Goal: Task Accomplishment & Management: Use online tool/utility

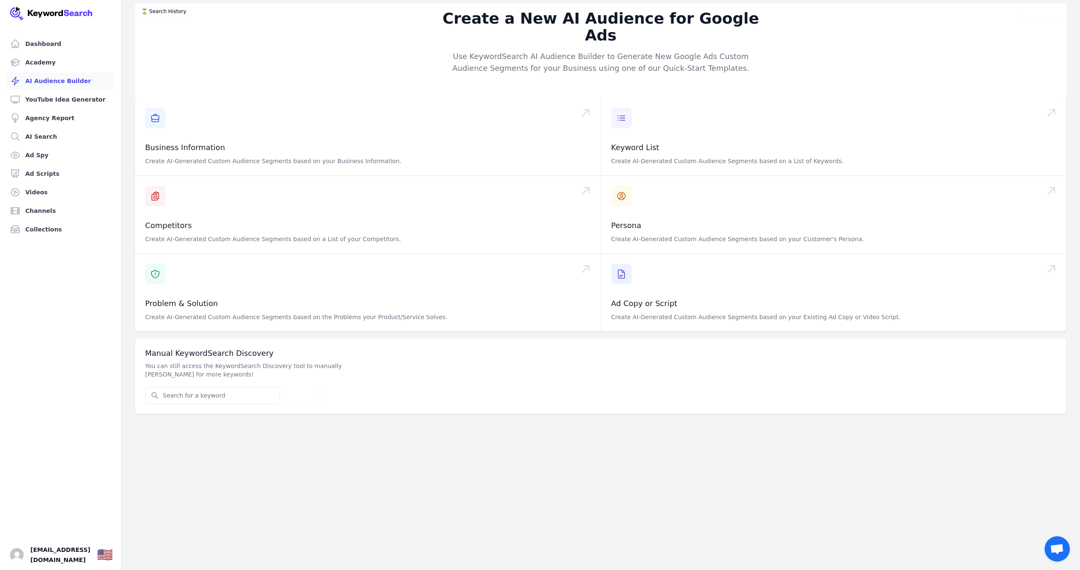
click at [39, 81] on link "AI Audience Builder" at bounding box center [61, 81] width 108 height 17
click at [36, 206] on link "Channels" at bounding box center [61, 211] width 108 height 17
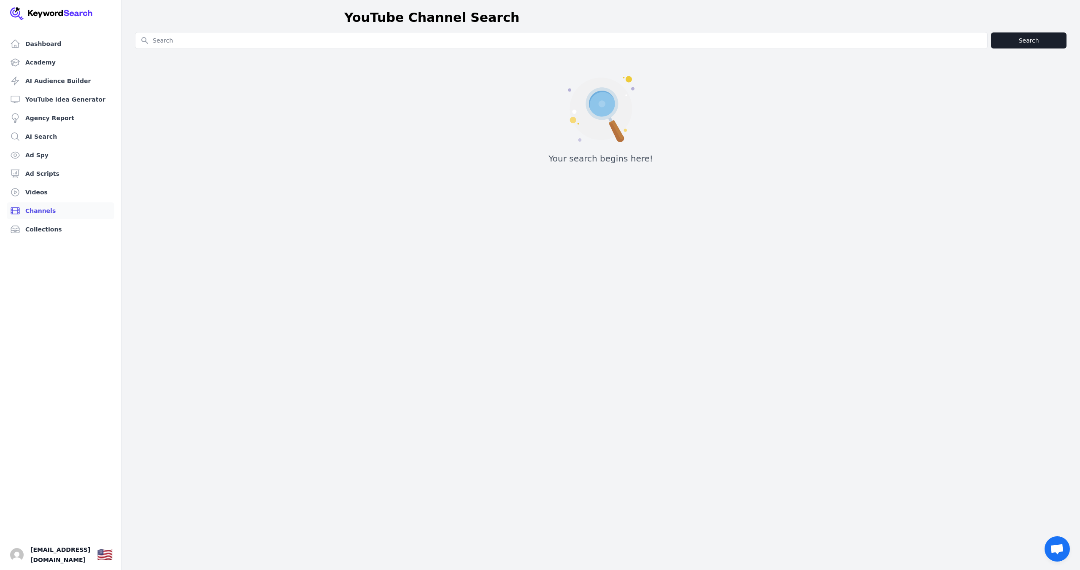
click at [389, 39] on input "Search for YouTube Keywords" at bounding box center [561, 40] width 852 height 16
type input "usmle"
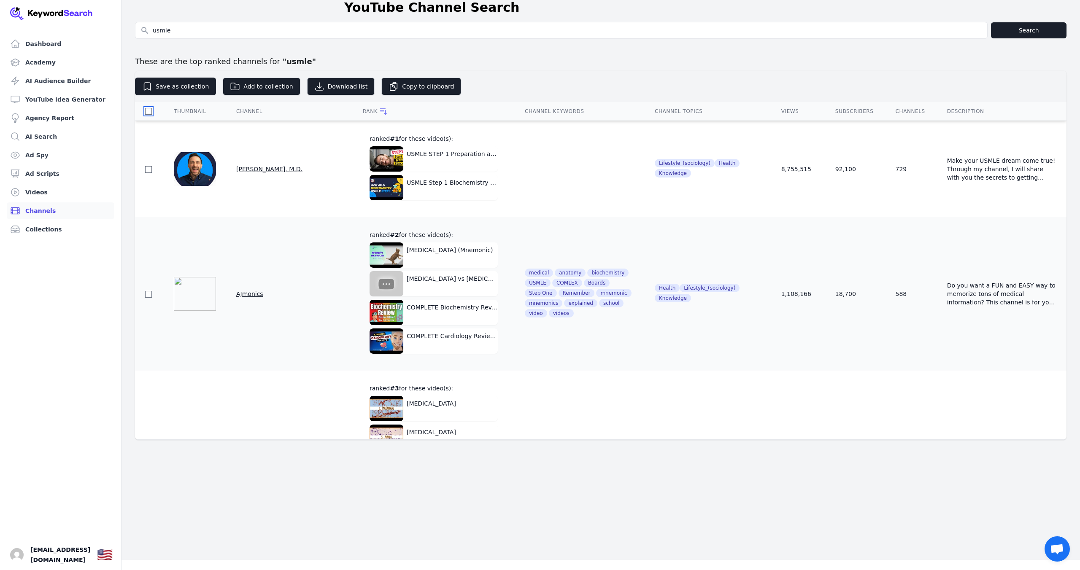
click at [148, 109] on input "checkbox" at bounding box center [148, 111] width 7 height 7
checkbox input "true"
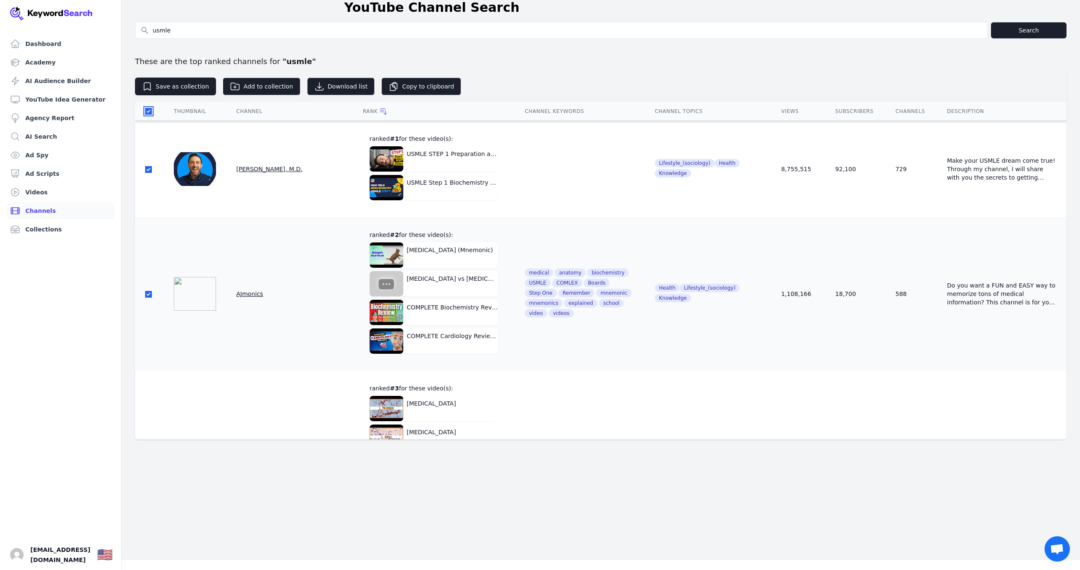
checkbox input "true"
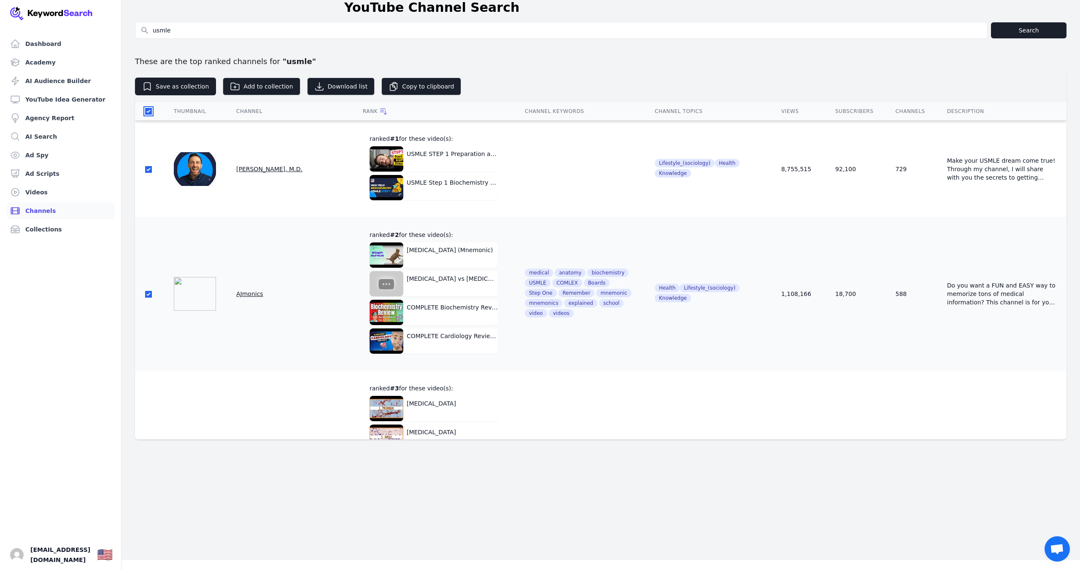
checkbox input "true"
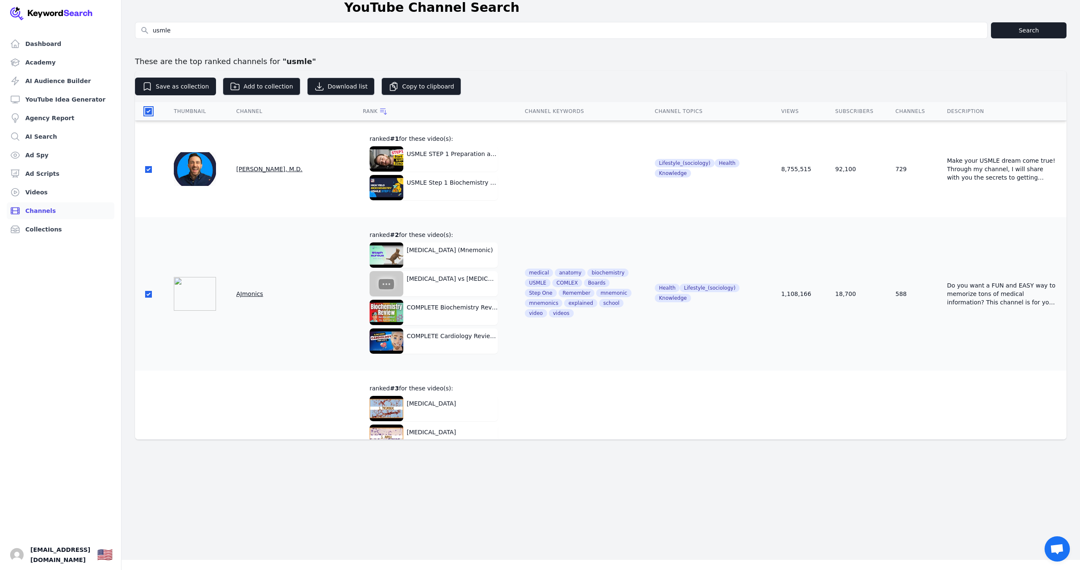
checkbox input "true"
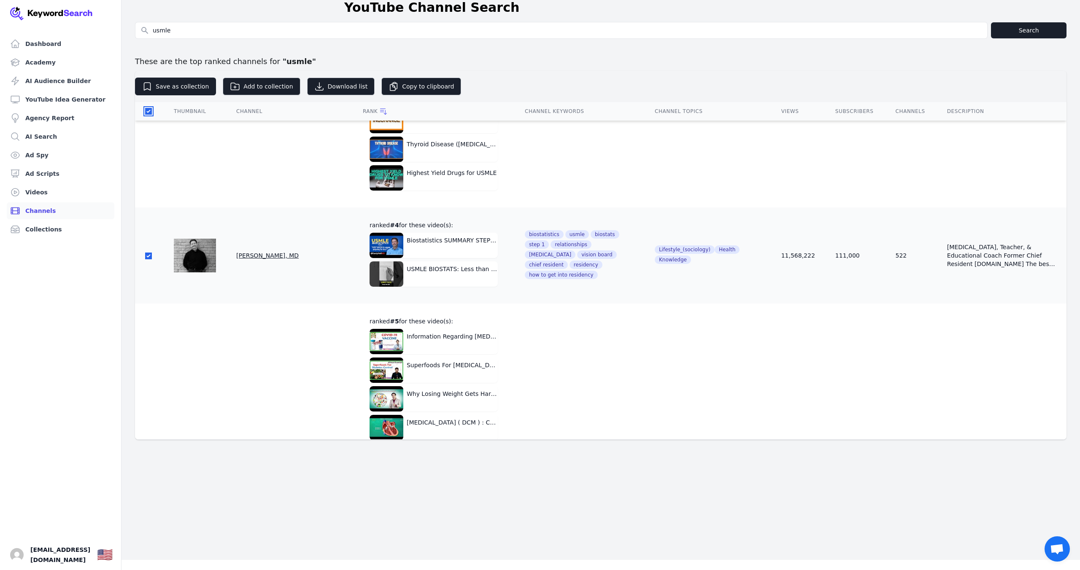
scroll to position [490, 0]
click at [254, 84] on button "Add to collection" at bounding box center [261, 87] width 77 height 18
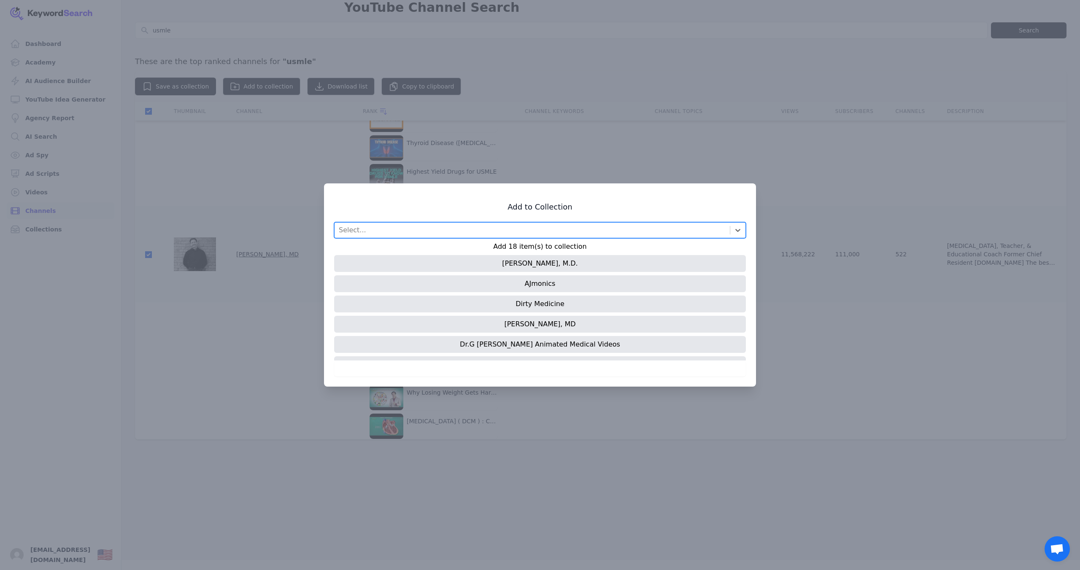
click at [434, 230] on div "Select..." at bounding box center [532, 230] width 395 height 15
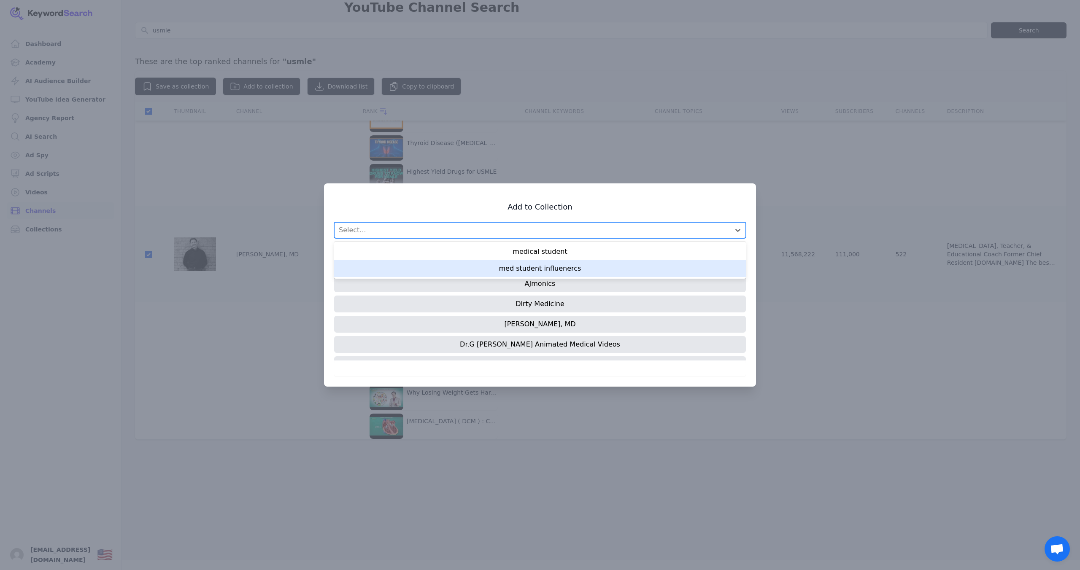
click at [520, 271] on div "med student influenercs" at bounding box center [540, 268] width 412 height 17
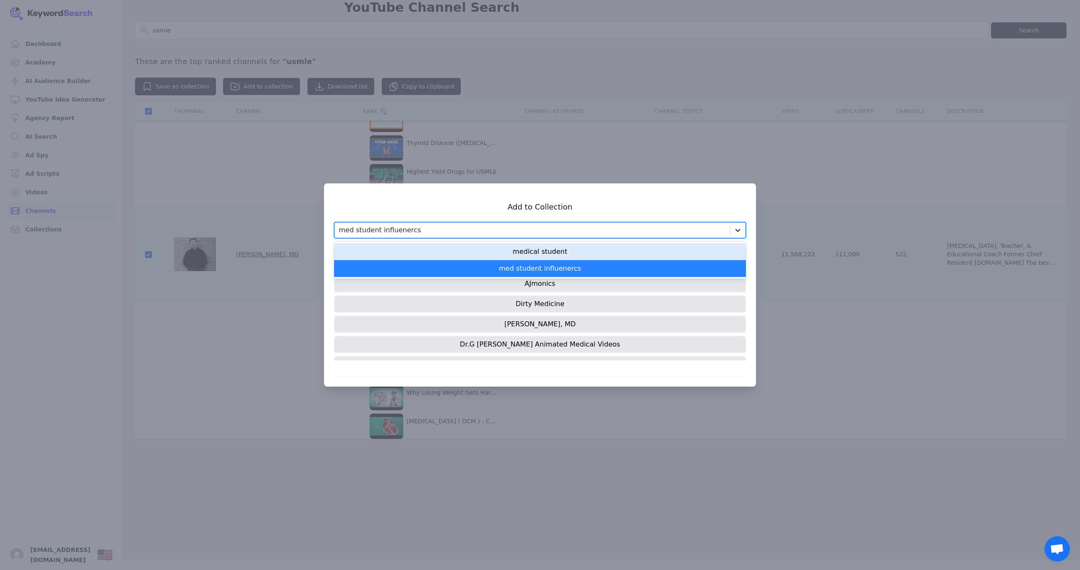
click at [737, 229] on icon at bounding box center [738, 230] width 8 height 8
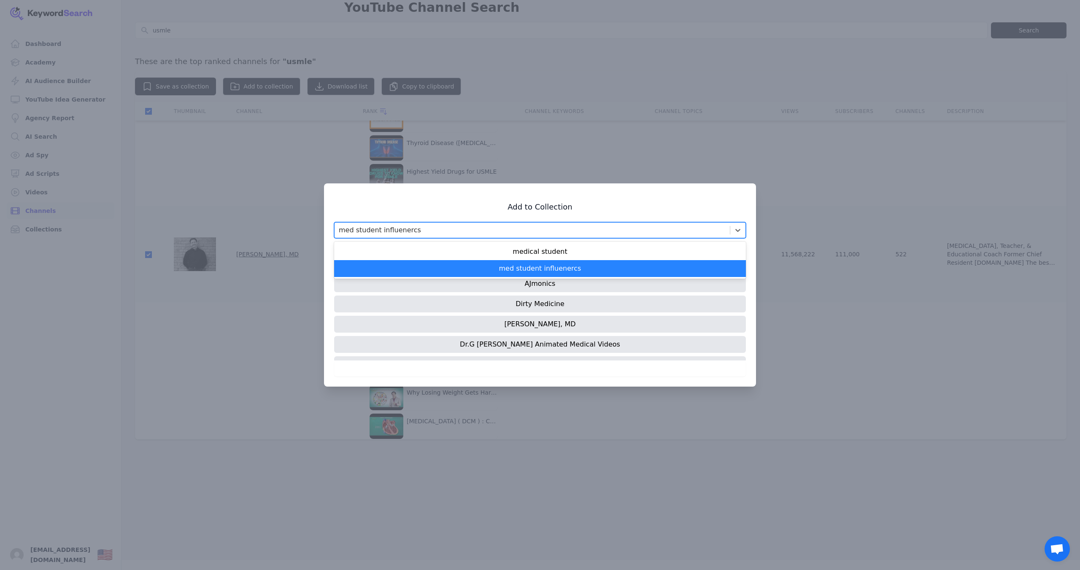
click at [548, 272] on div "med student influenercs" at bounding box center [540, 268] width 412 height 17
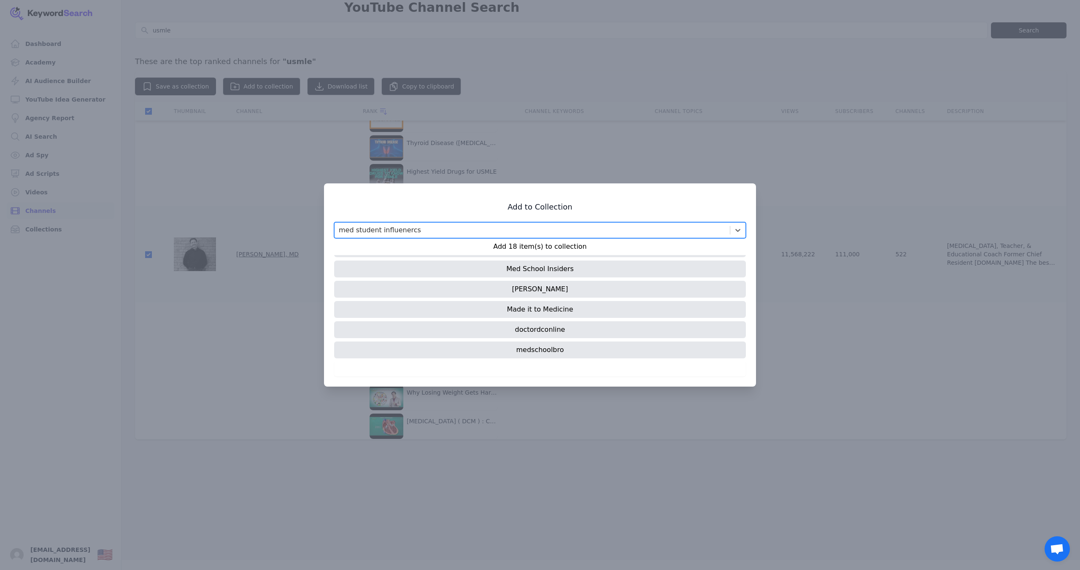
scroll to position [259, 0]
click at [702, 202] on div "Add to Collection option med student influenercs, selected. Select is focused ,…" at bounding box center [540, 285] width 432 height 203
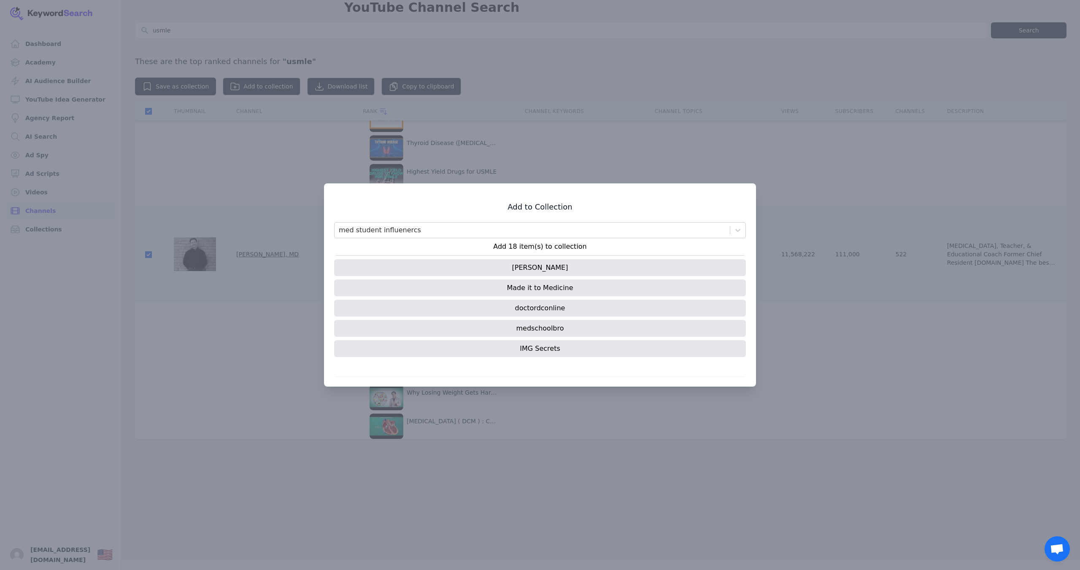
click at [527, 205] on h3 "Add to Collection" at bounding box center [540, 207] width 412 height 10
click at [296, 198] on div at bounding box center [540, 285] width 1080 height 570
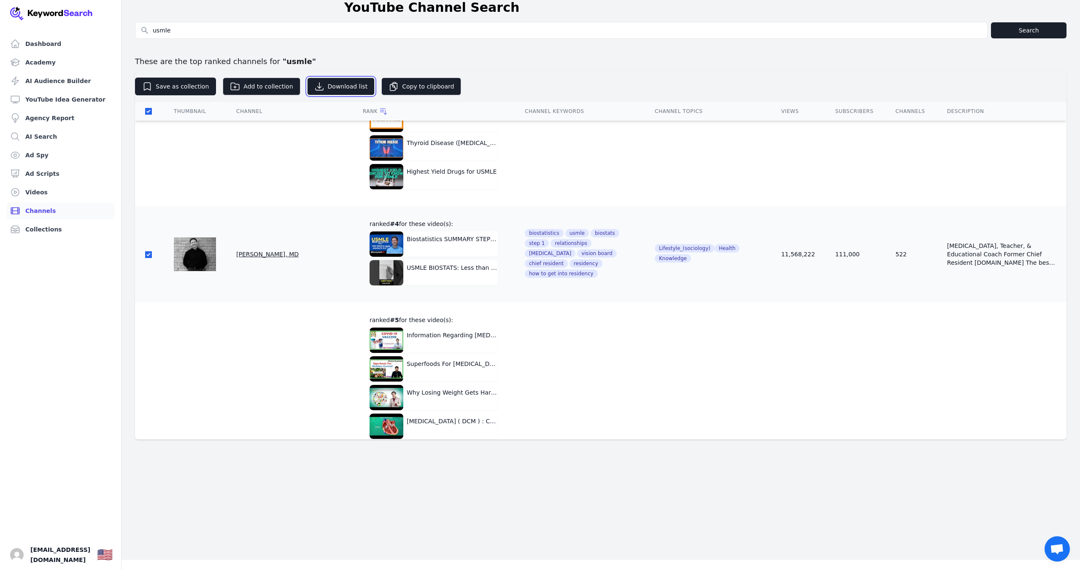
click at [333, 83] on button "Download list" at bounding box center [341, 87] width 68 height 18
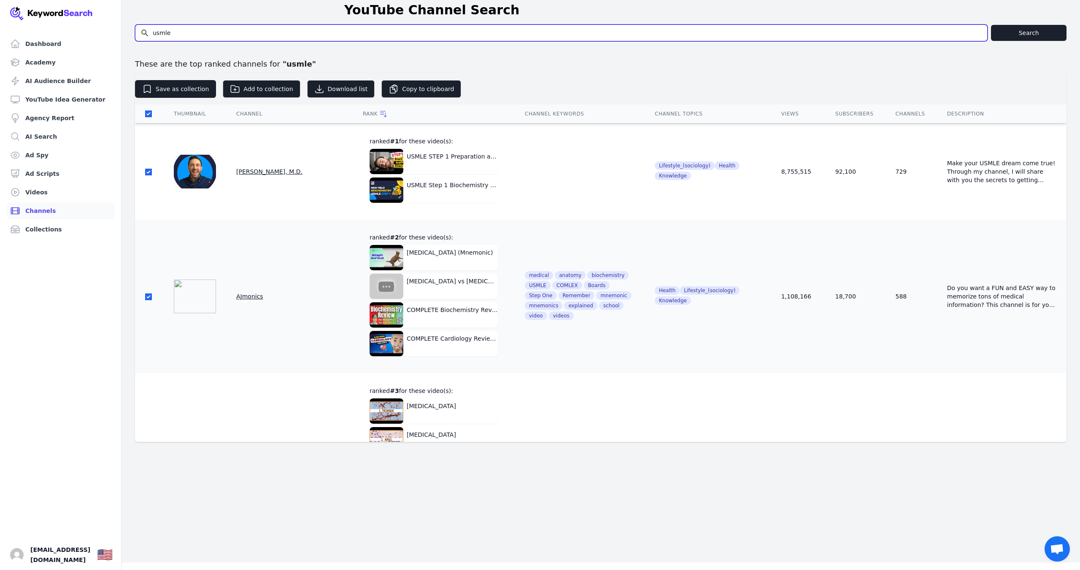
scroll to position [4, 0]
click at [189, 35] on input "usmle" at bounding box center [561, 33] width 852 height 16
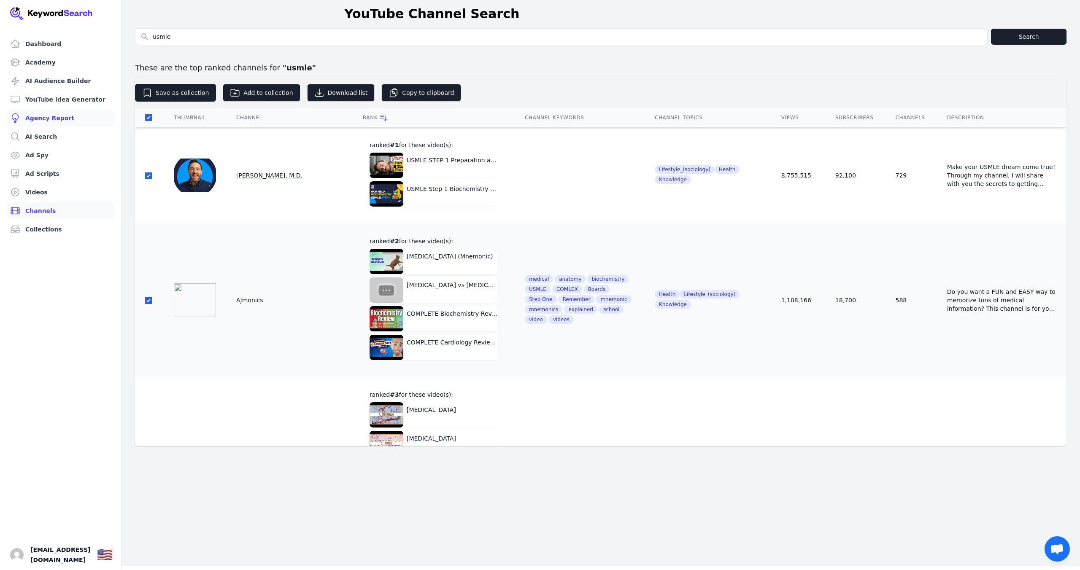
click at [43, 116] on link "Agency Report" at bounding box center [61, 118] width 108 height 17
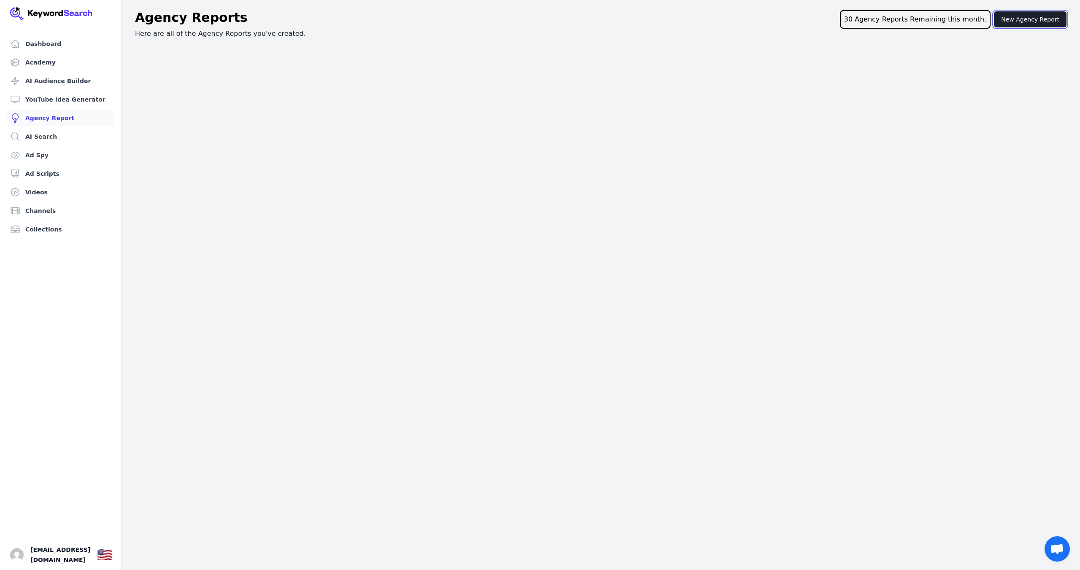
click at [1034, 19] on button "New Agency Report" at bounding box center [1030, 19] width 73 height 16
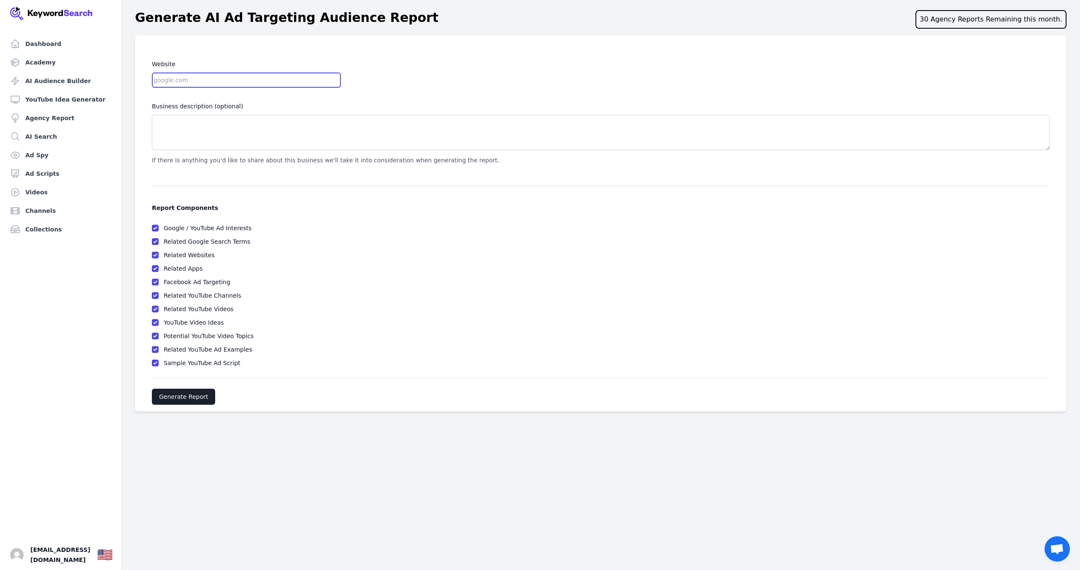
click at [265, 79] on input "Website" at bounding box center [246, 80] width 189 height 15
click at [170, 81] on input "Website" at bounding box center [246, 80] width 189 height 15
paste input "https://www.medstudentnotes.com/?srsltid=AfmBOorB8aCjFL1BY9QPKhSa9dKg3H0edryoZE…"
type input "https://www.medstudentnotes.com/?srsltid=AfmBOorB8aCjFL1BY9QPKhSa9dKg3H0edryoZE…"
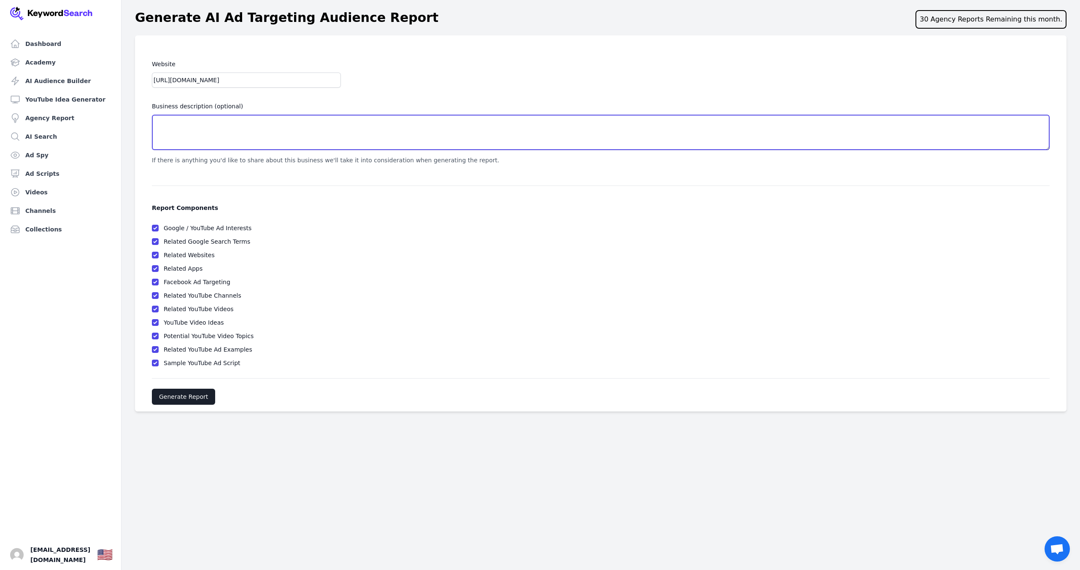
scroll to position [0, 0]
click at [181, 136] on textarea "Business description (optional)" at bounding box center [601, 132] width 898 height 35
click at [224, 130] on textarea "Business description (optional)" at bounding box center [601, 132] width 898 height 35
paste textarea "https://www.medstudentnotes.com/?srsltid=AfmBOorB8aCjFL1BY9QPKhSa9dKg3H0edryoZE…"
type textarea "https://www.medstudentnotes.com/?srsltid=AfmBOorB8aCjFL1BY9QPKhSa9dKg3H0edryoZE…"
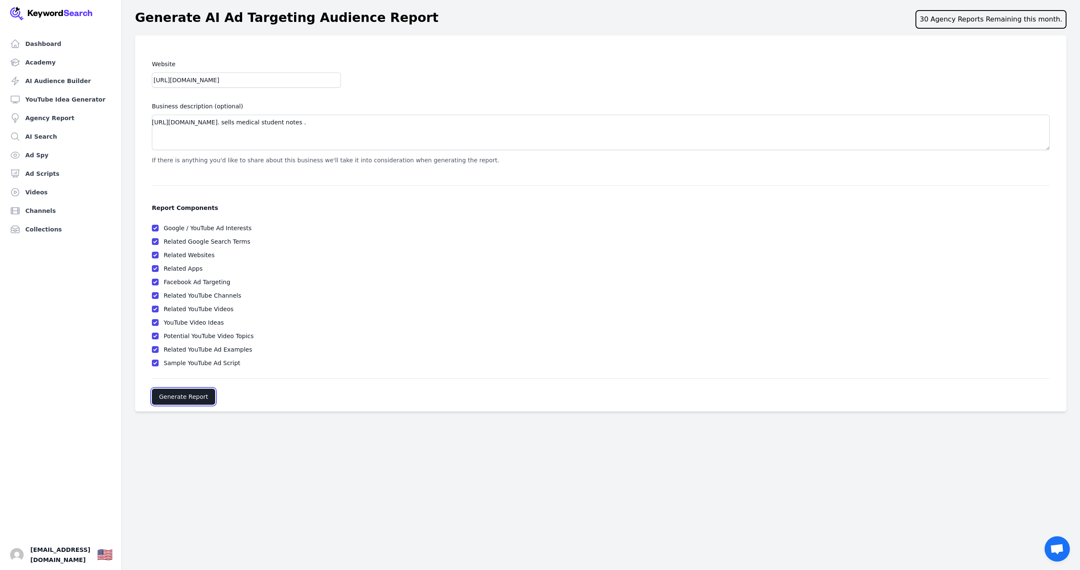
click at [167, 397] on button "Generate Report" at bounding box center [183, 397] width 63 height 16
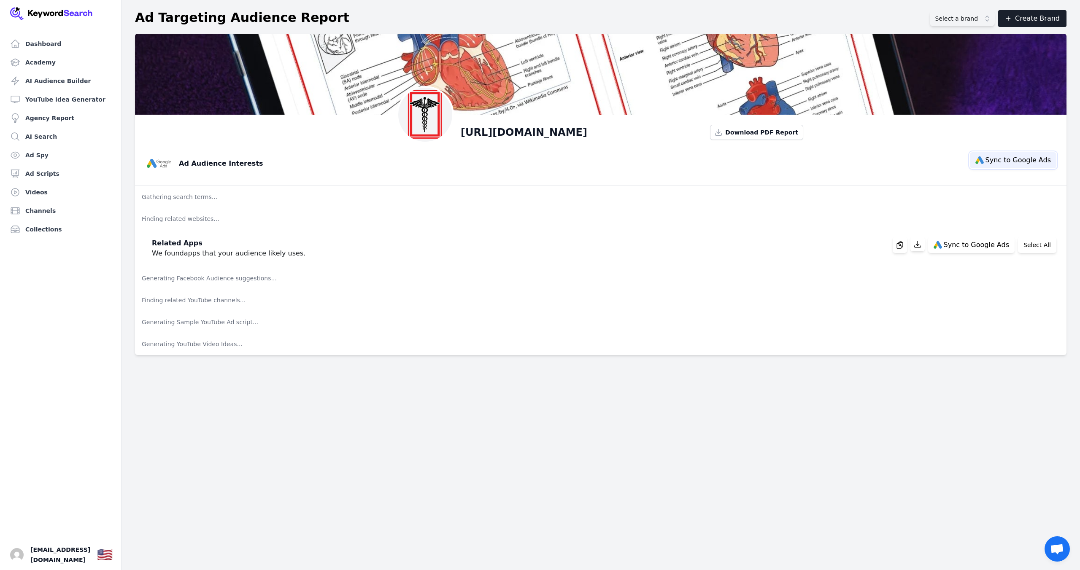
click at [1005, 159] on span "Sync to Google Ads" at bounding box center [1018, 160] width 65 height 7
click at [184, 194] on p "Gathering search terms..." at bounding box center [601, 197] width 932 height 22
click at [766, 132] on span "Download PDF Report" at bounding box center [761, 132] width 73 height 8
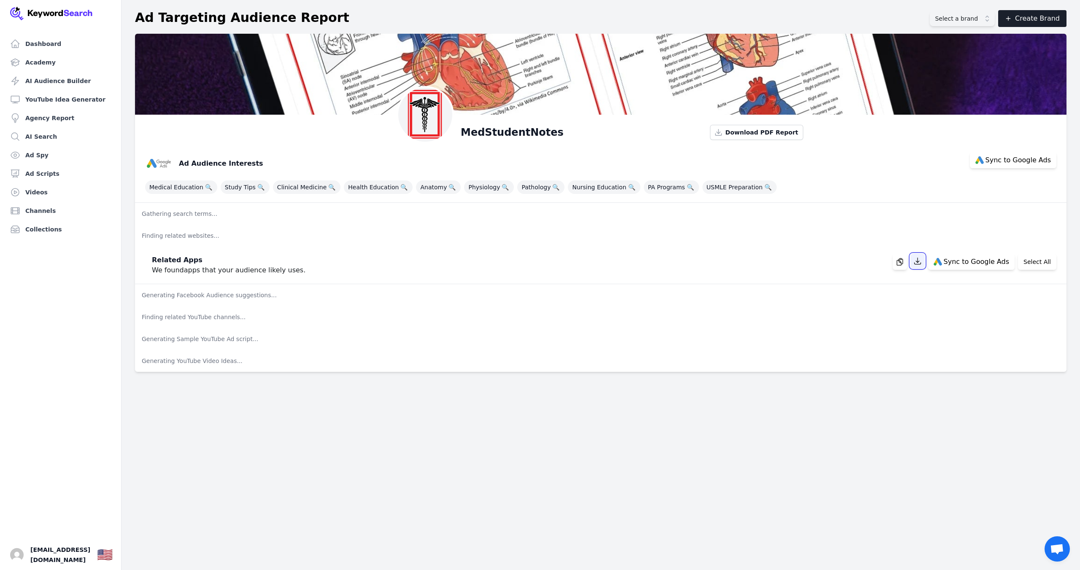
click at [922, 261] on icon "button" at bounding box center [917, 261] width 8 height 8
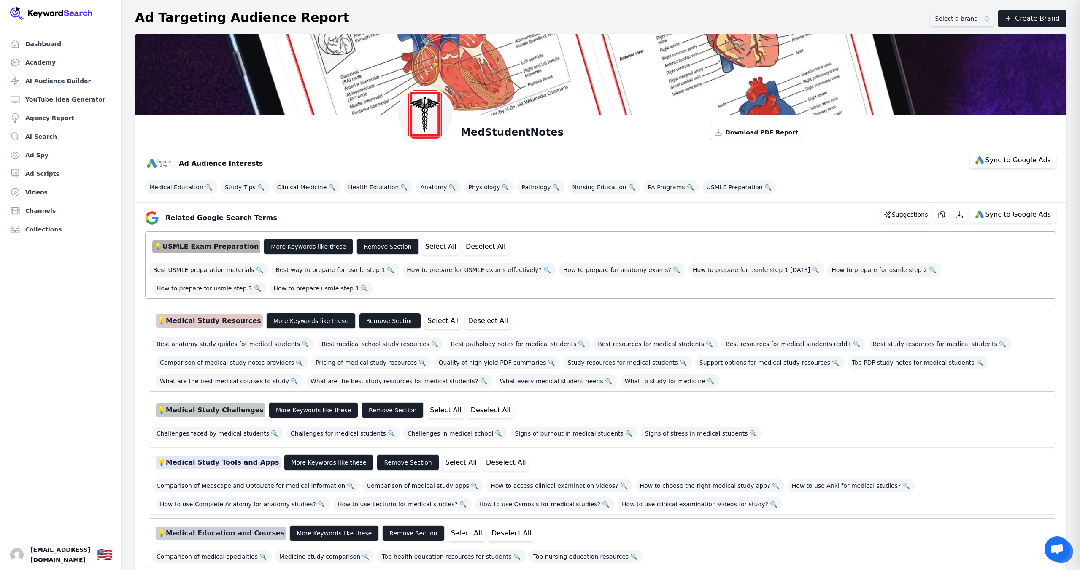
scroll to position [0, 0]
click at [973, 16] on span "Select a brand" at bounding box center [956, 18] width 43 height 8
click at [422, 246] on button "Select All" at bounding box center [440, 246] width 37 height 16
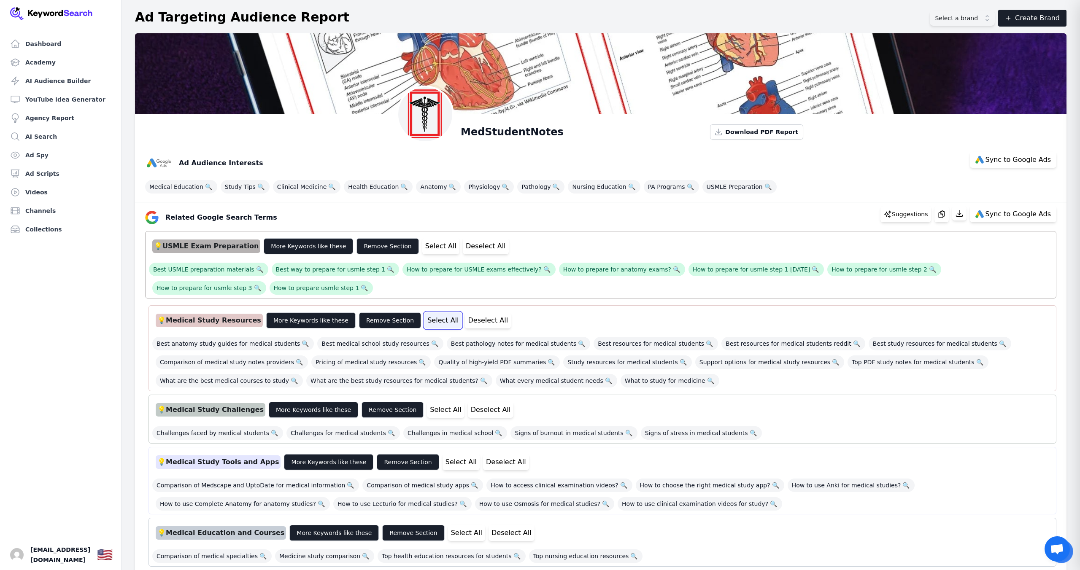
click at [424, 316] on button "Select All" at bounding box center [442, 321] width 37 height 16
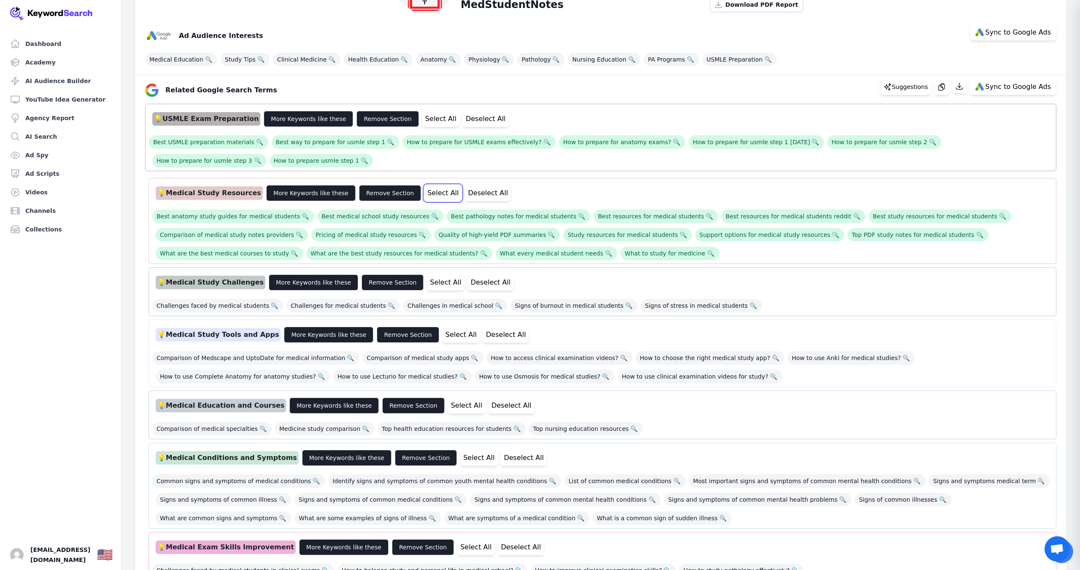
scroll to position [133, 0]
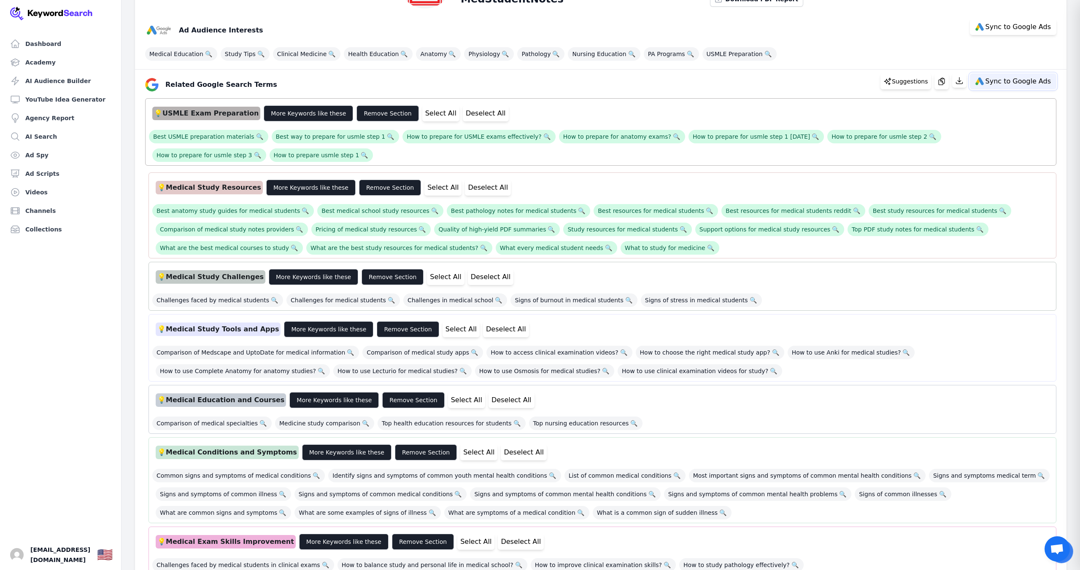
click at [1015, 80] on span "Sync to Google Ads" at bounding box center [1018, 81] width 65 height 7
select select "relatedGoogleSearchTerms"
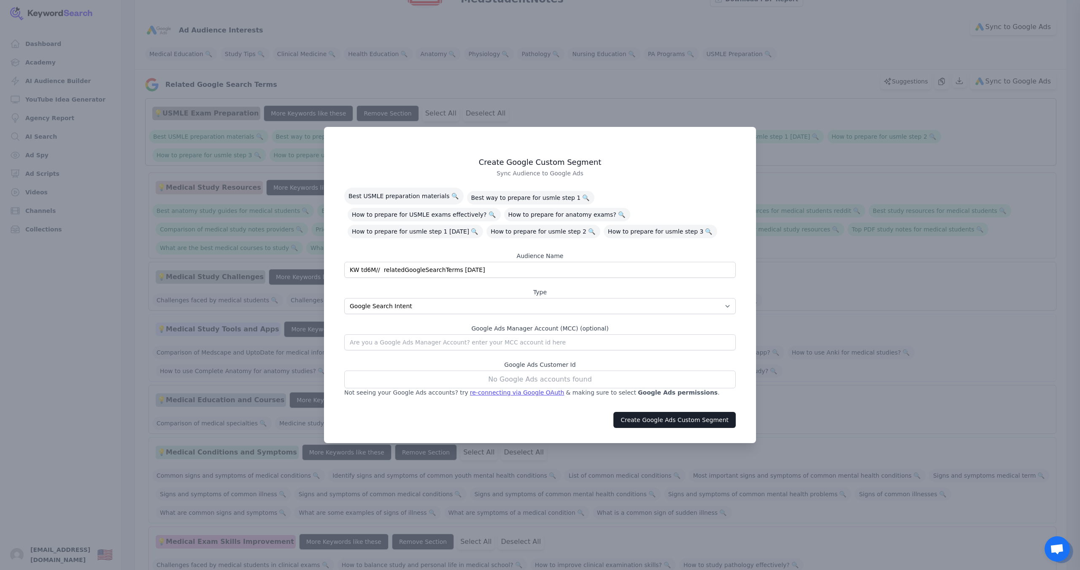
click at [799, 166] on div at bounding box center [540, 285] width 1080 height 570
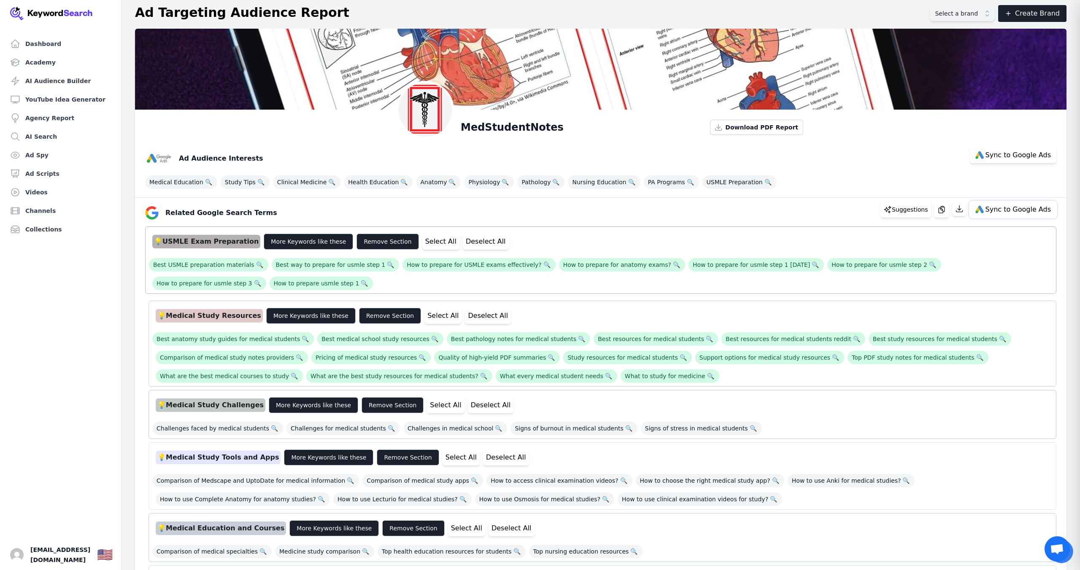
scroll to position [3, 0]
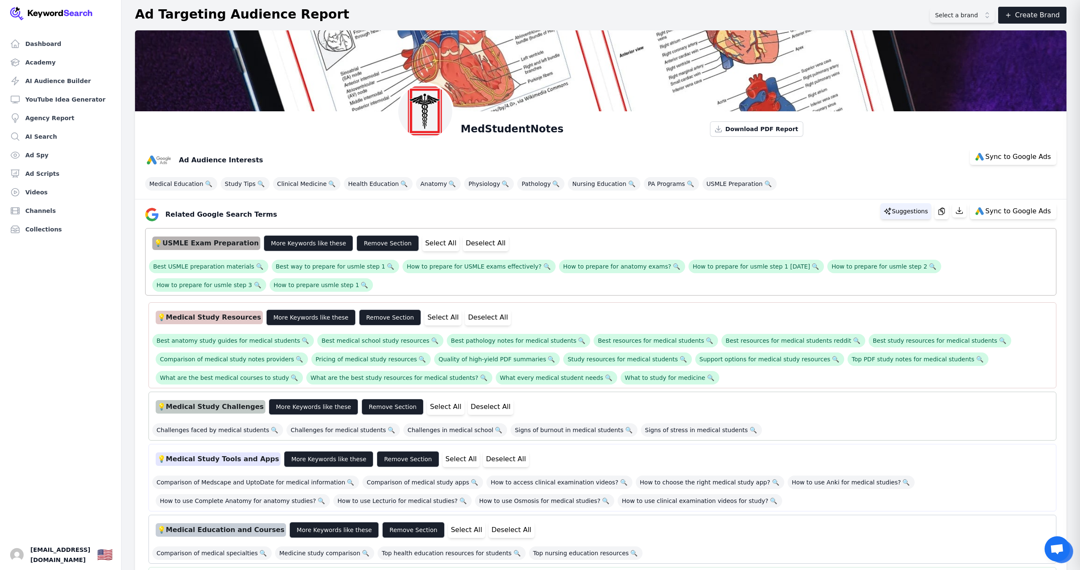
click at [907, 213] on p "Suggestions" at bounding box center [910, 211] width 36 height 8
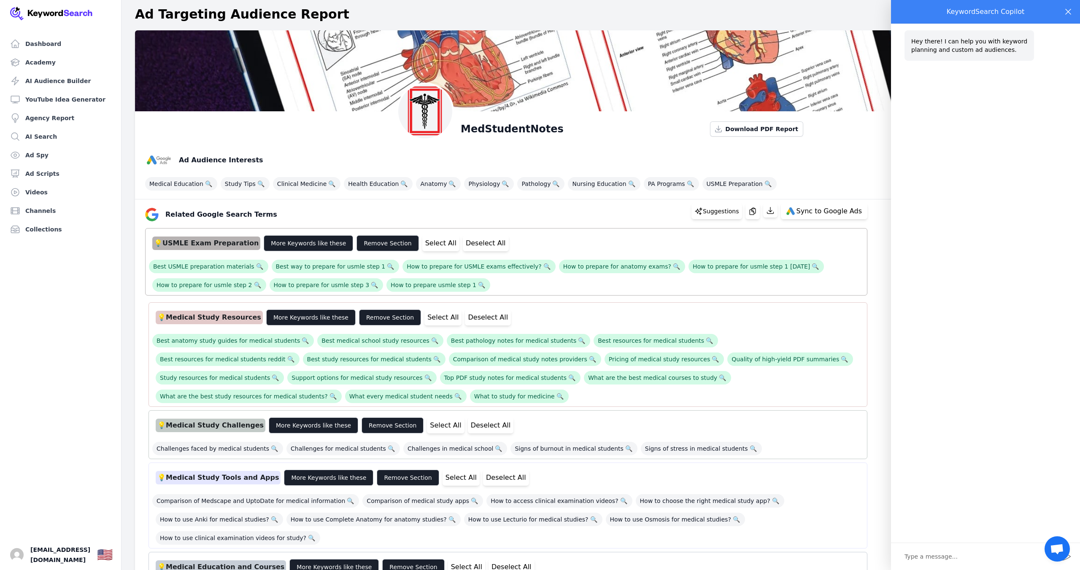
click at [1067, 11] on icon "Close" at bounding box center [1068, 12] width 10 height 10
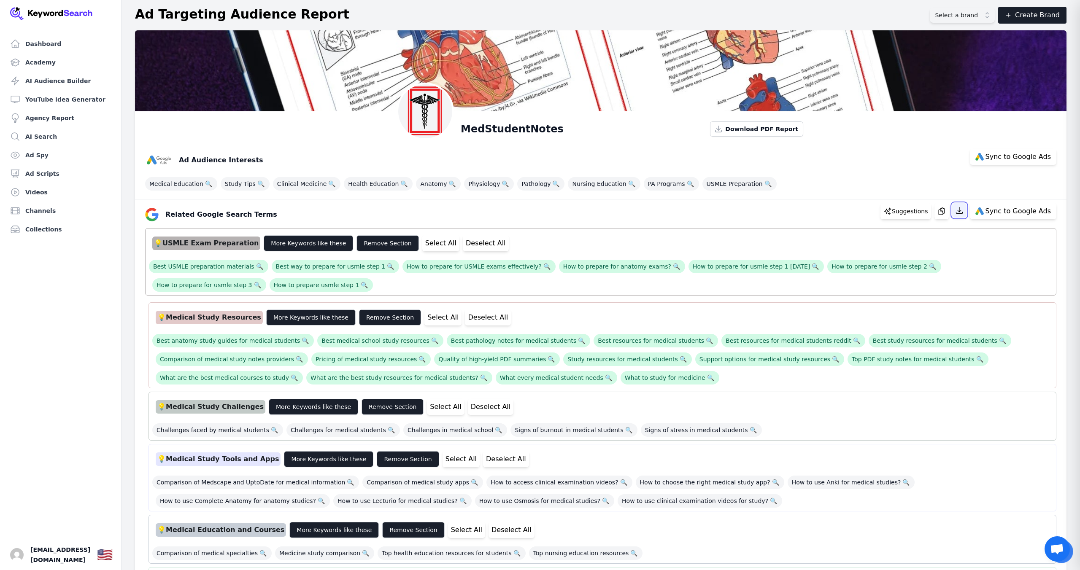
click at [964, 208] on icon "button" at bounding box center [959, 210] width 8 height 8
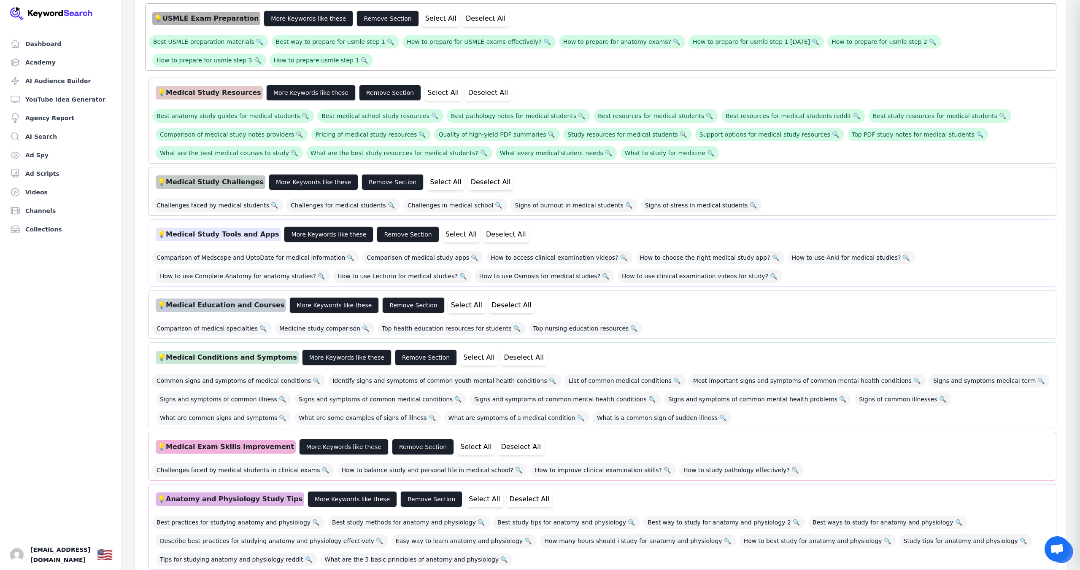
scroll to position [0, 0]
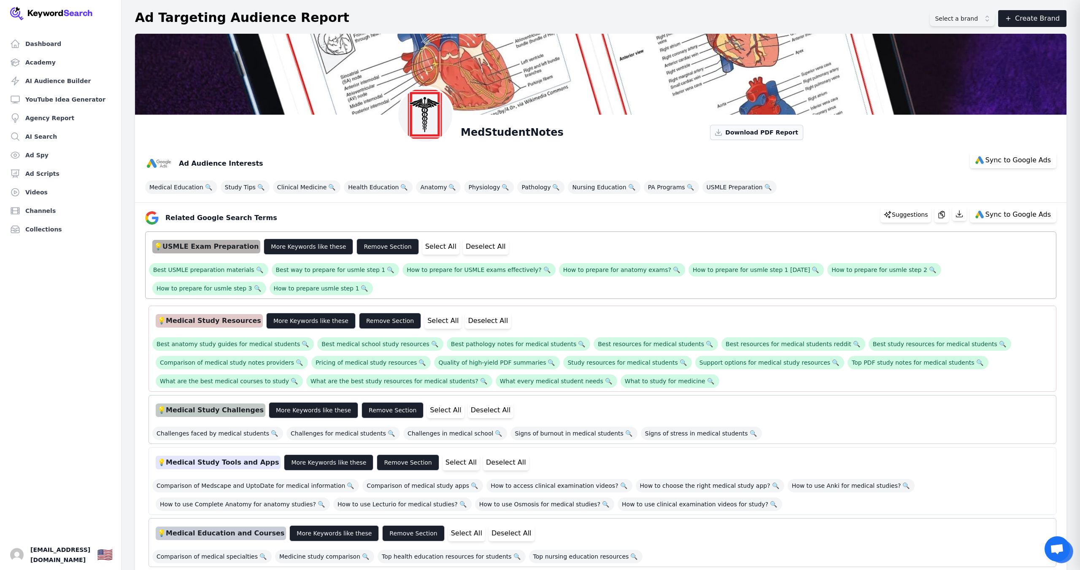
click at [748, 132] on span "Download PDF Report" at bounding box center [761, 132] width 73 height 8
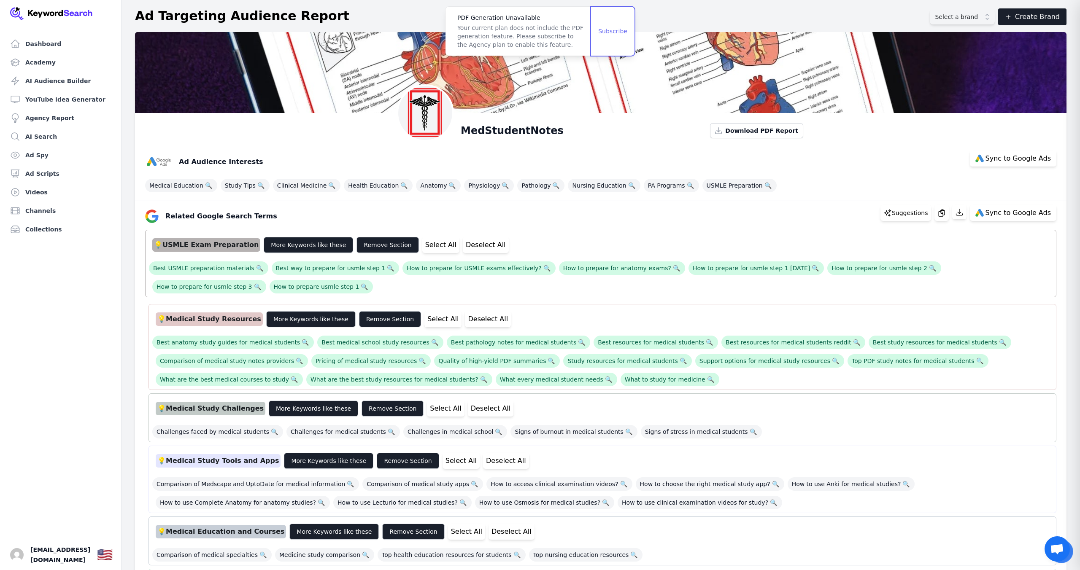
click at [612, 30] on button "Subscribe" at bounding box center [612, 31] width 43 height 49
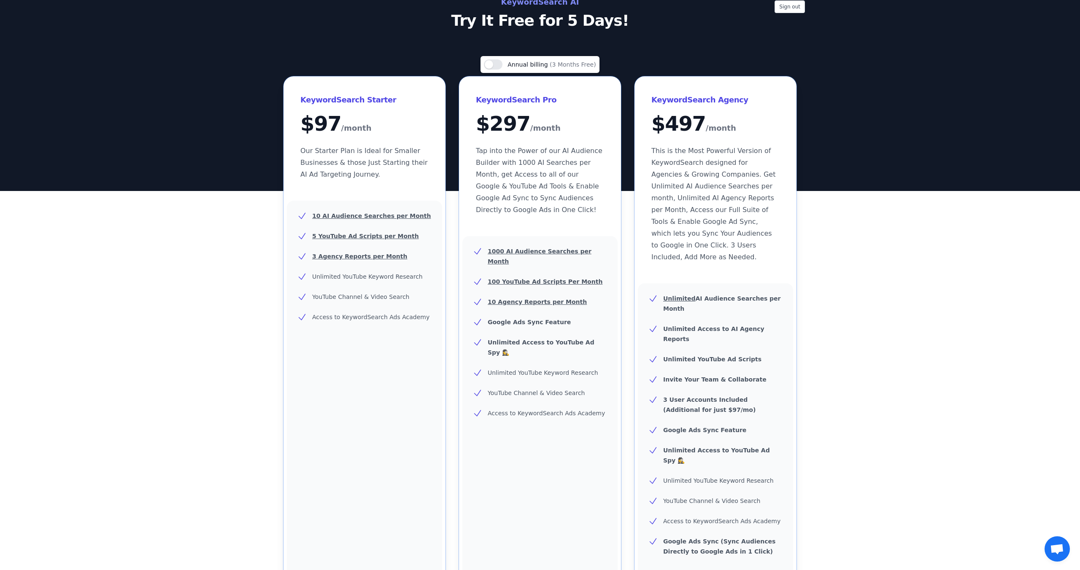
scroll to position [31, 0]
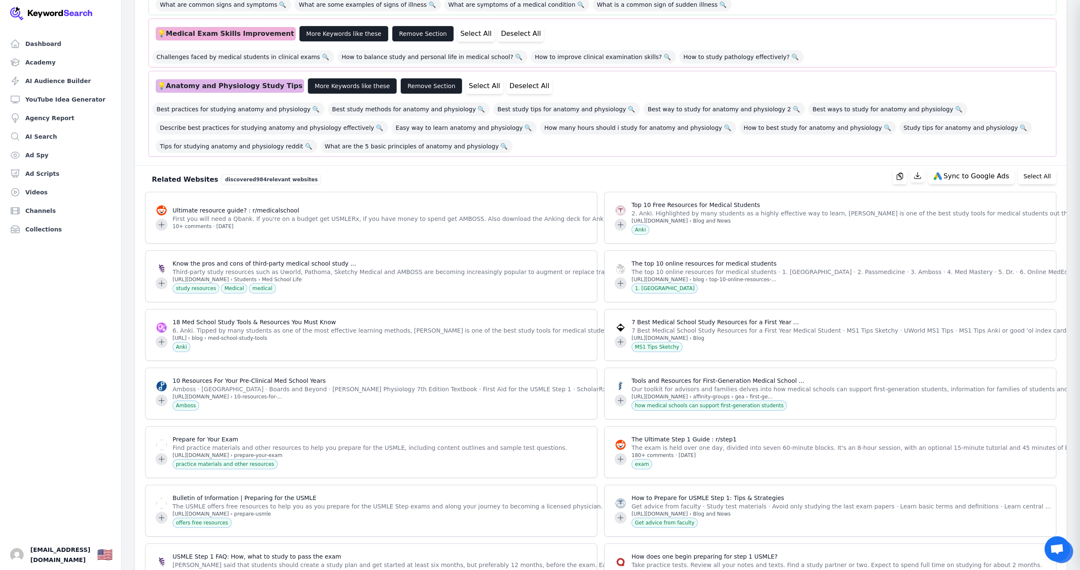
scroll to position [642, 0]
click at [904, 176] on icon "button" at bounding box center [900, 176] width 8 height 8
click at [1032, 178] on button "Select All" at bounding box center [1037, 176] width 38 height 16
click at [897, 175] on icon "button" at bounding box center [892, 176] width 8 height 8
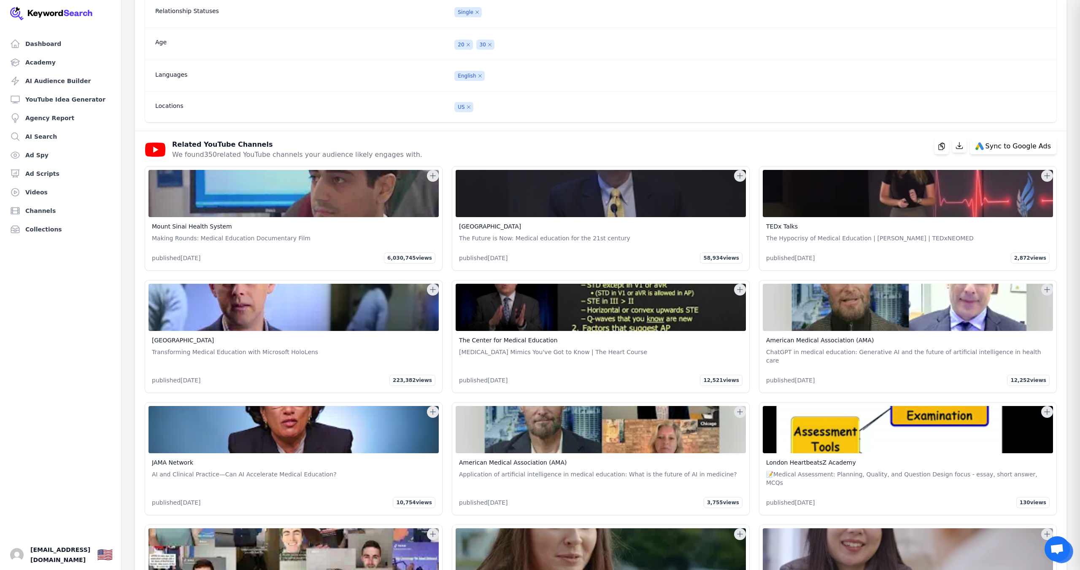
scroll to position [30762, 0]
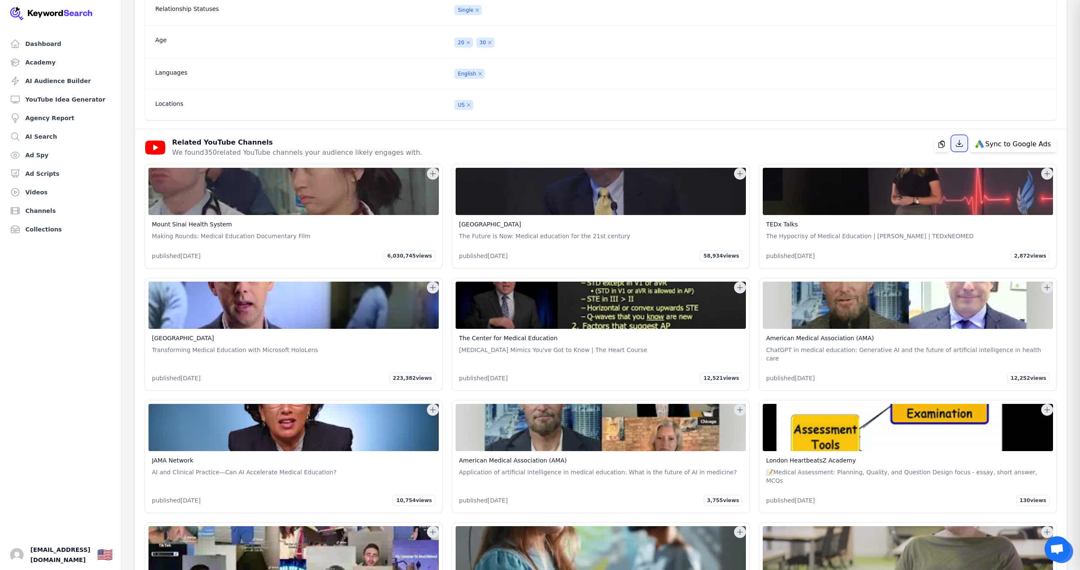
click at [962, 148] on icon "button" at bounding box center [959, 143] width 8 height 8
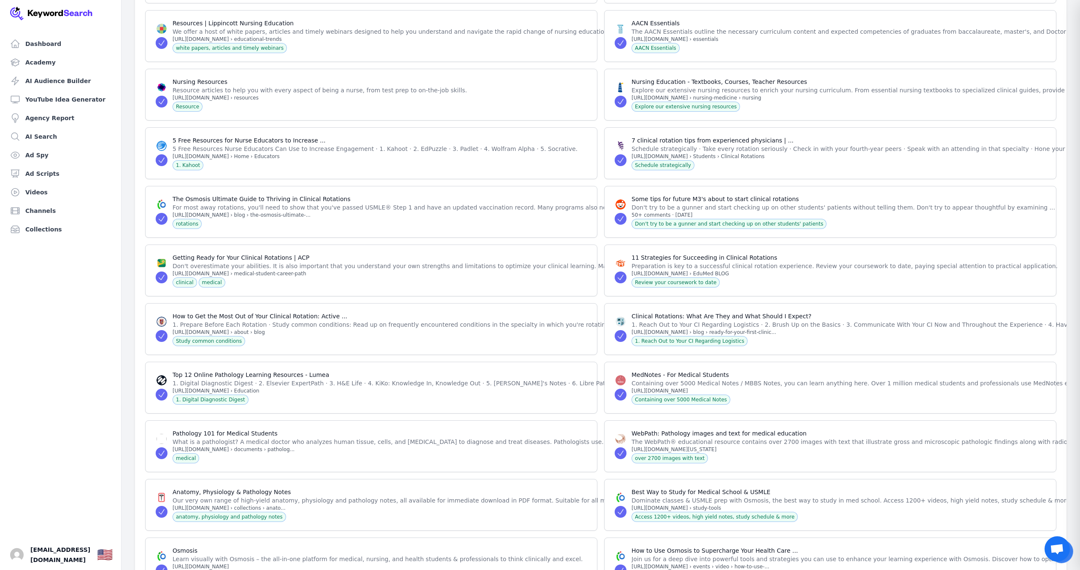
scroll to position [7146, 0]
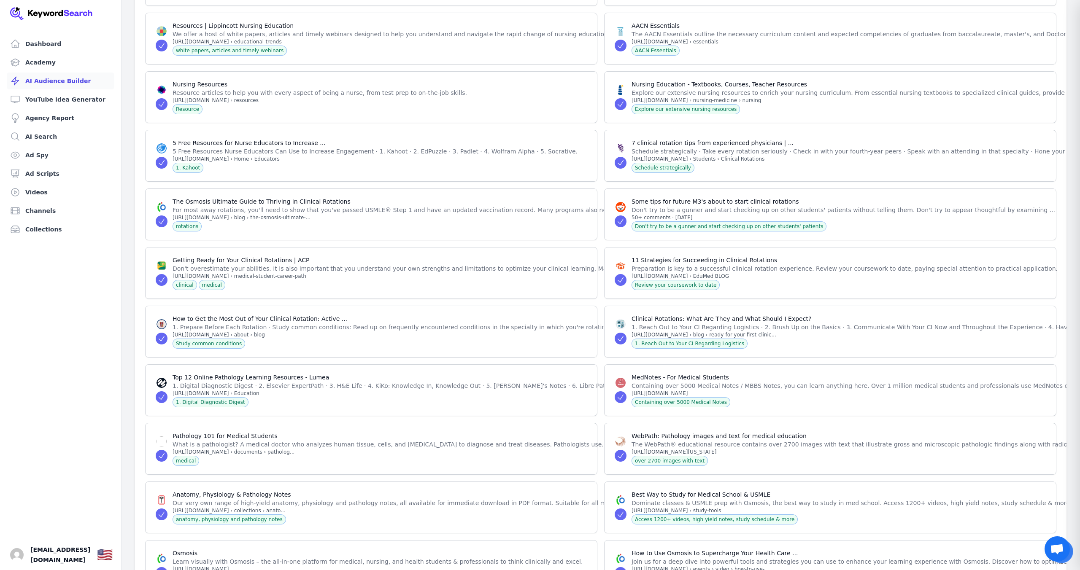
click at [44, 79] on link "AI Audience Builder" at bounding box center [61, 81] width 108 height 17
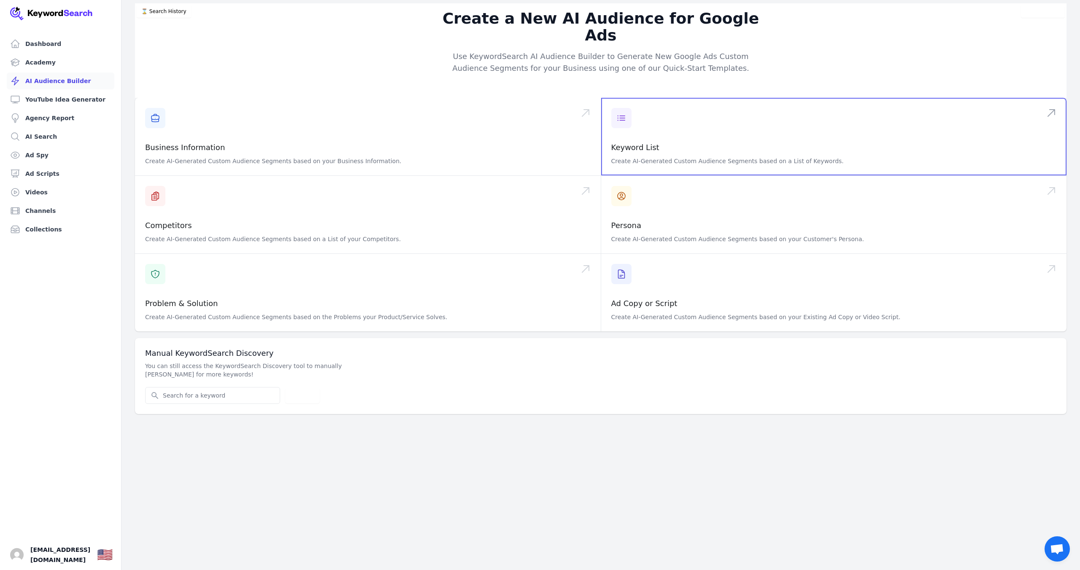
click at [1055, 98] on span at bounding box center [834, 137] width 466 height 78
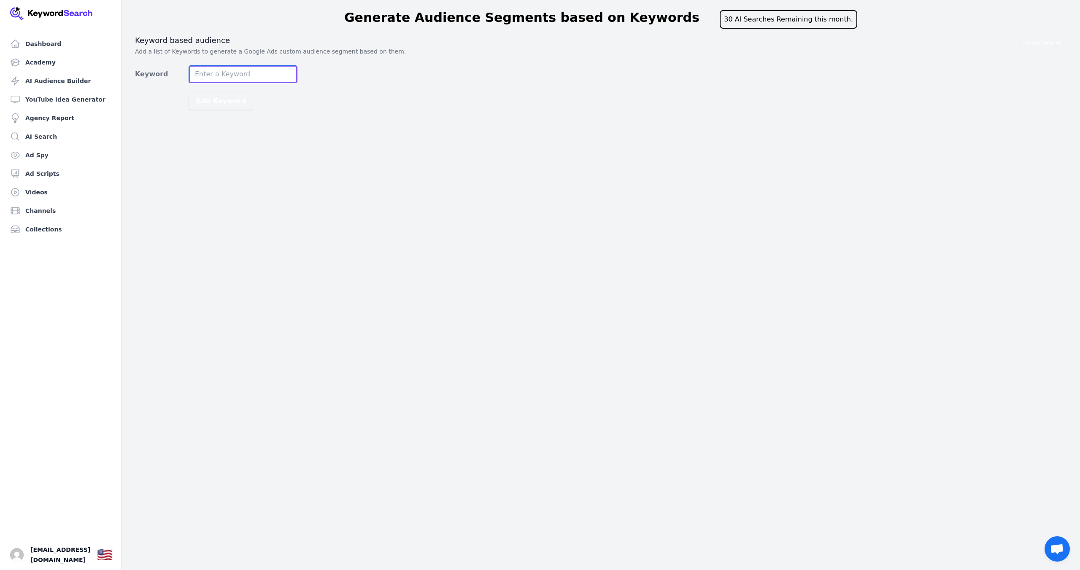
click at [211, 72] on input "Keyword" at bounding box center [243, 74] width 108 height 17
type input "usmle"
click at [230, 100] on button "Add Keyword" at bounding box center [221, 101] width 64 height 17
click at [221, 69] on input "Keyword" at bounding box center [243, 74] width 108 height 17
type input "step 2 cs"
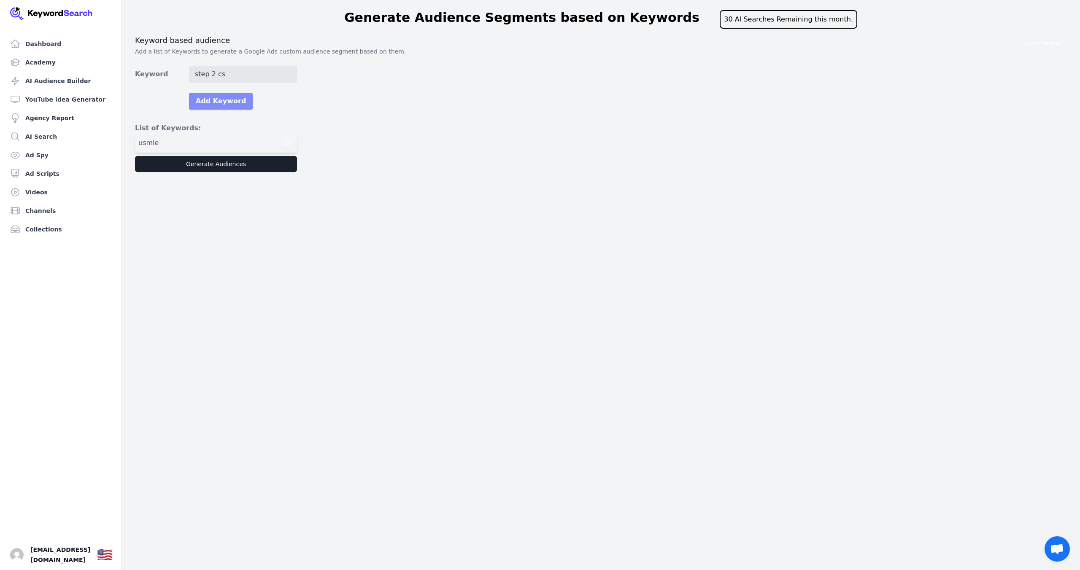
click at [214, 99] on button "Add Keyword" at bounding box center [221, 101] width 64 height 17
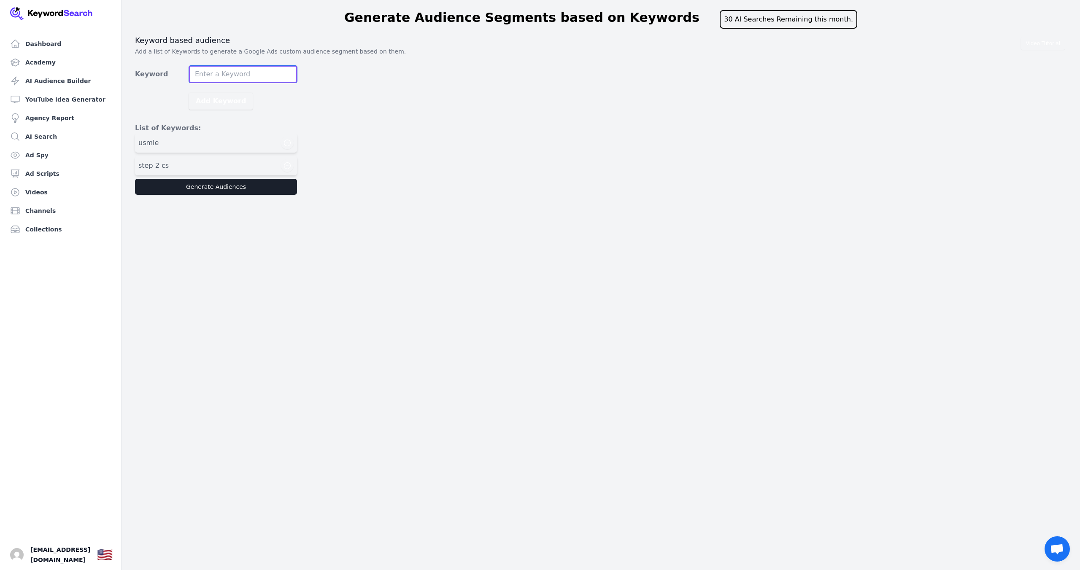
click at [212, 74] on input "Keyword" at bounding box center [243, 74] width 108 height 17
type input "plab exam"
click at [216, 99] on button "Add Keyword" at bounding box center [221, 101] width 64 height 17
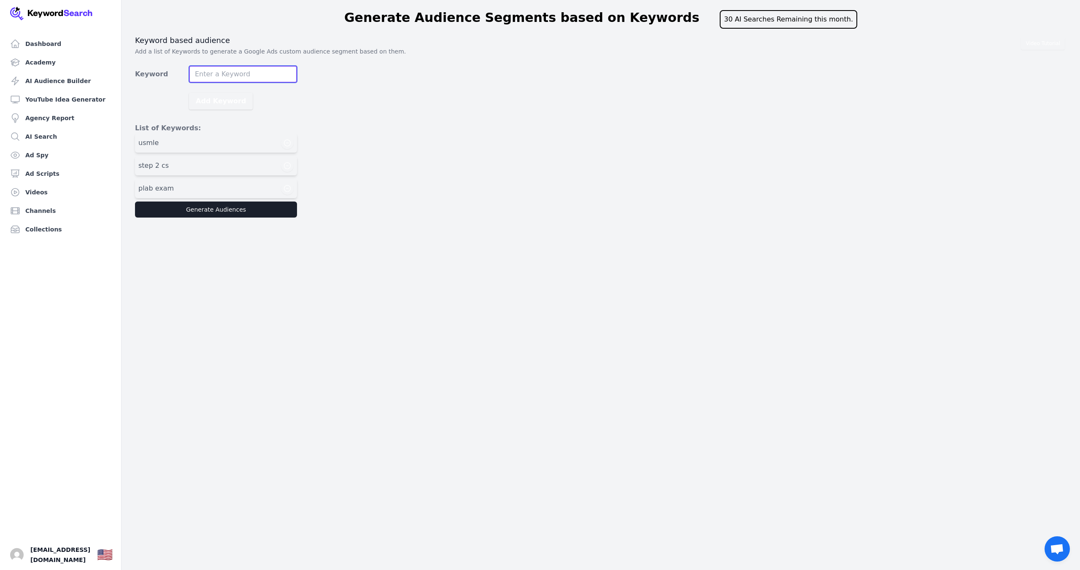
click at [219, 75] on input "Keyword" at bounding box center [243, 74] width 108 height 17
type input "f"
type input "medical student exams"
click at [211, 102] on button "Add Keyword" at bounding box center [221, 101] width 64 height 17
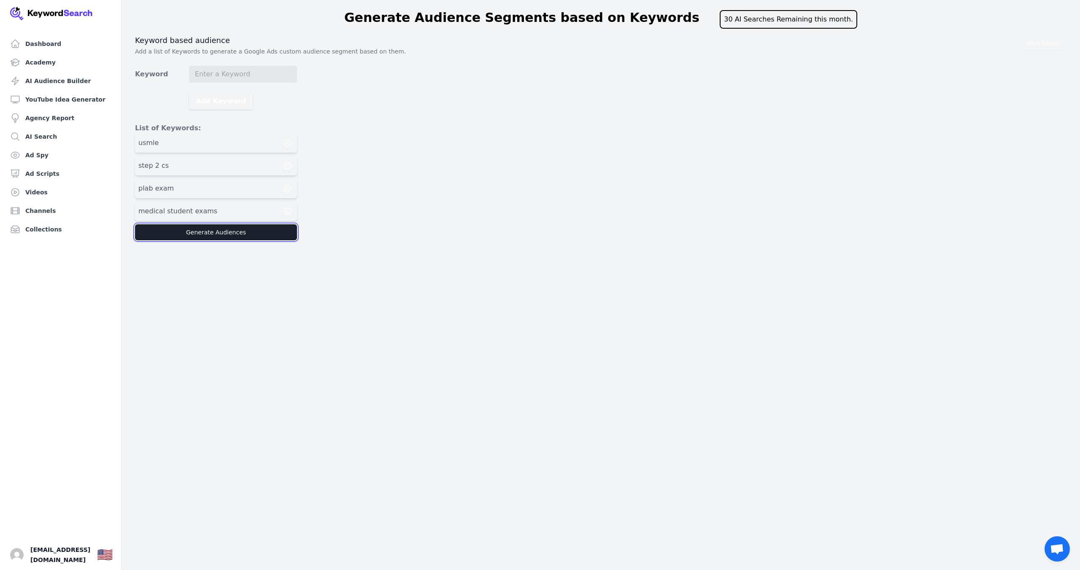
click at [205, 230] on button "Generate Audiences" at bounding box center [216, 232] width 162 height 16
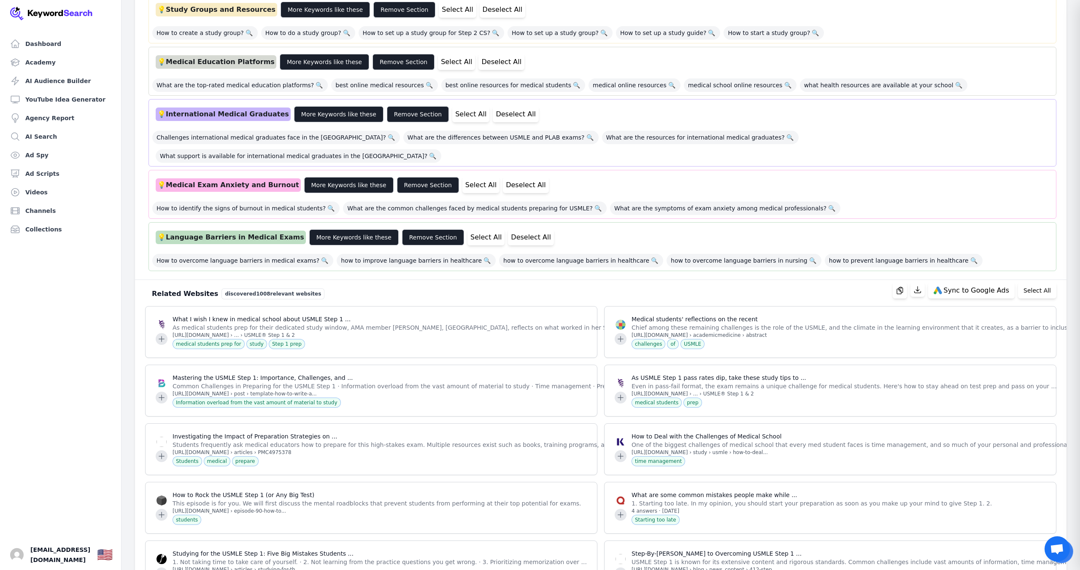
scroll to position [425, 0]
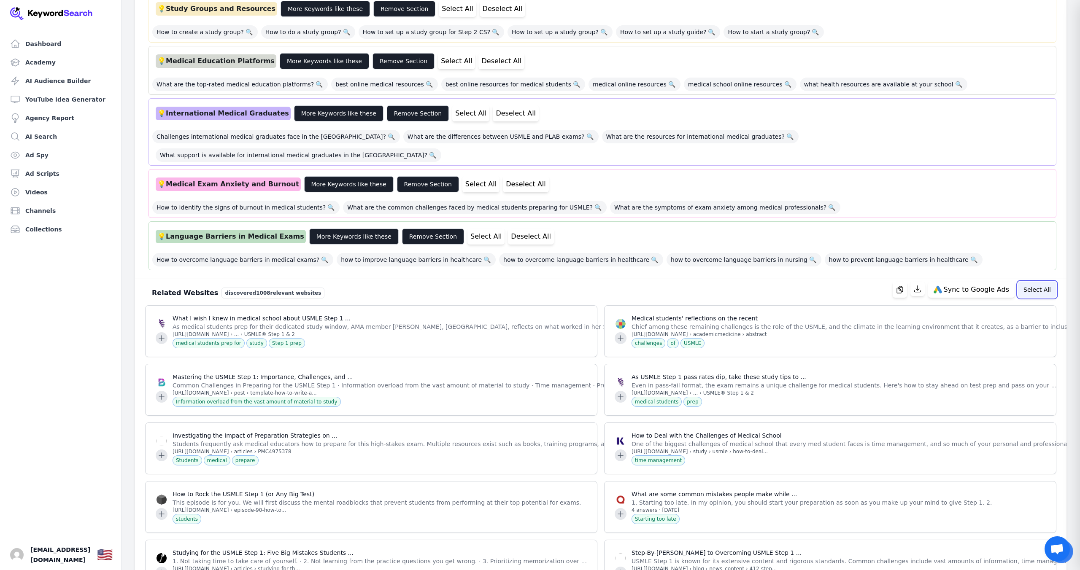
click at [1026, 282] on button "Select All" at bounding box center [1037, 290] width 38 height 16
click at [914, 285] on icon "button" at bounding box center [910, 289] width 8 height 8
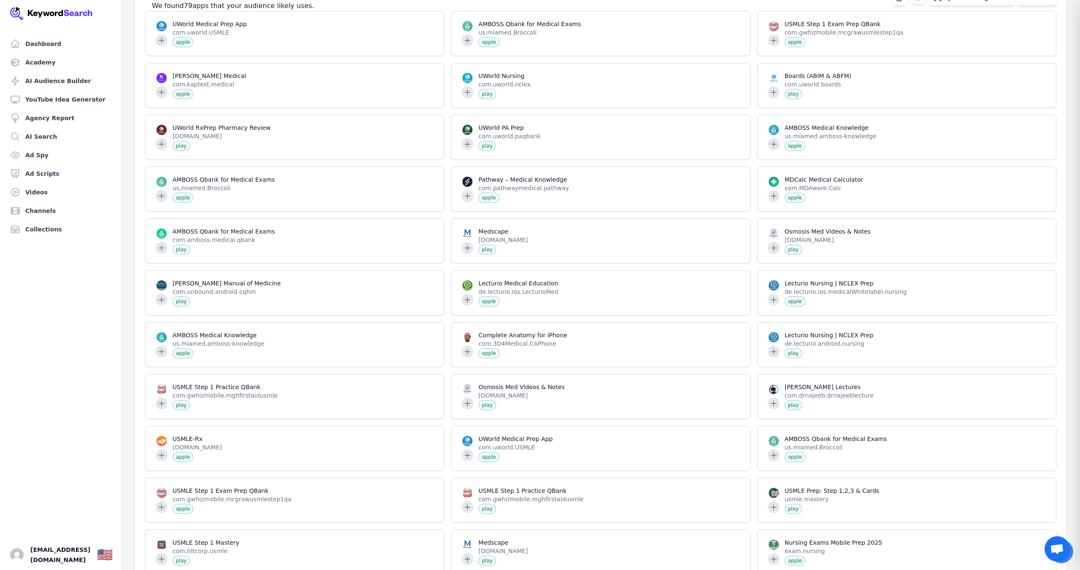
scroll to position [30306, 0]
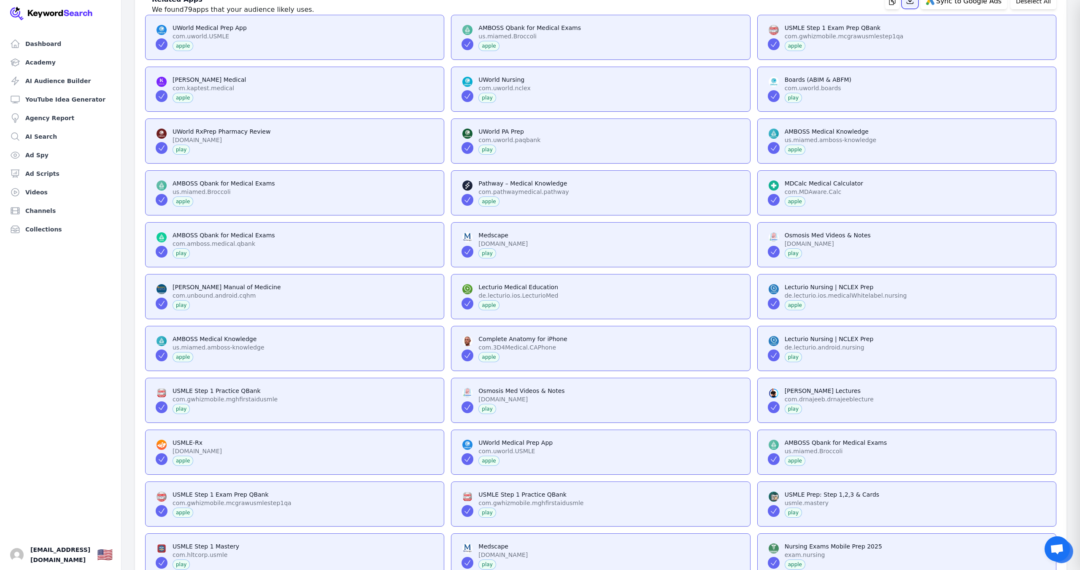
click at [913, 4] on icon "button" at bounding box center [910, 0] width 6 height 6
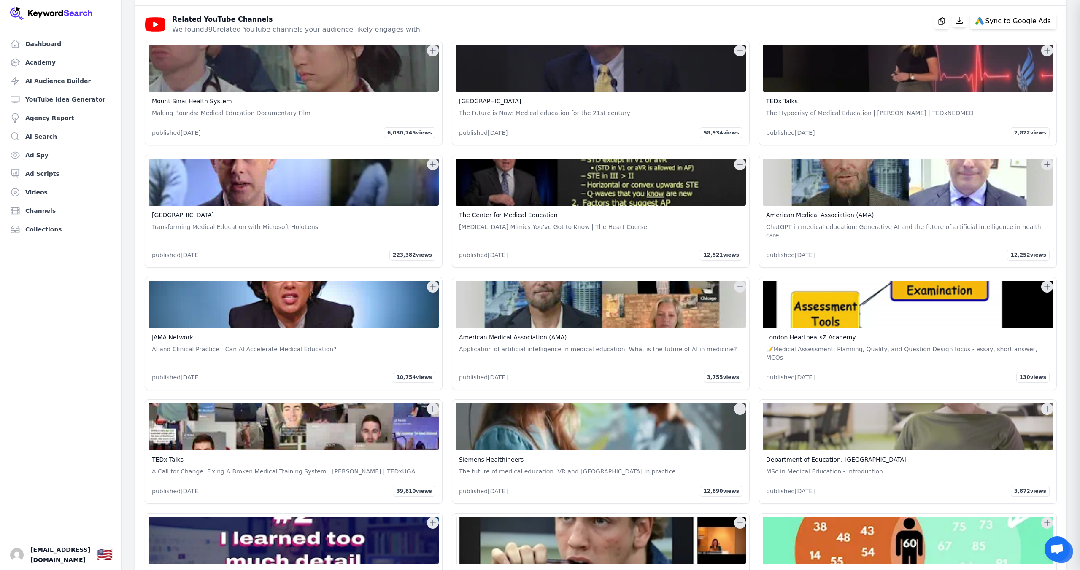
scroll to position [31713, 0]
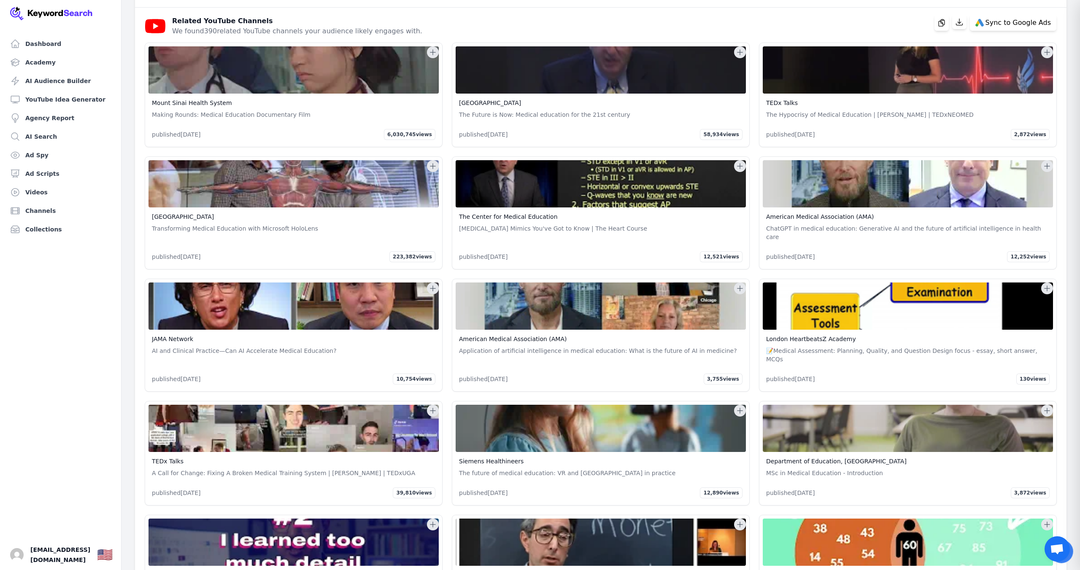
click at [431, 57] on icon at bounding box center [433, 52] width 8 height 8
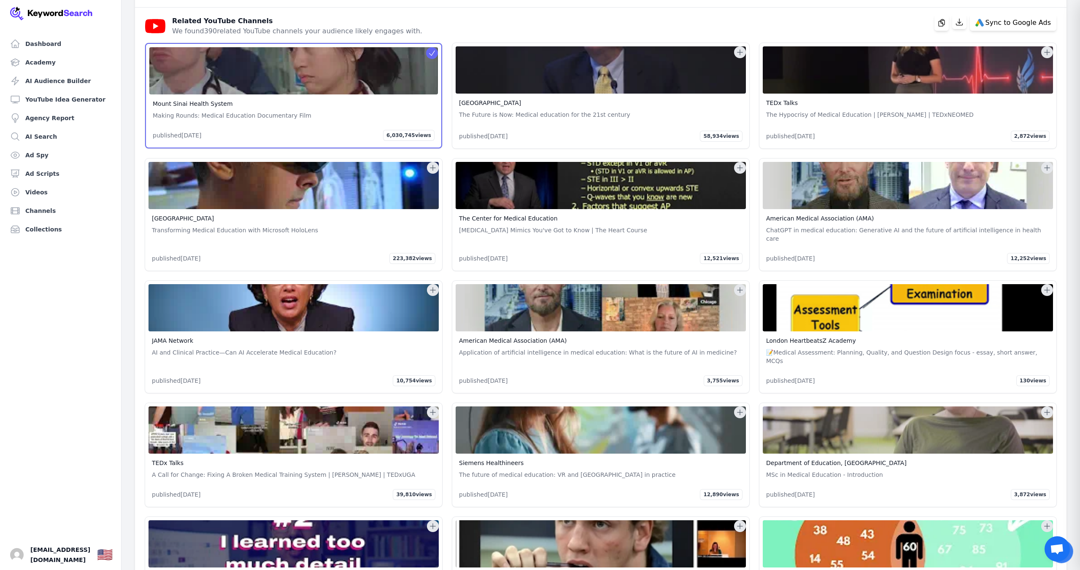
click at [736, 57] on icon at bounding box center [740, 52] width 8 height 8
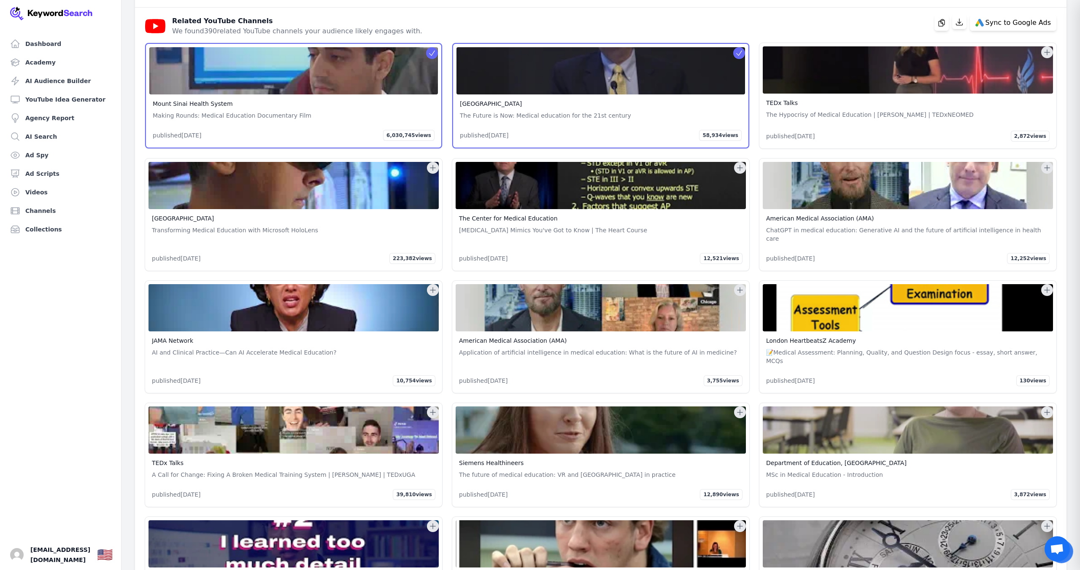
click at [1045, 171] on icon at bounding box center [1047, 167] width 5 height 5
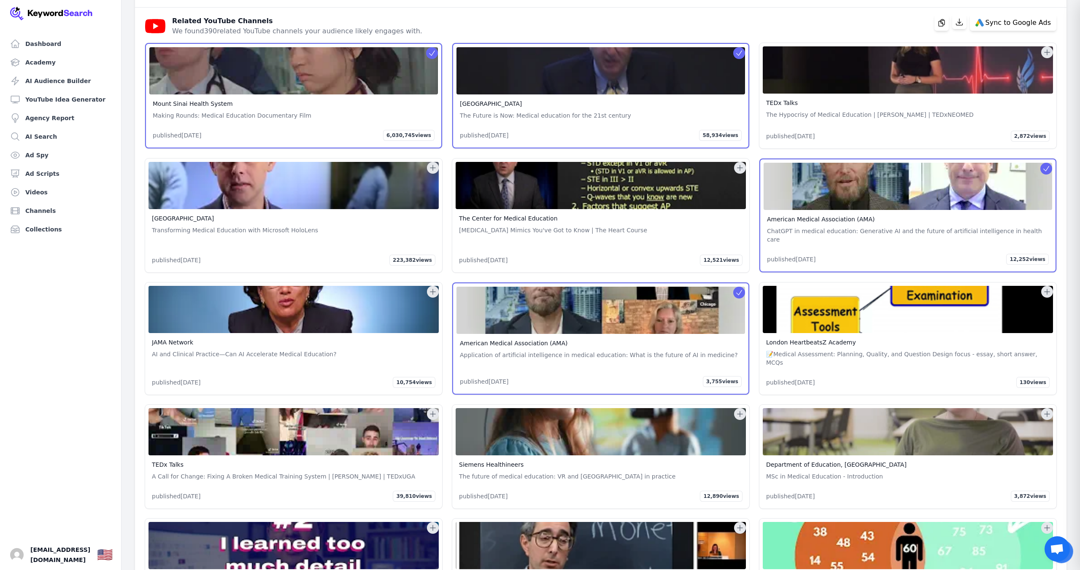
click at [743, 172] on icon at bounding box center [740, 168] width 8 height 8
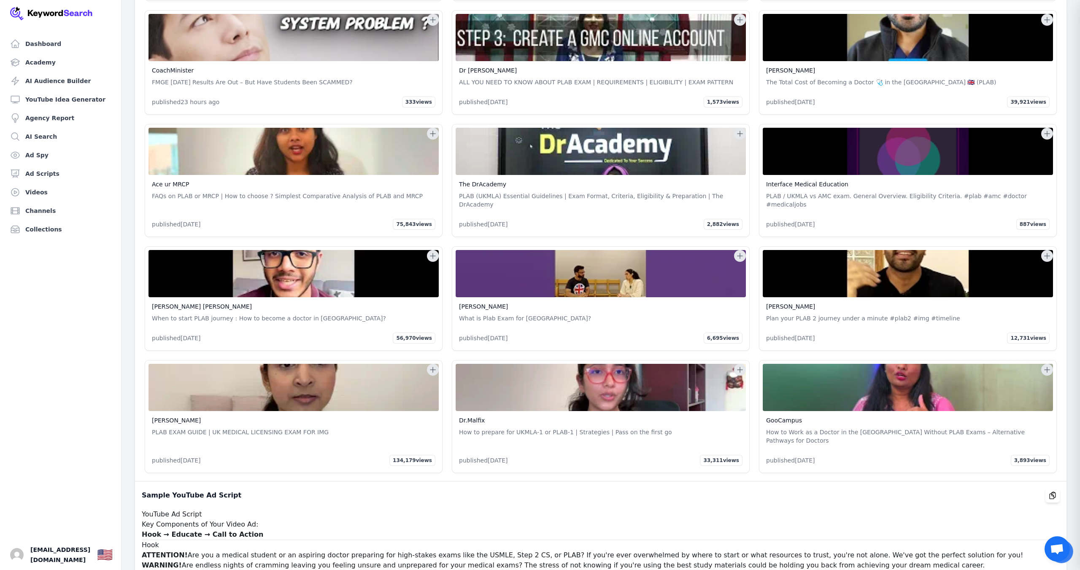
scroll to position [46434, 0]
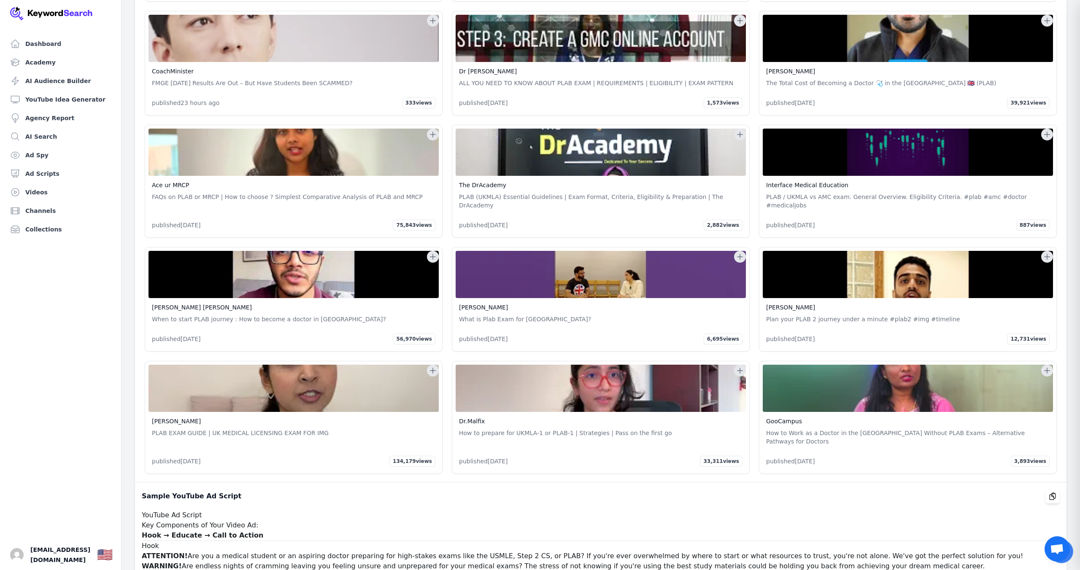
click at [432, 367] on icon at bounding box center [433, 371] width 8 height 8
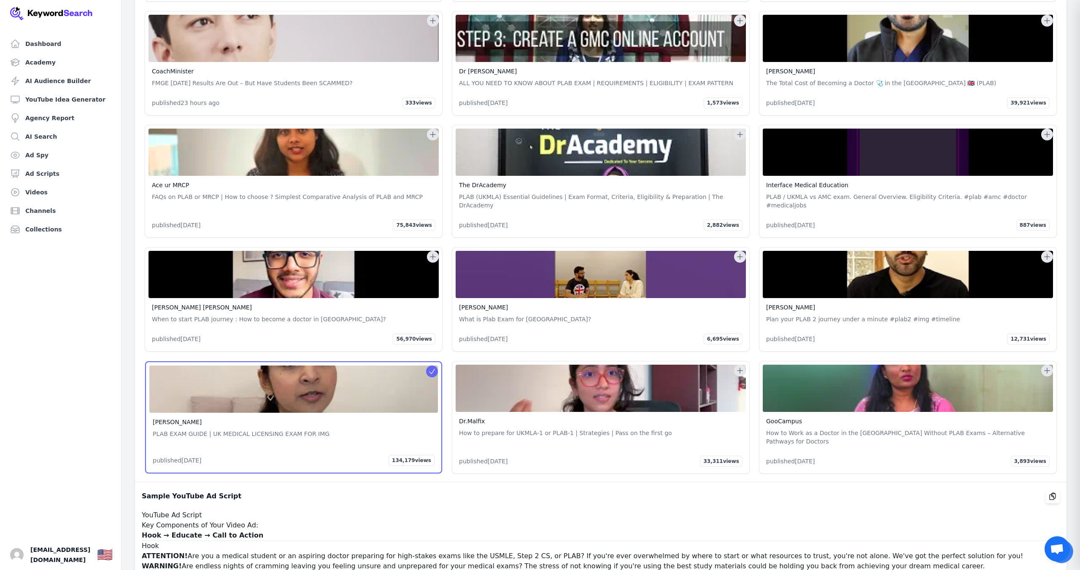
click at [741, 367] on icon at bounding box center [740, 371] width 8 height 8
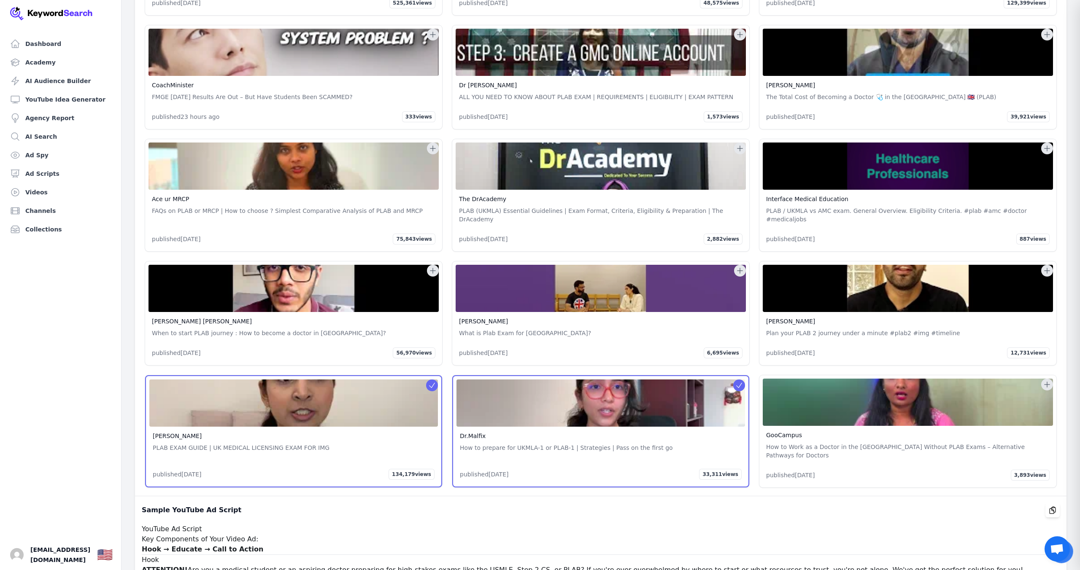
scroll to position [46417, 0]
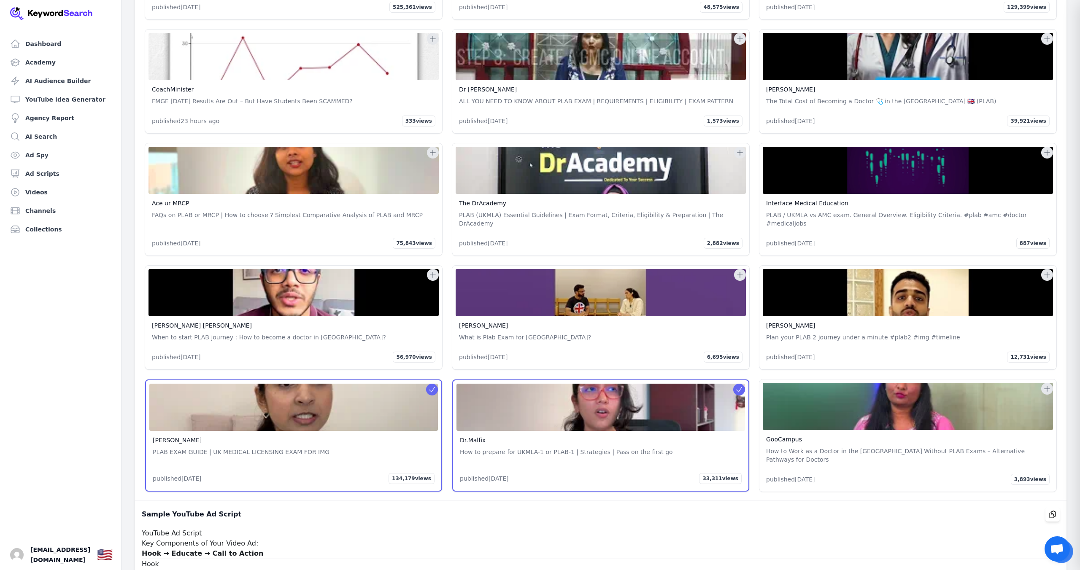
click at [1050, 385] on icon at bounding box center [1047, 389] width 8 height 8
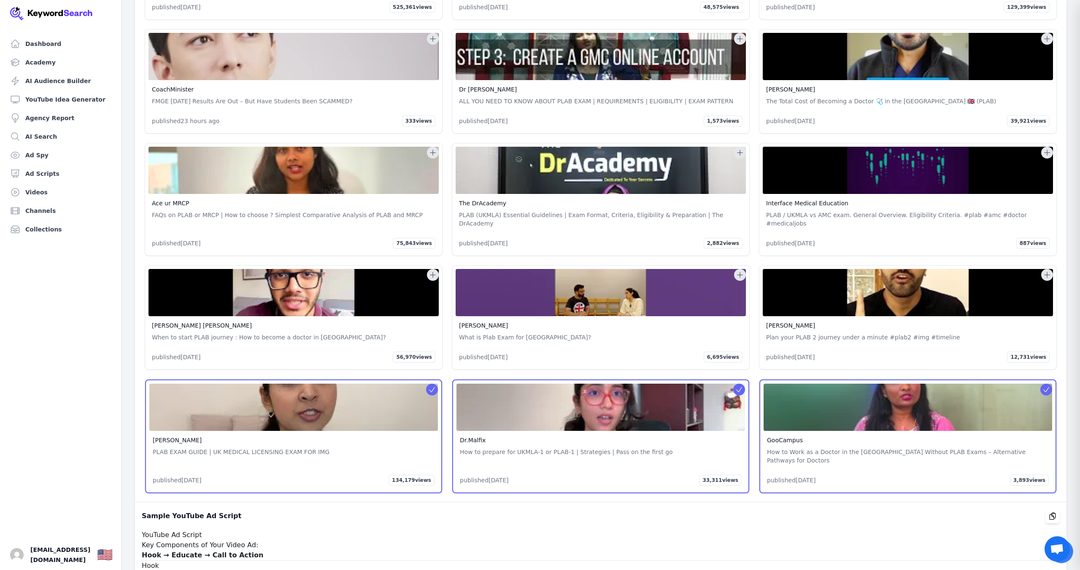
scroll to position [46419, 0]
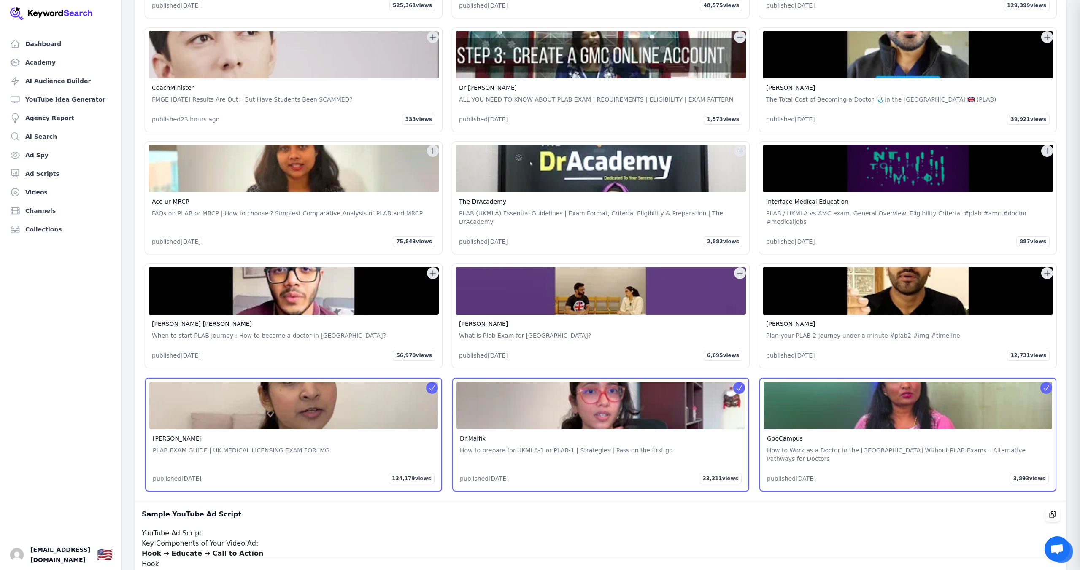
click at [1049, 269] on icon at bounding box center [1047, 273] width 8 height 8
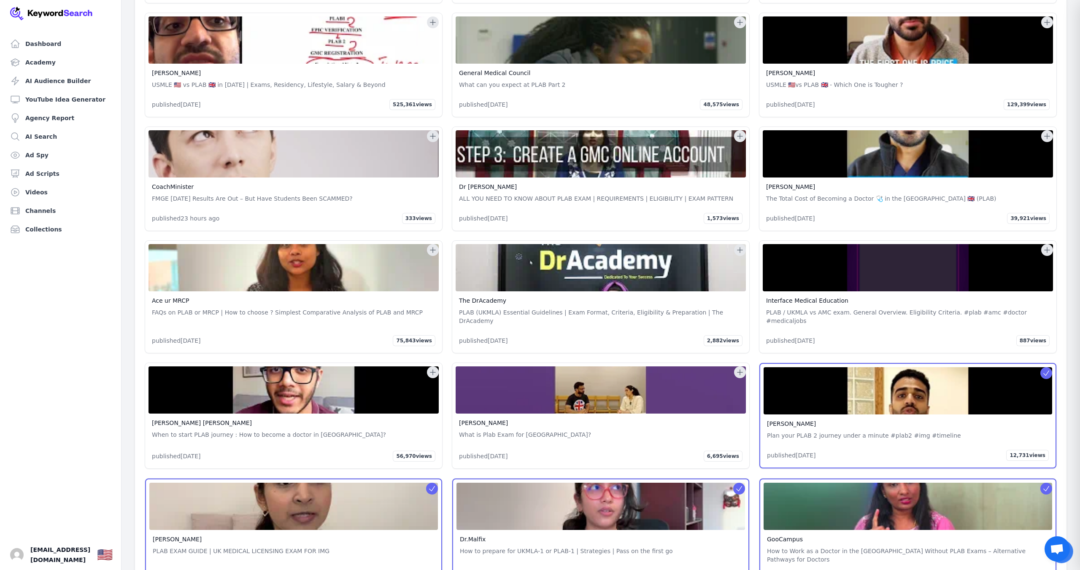
scroll to position [46319, 0]
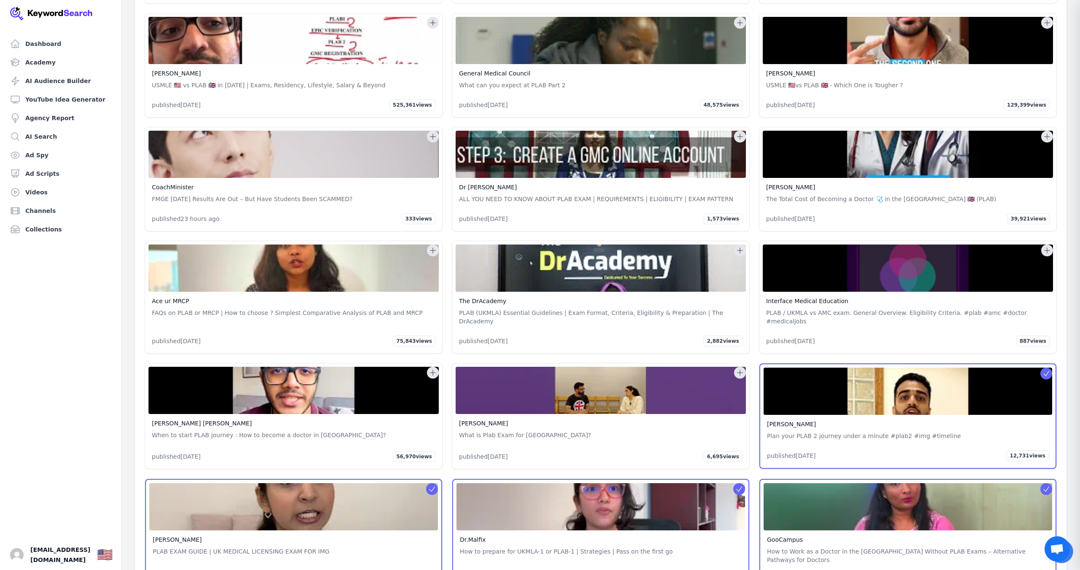
click at [741, 369] on icon at bounding box center [740, 373] width 8 height 8
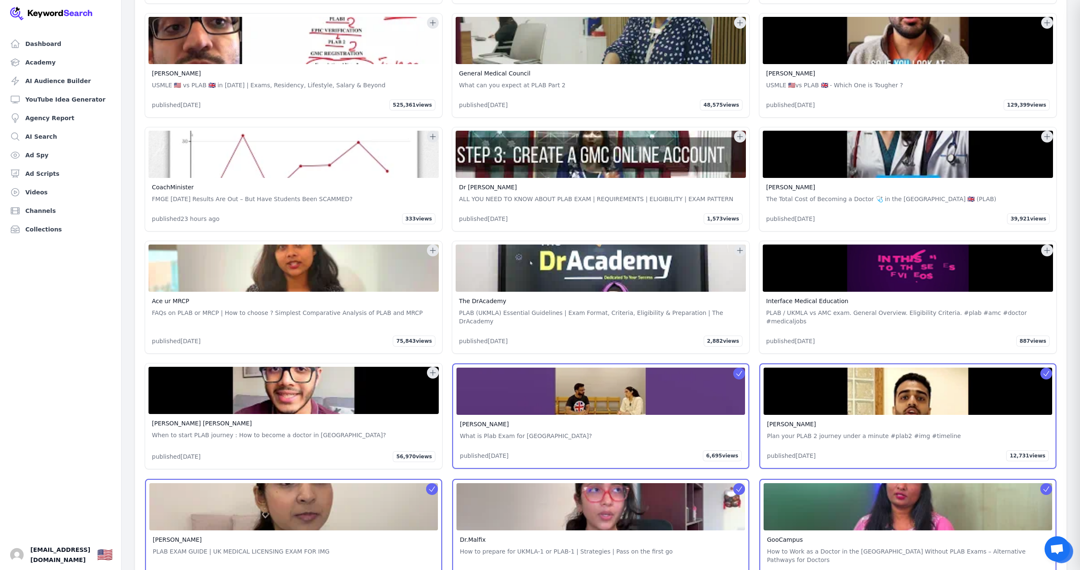
click at [431, 369] on icon at bounding box center [433, 373] width 8 height 8
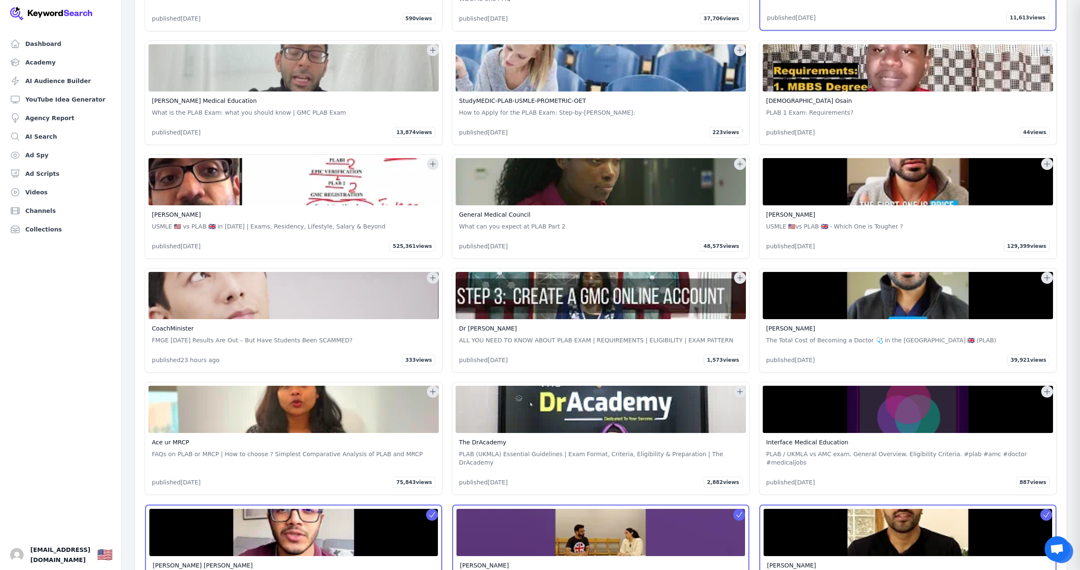
scroll to position [46179, 0]
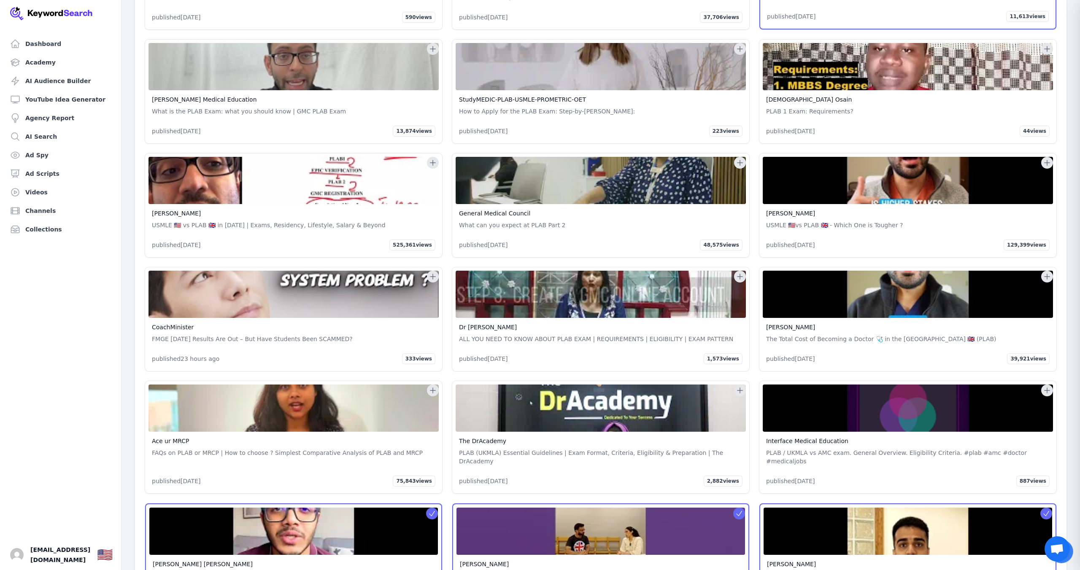
click at [432, 386] on icon at bounding box center [433, 390] width 8 height 8
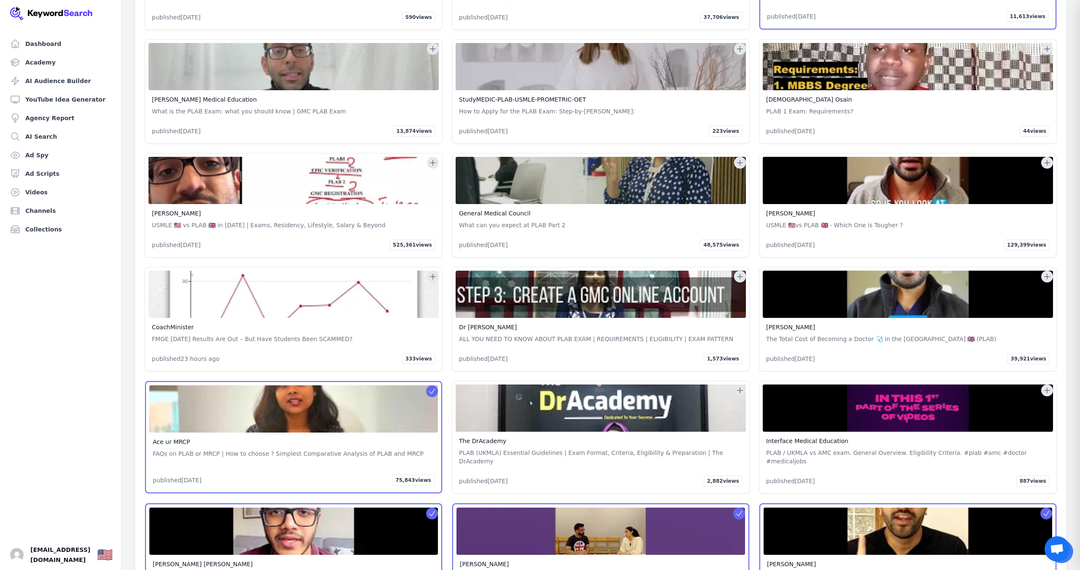
click at [739, 386] on icon at bounding box center [740, 390] width 8 height 8
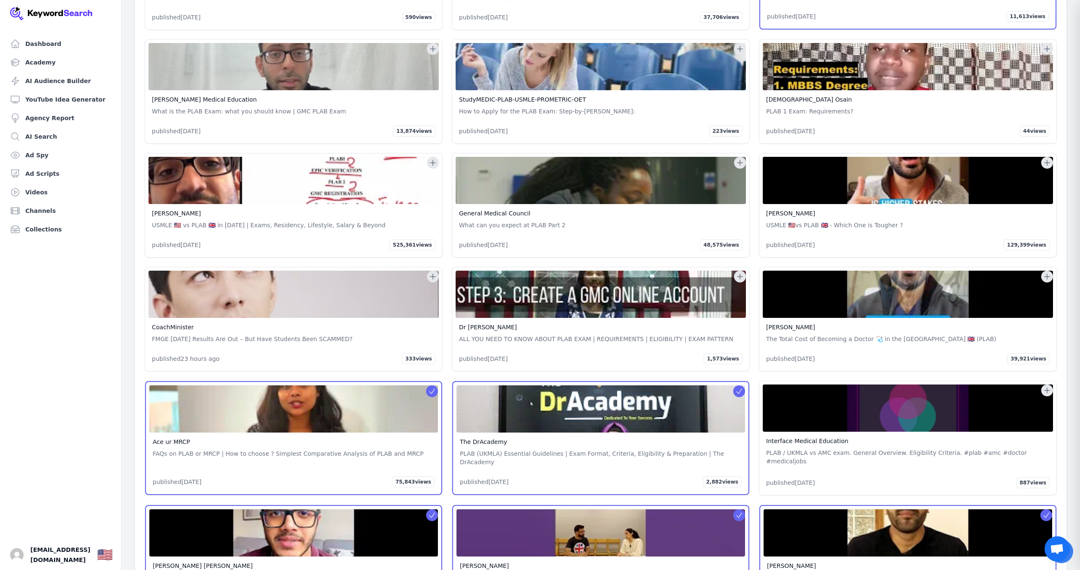
click at [1044, 386] on icon at bounding box center [1047, 390] width 8 height 8
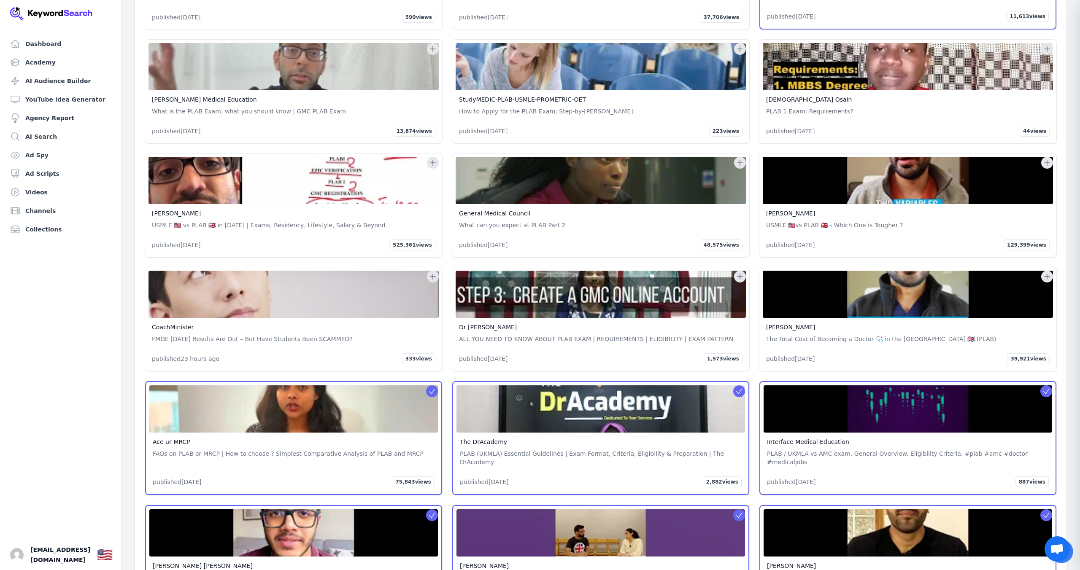
click at [1049, 273] on icon at bounding box center [1047, 277] width 8 height 8
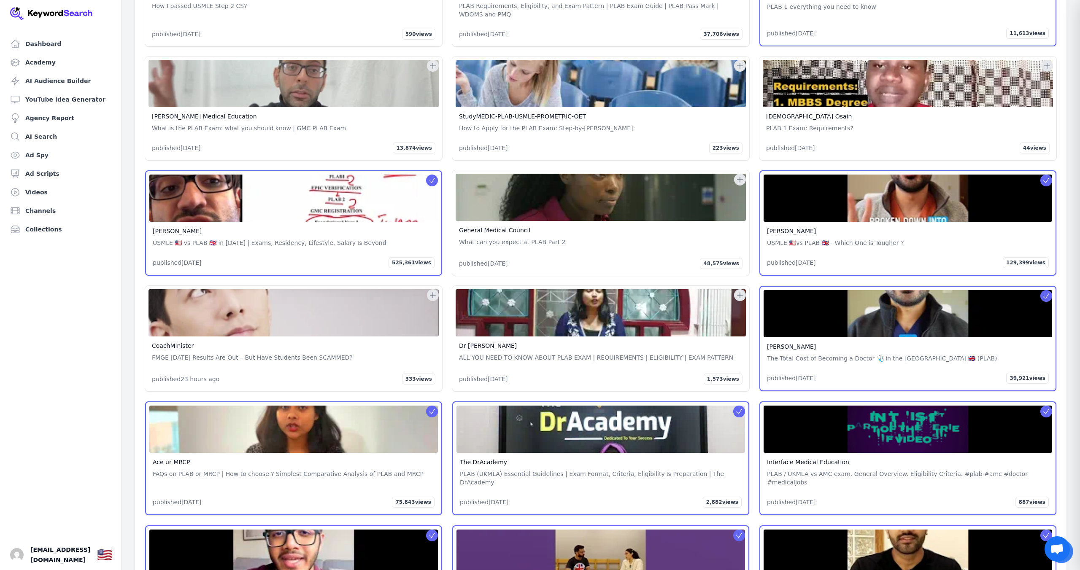
scroll to position [46204, 0]
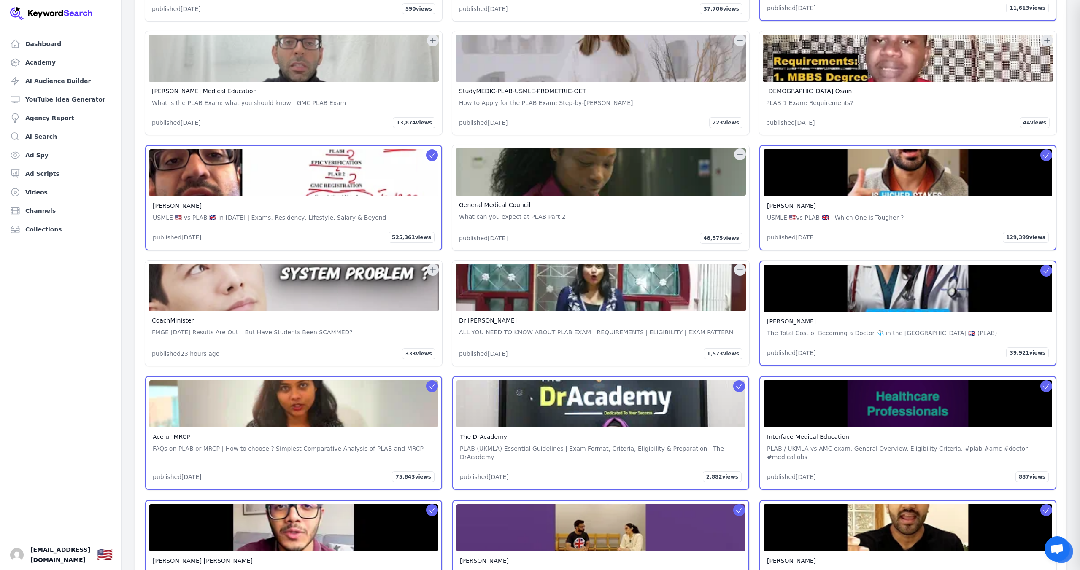
click at [744, 264] on button at bounding box center [740, 270] width 12 height 12
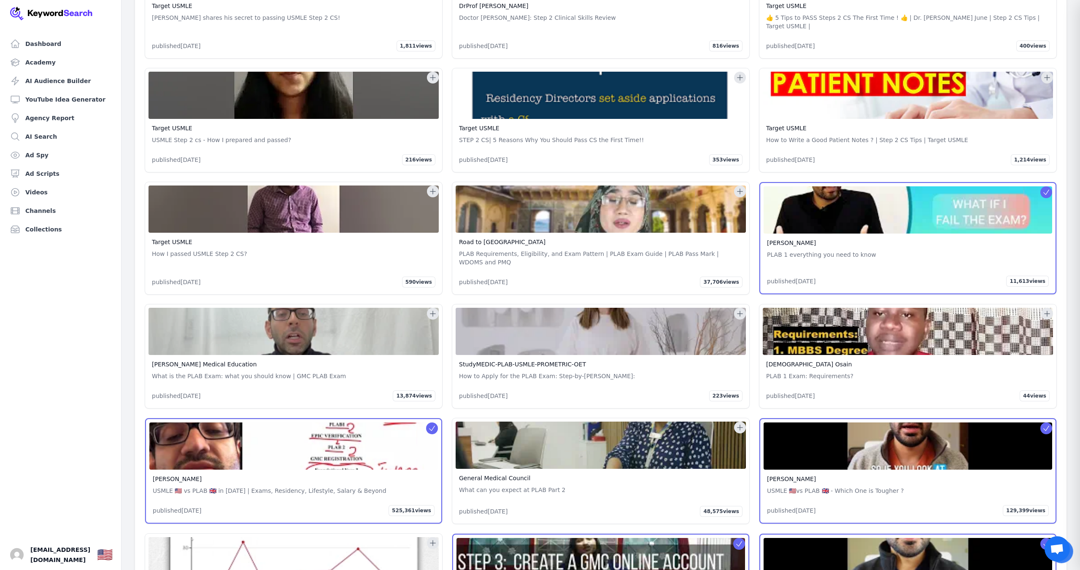
scroll to position [45932, 0]
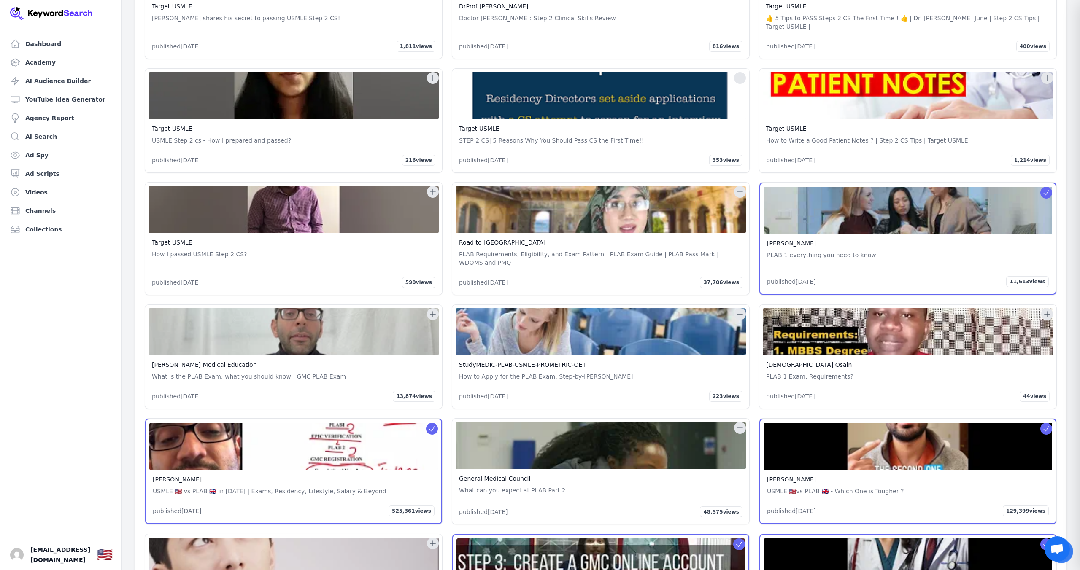
click at [743, 424] on icon at bounding box center [740, 428] width 8 height 8
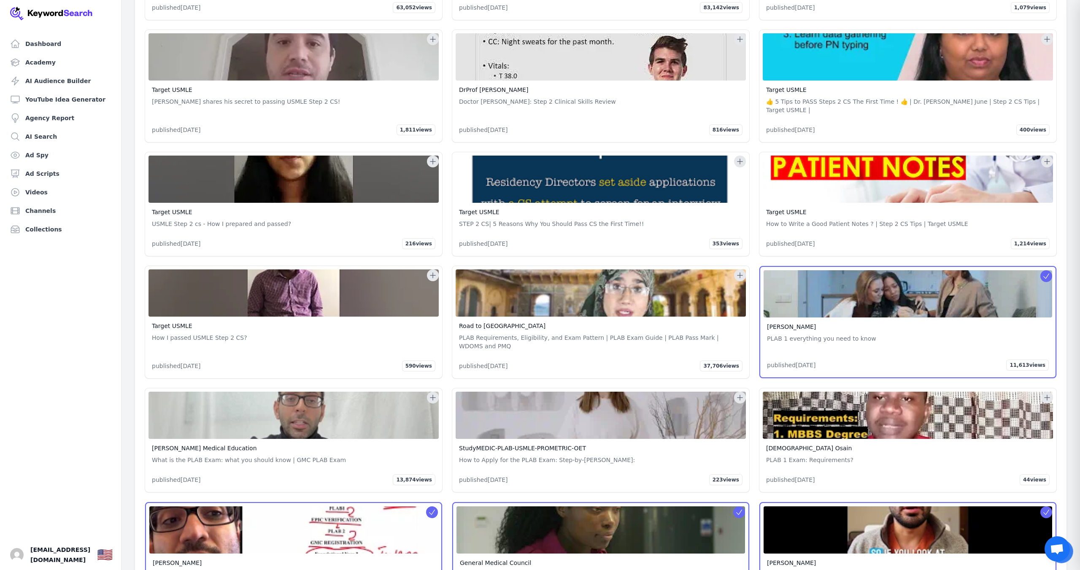
scroll to position [45848, 0]
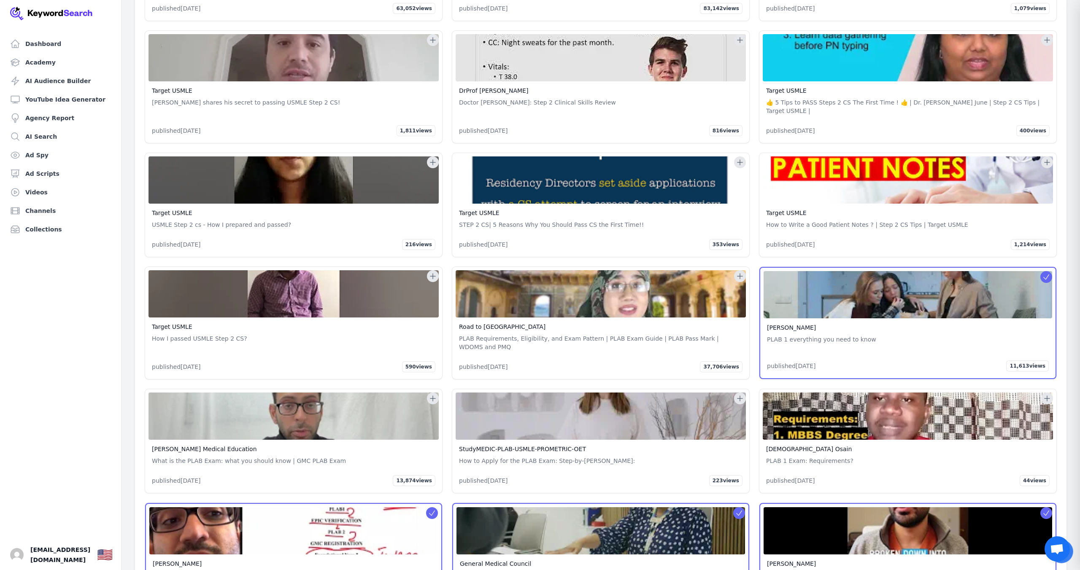
click at [1047, 396] on icon at bounding box center [1047, 398] width 5 height 5
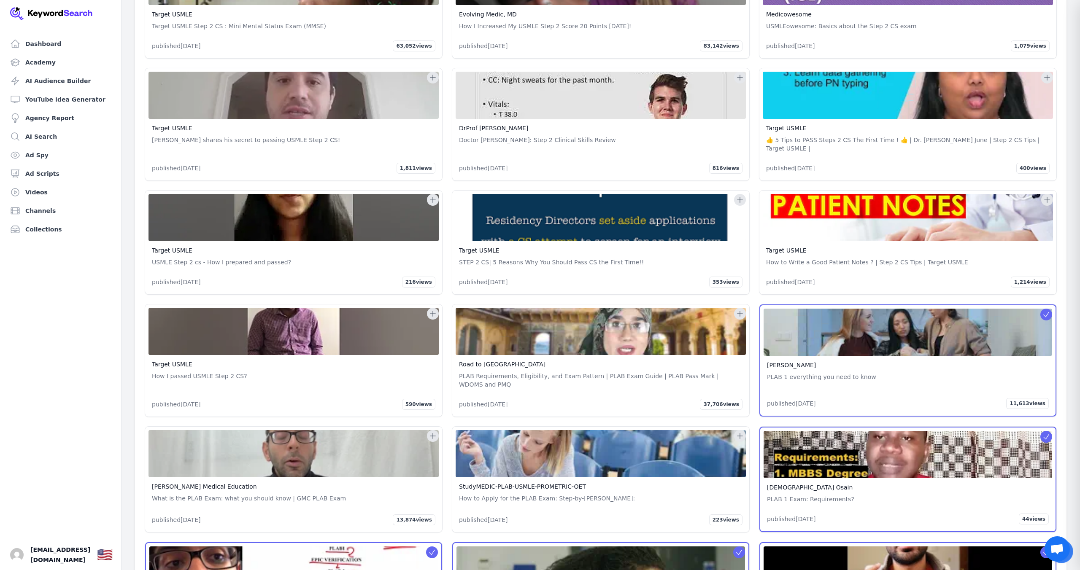
scroll to position [45809, 0]
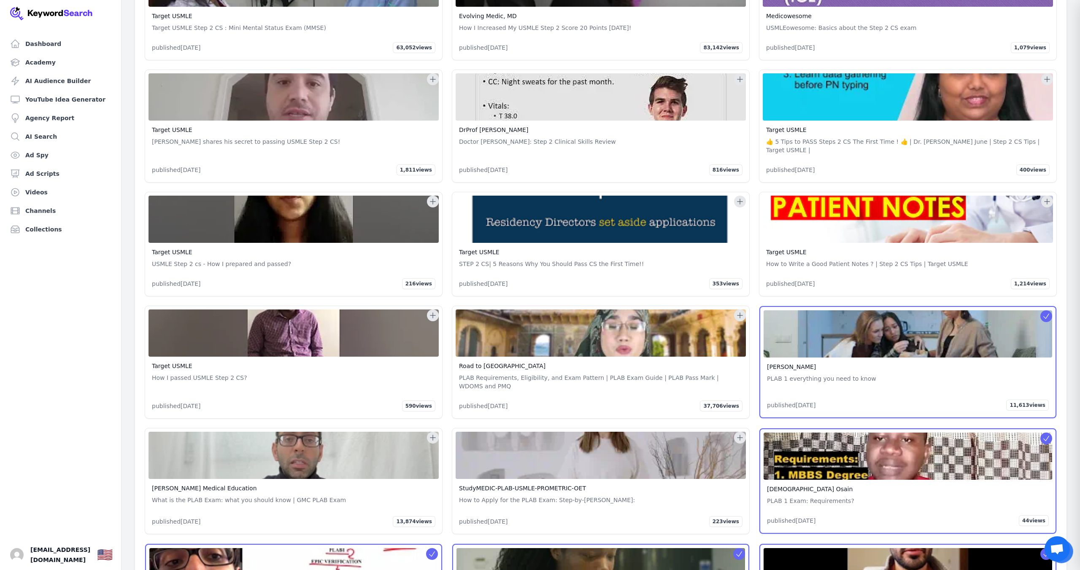
click at [742, 435] on icon at bounding box center [739, 437] width 5 height 5
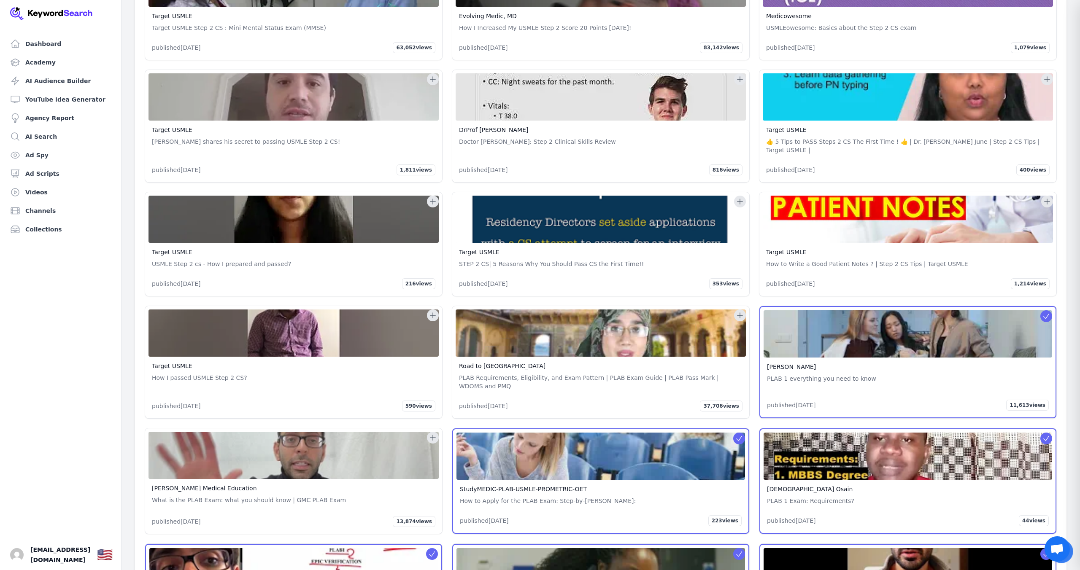
click at [434, 434] on icon at bounding box center [433, 438] width 8 height 8
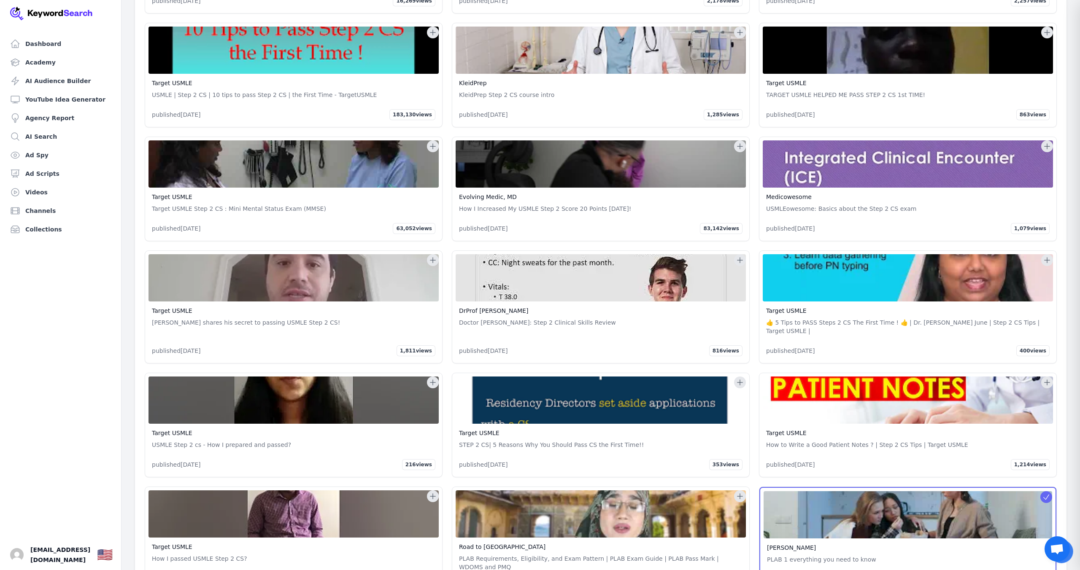
click at [432, 492] on icon at bounding box center [433, 496] width 8 height 8
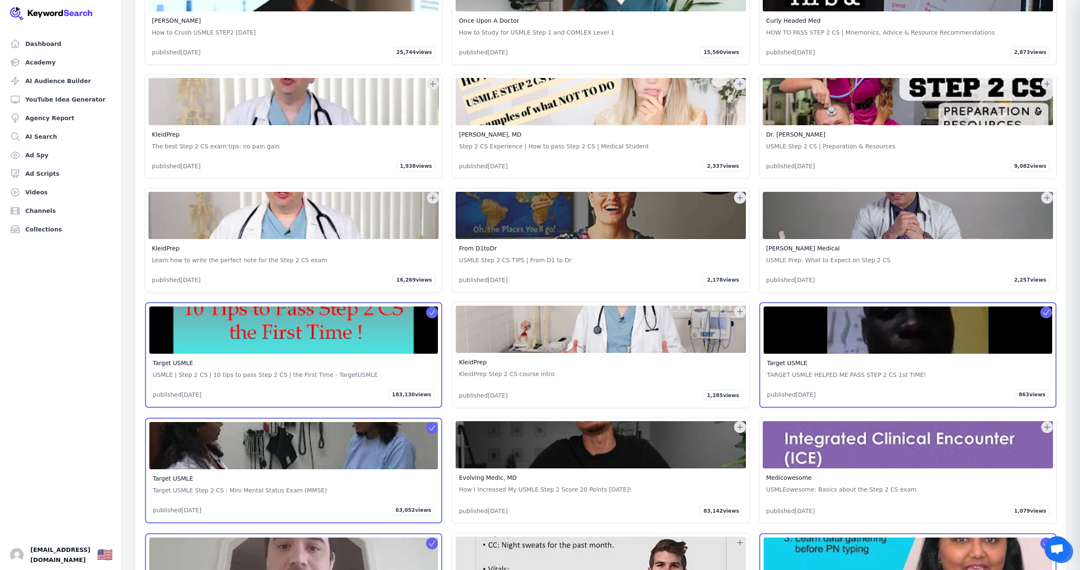
scroll to position [45351, 0]
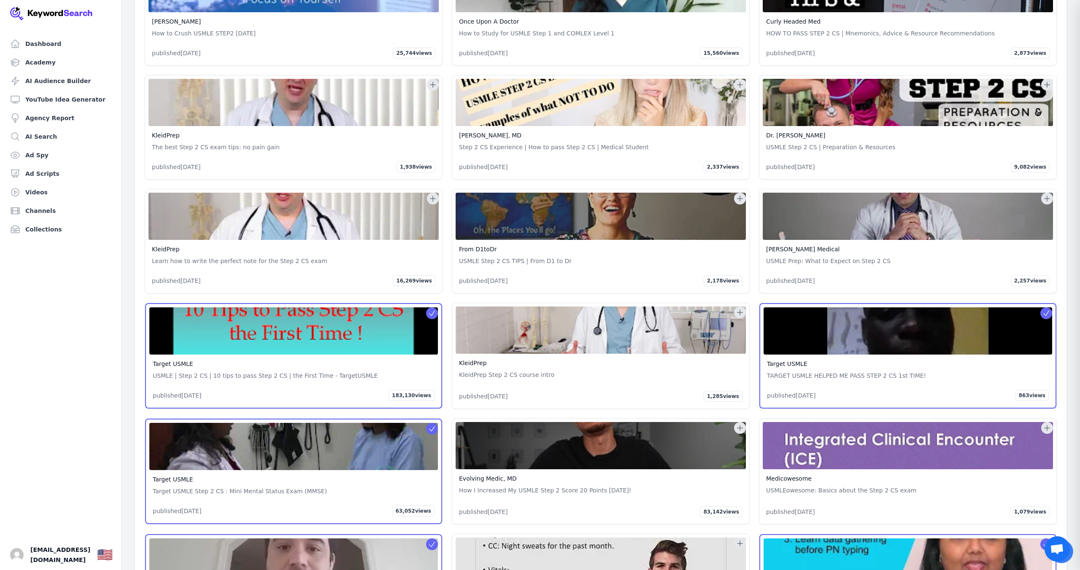
click at [740, 308] on icon at bounding box center [740, 312] width 8 height 8
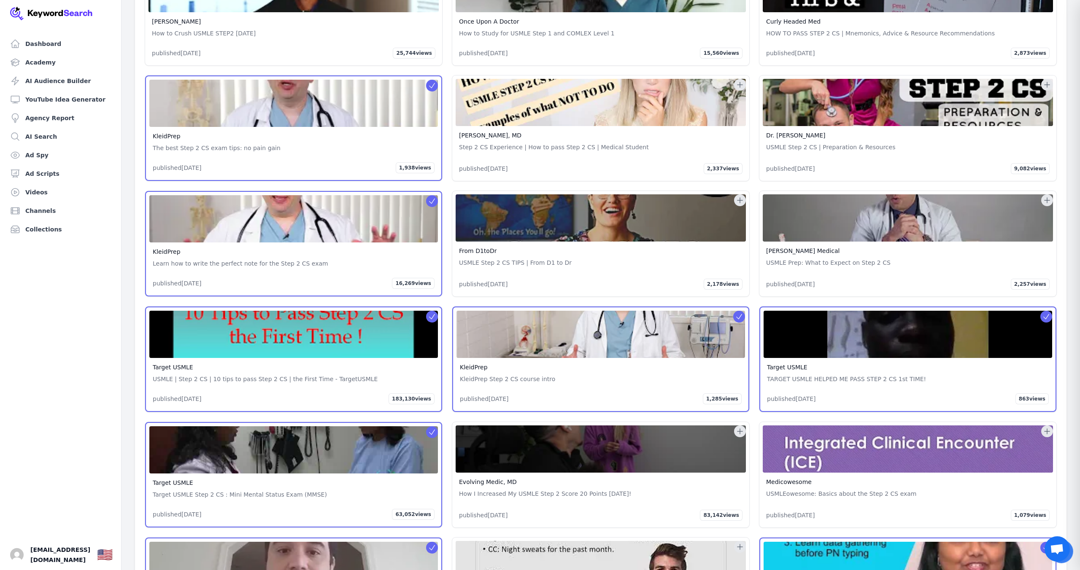
scroll to position [45352, 0]
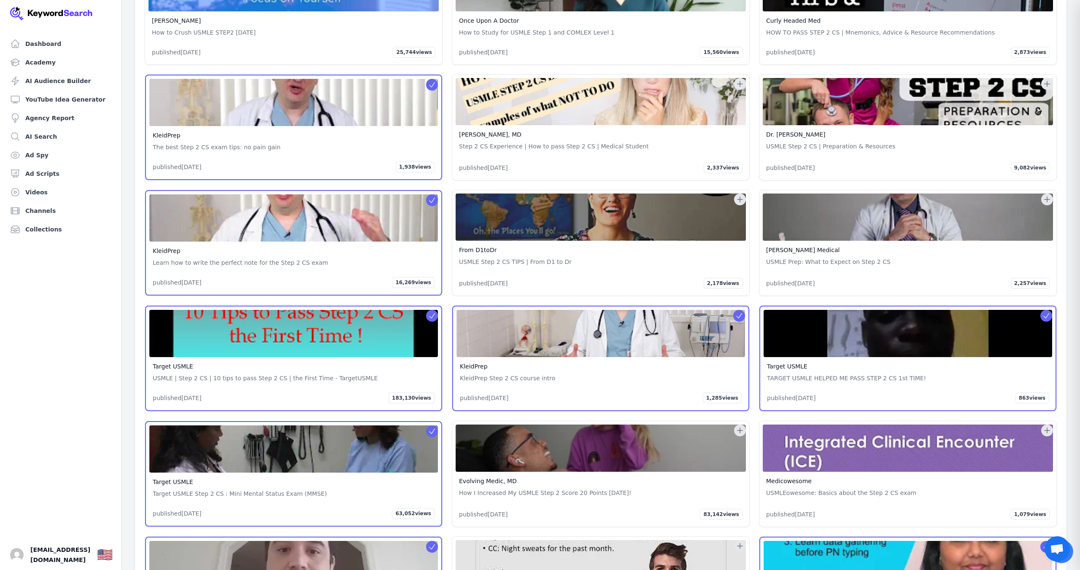
click at [745, 425] on button at bounding box center [740, 431] width 12 height 12
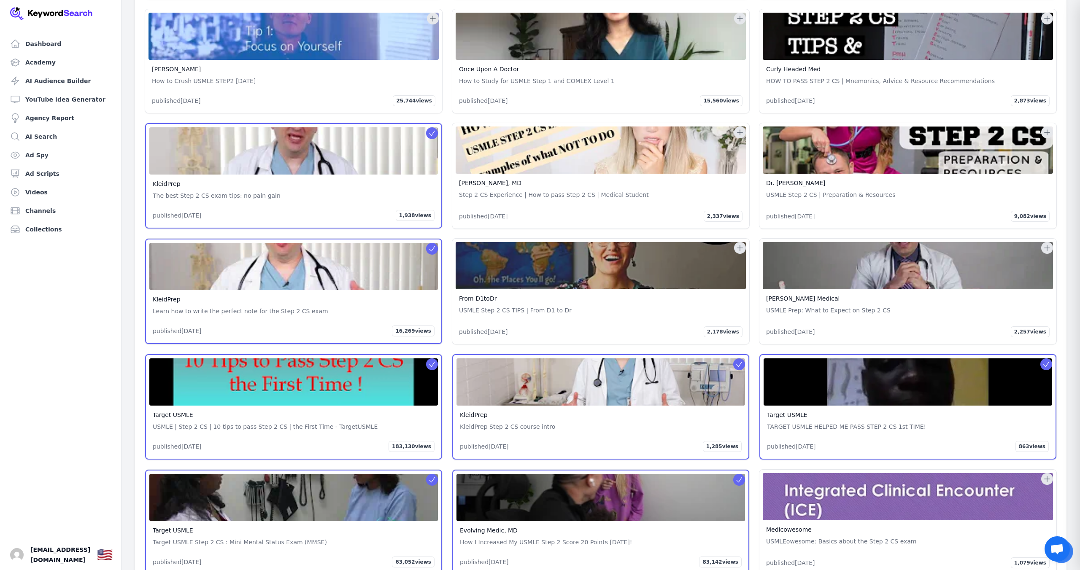
scroll to position [45309, 0]
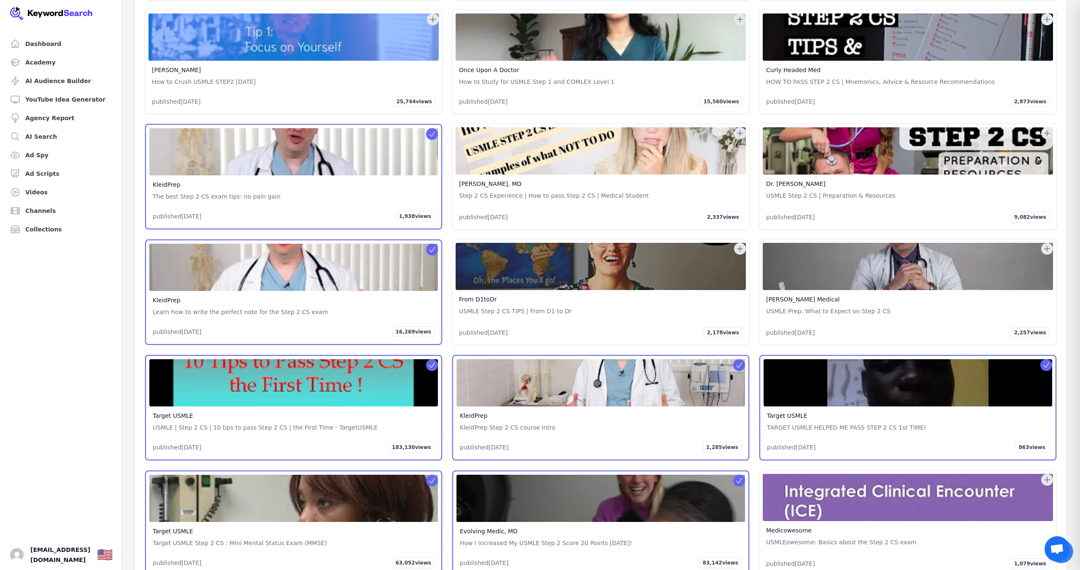
click at [1046, 476] on icon at bounding box center [1047, 480] width 8 height 8
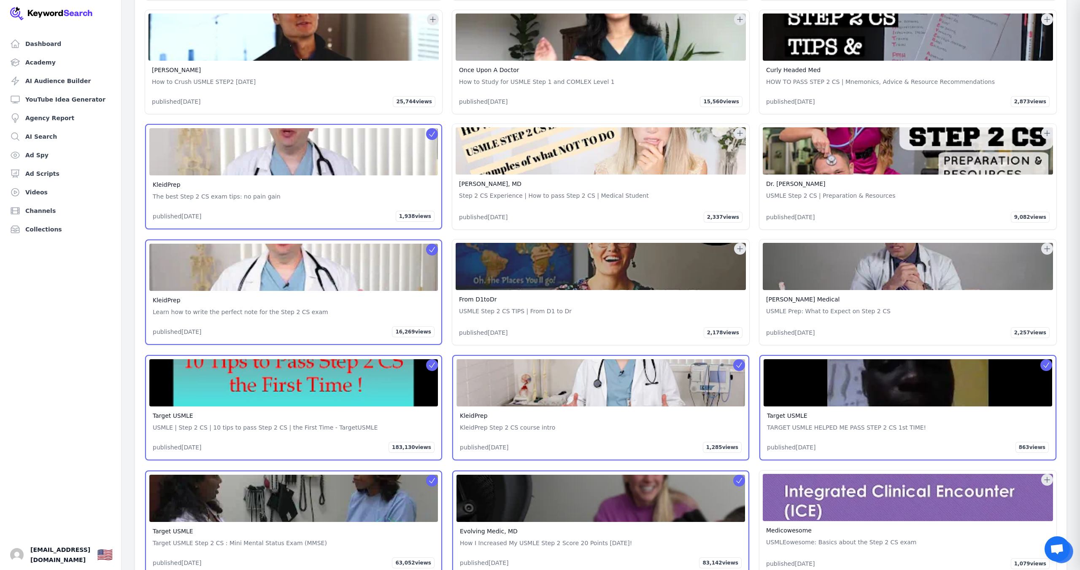
scroll to position [45311, 0]
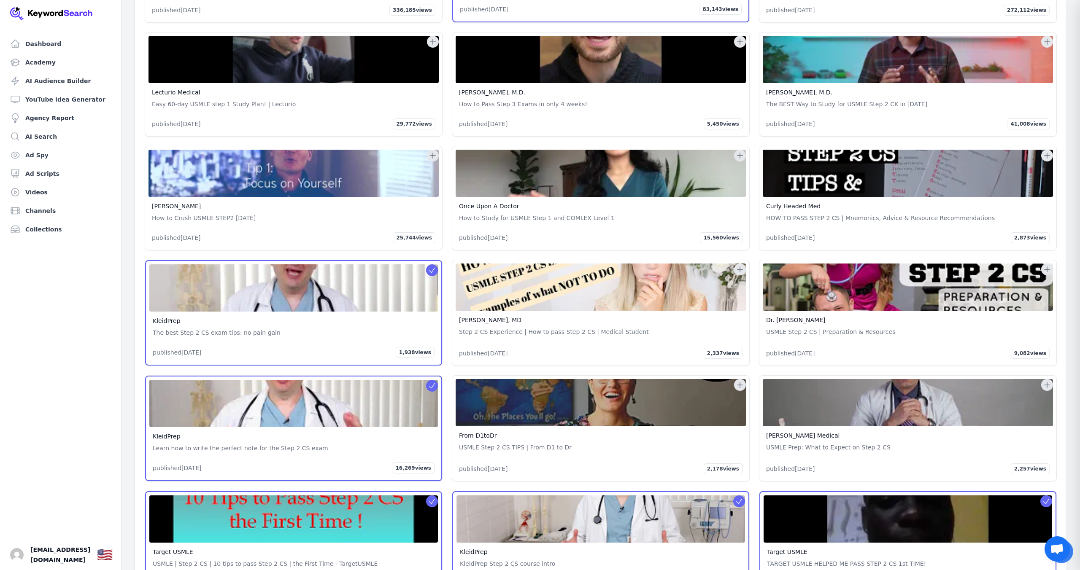
click at [1048, 381] on icon at bounding box center [1047, 385] width 8 height 8
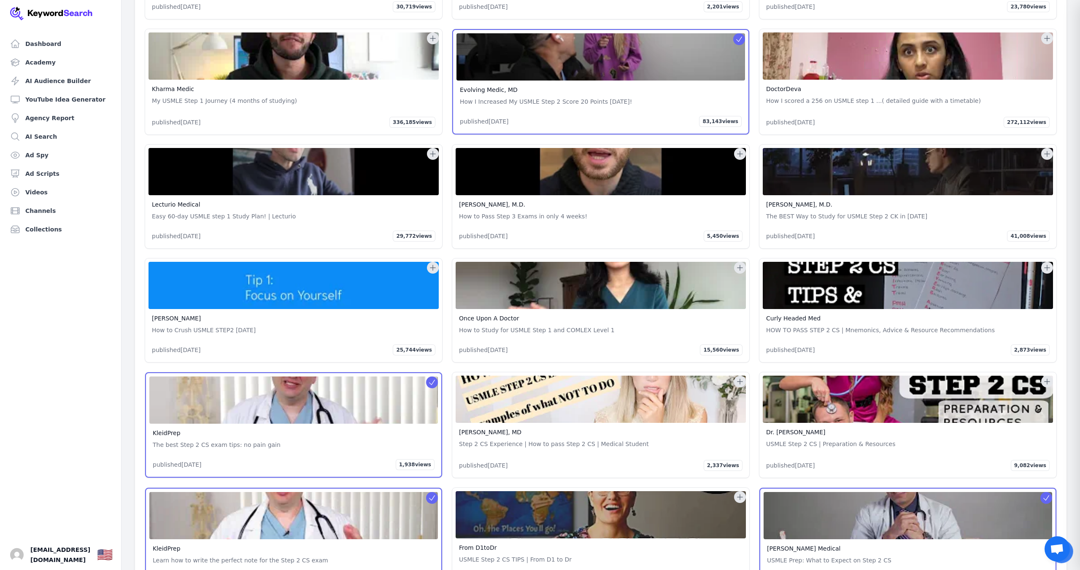
scroll to position [45064, 0]
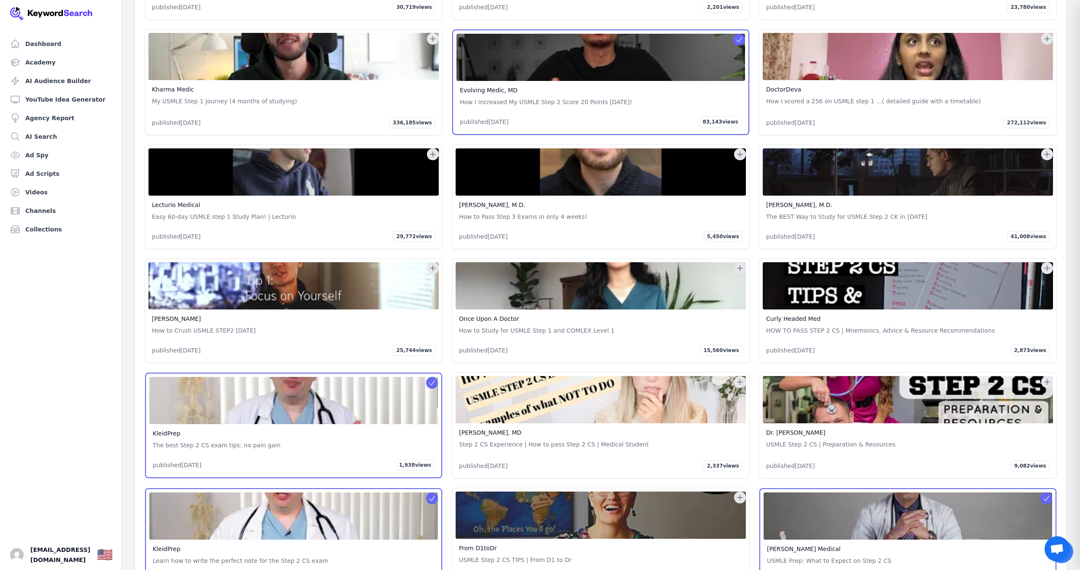
click at [738, 378] on icon at bounding box center [740, 382] width 8 height 8
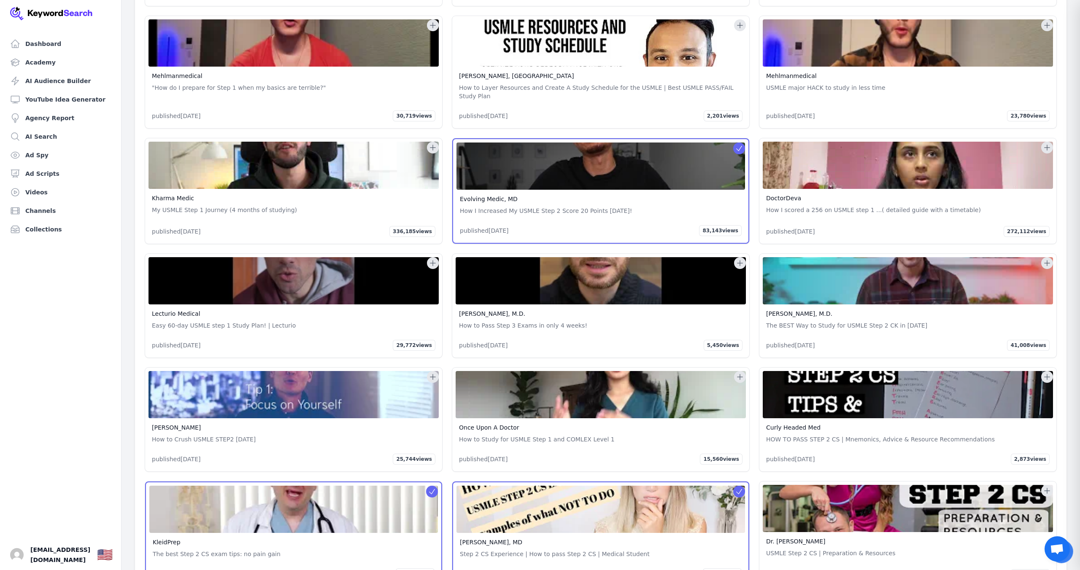
scroll to position [44952, 0]
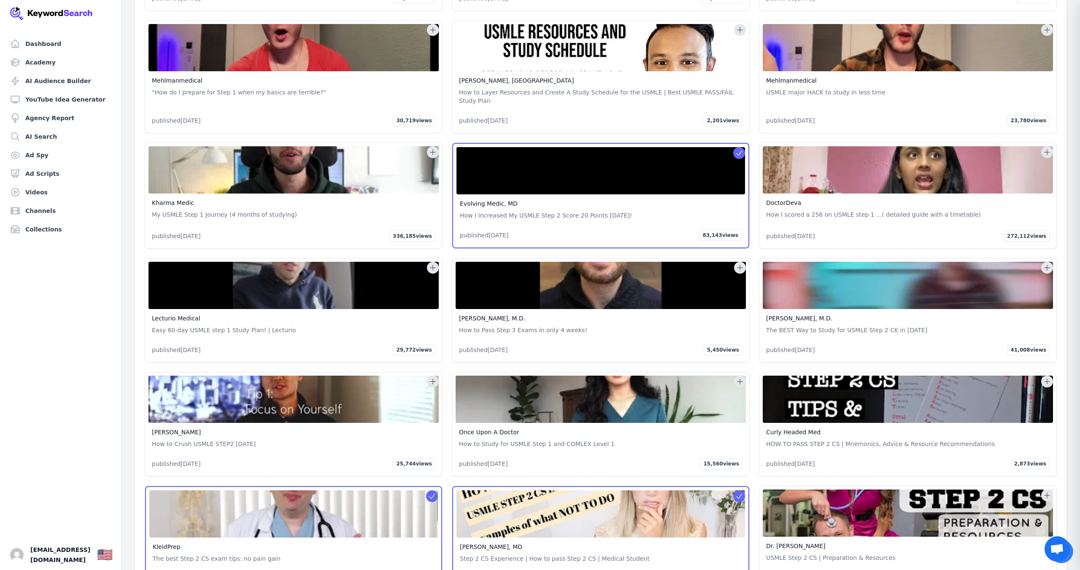
click at [1047, 379] on icon at bounding box center [1047, 381] width 5 height 5
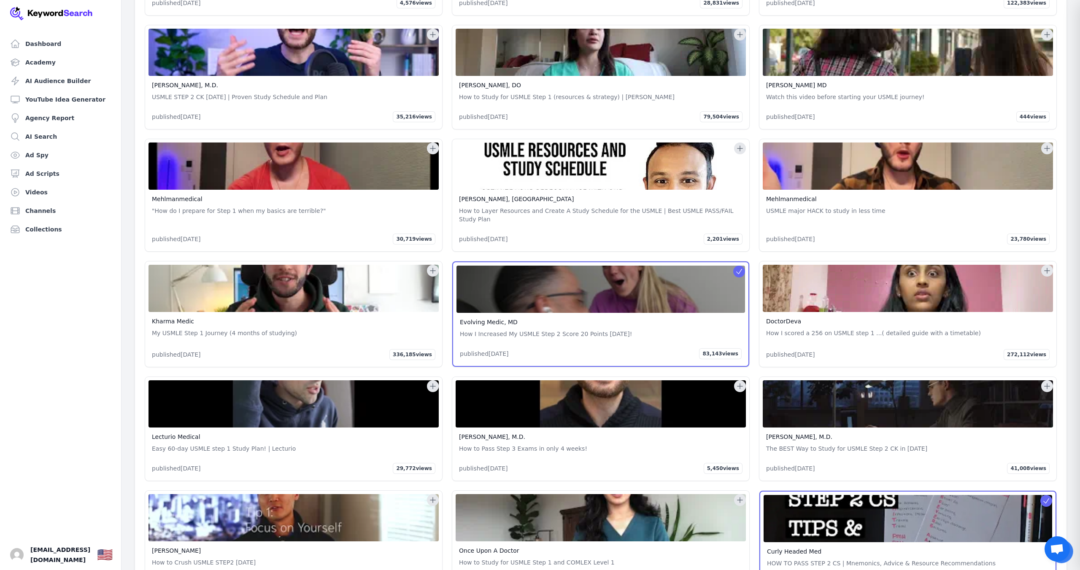
scroll to position [44833, 0]
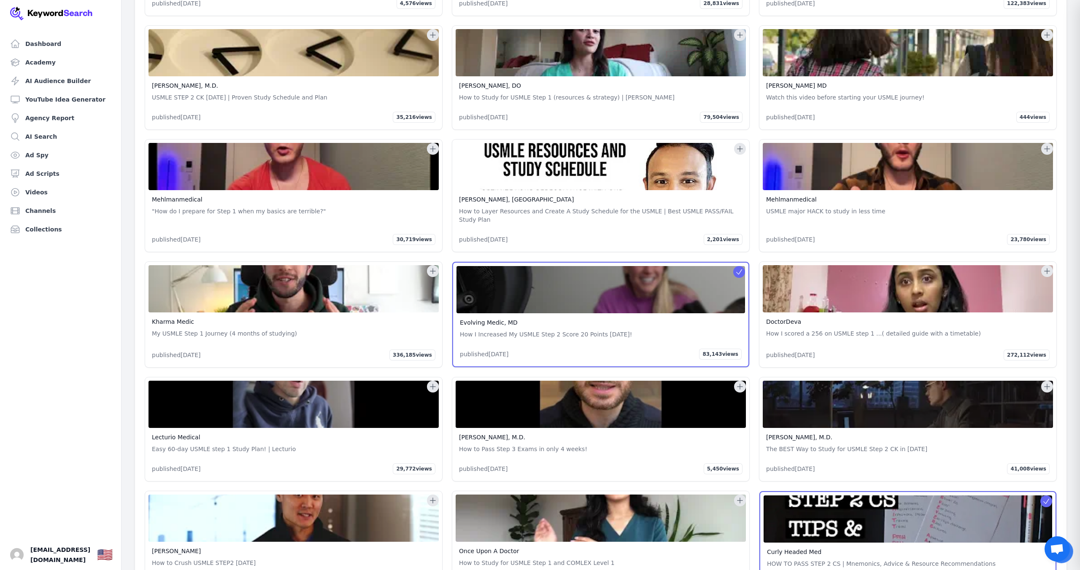
click at [1045, 383] on icon at bounding box center [1047, 387] width 8 height 8
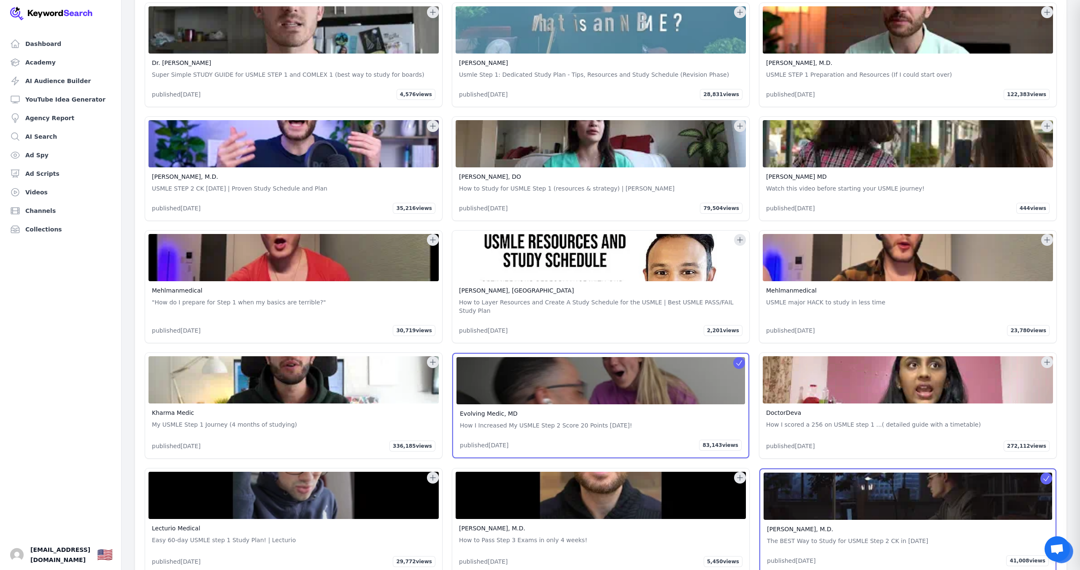
scroll to position [44743, 0]
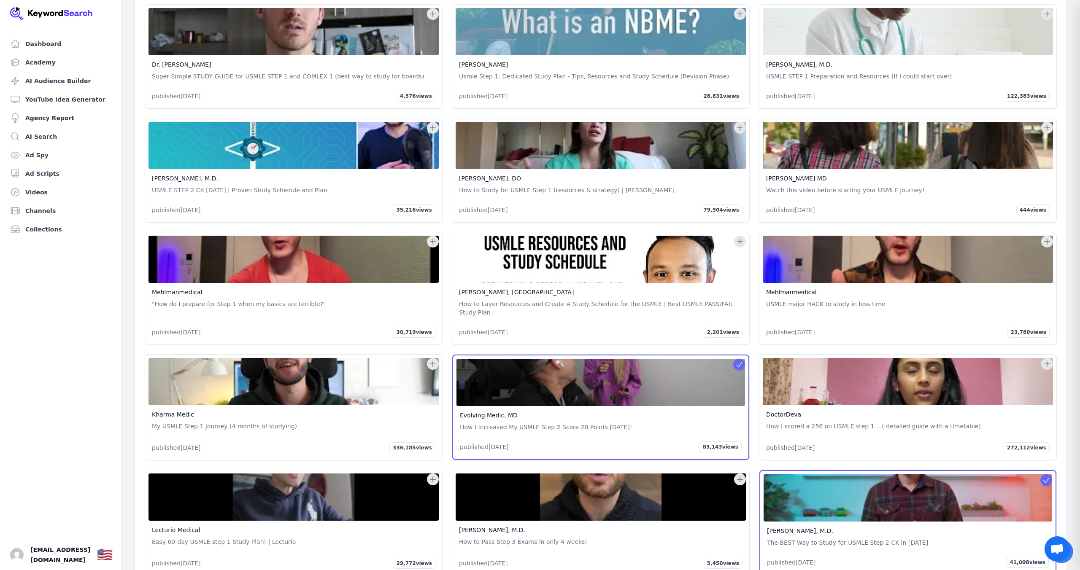
click at [1046, 360] on icon at bounding box center [1047, 364] width 8 height 8
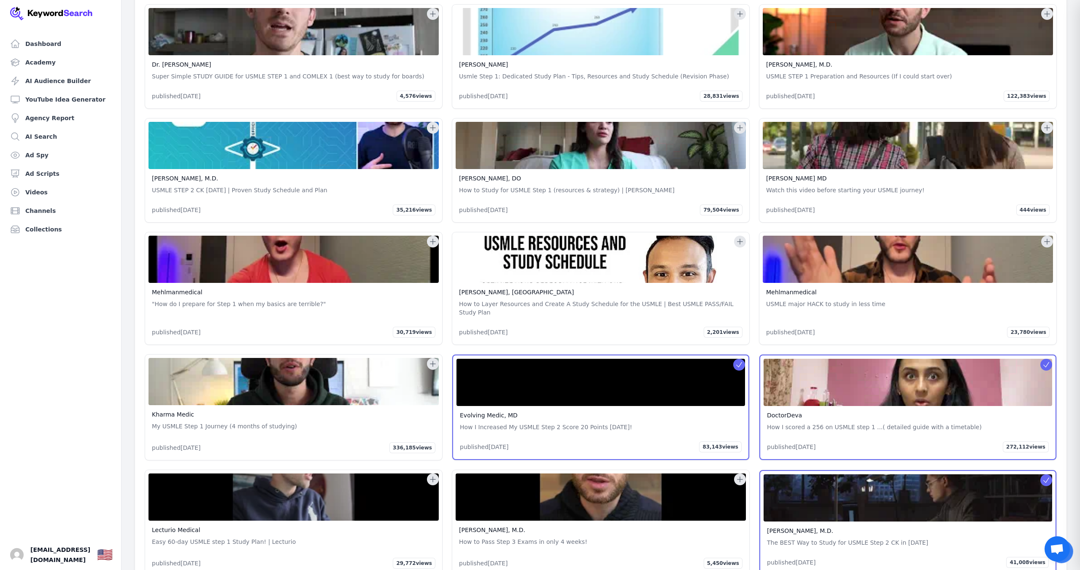
click at [435, 362] on icon at bounding box center [432, 364] width 5 height 5
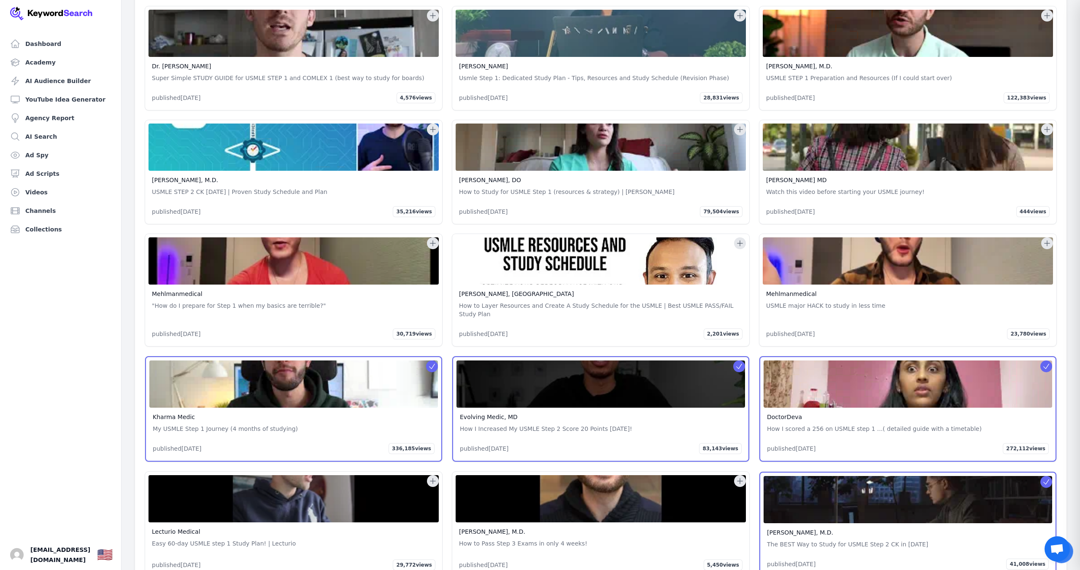
scroll to position [44745, 0]
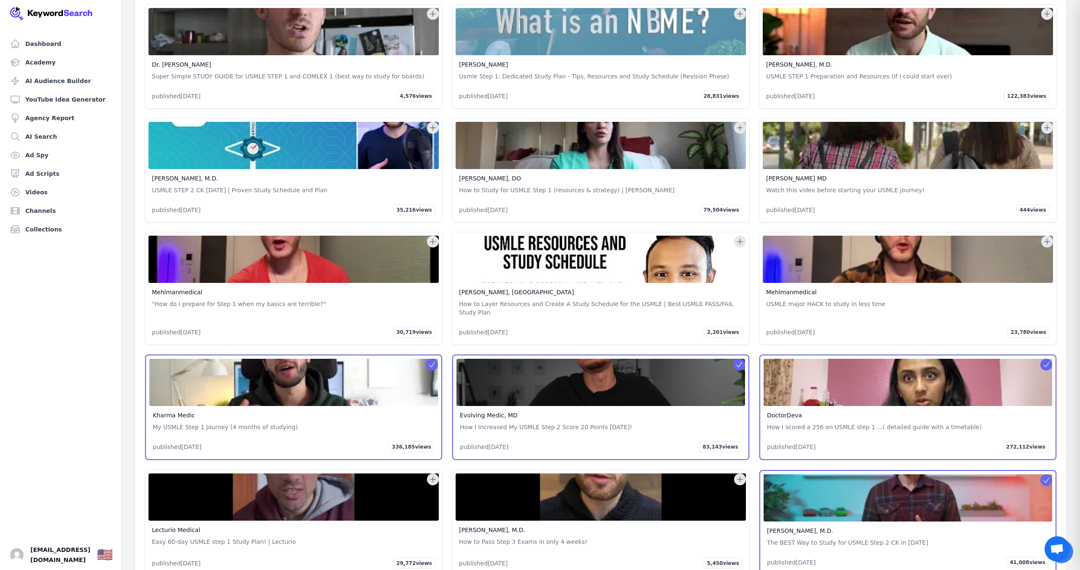
click at [432, 477] on icon at bounding box center [432, 479] width 5 height 5
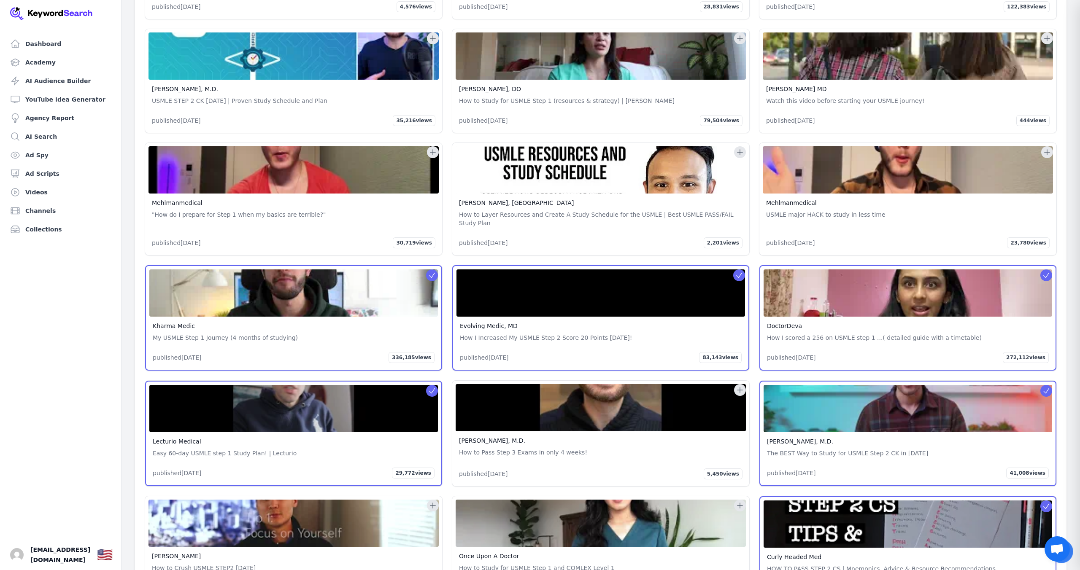
scroll to position [44836, 0]
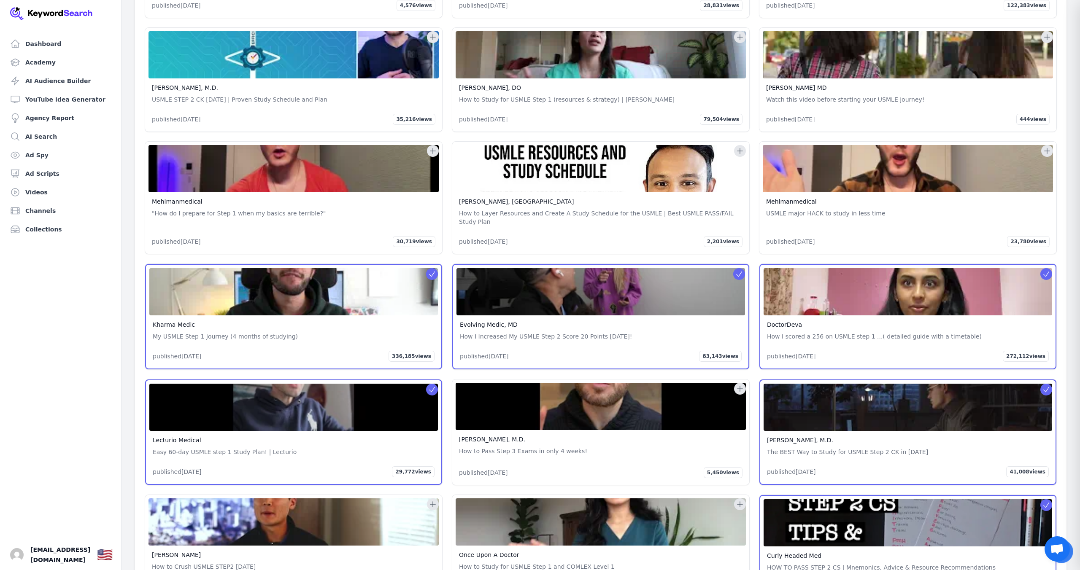
click at [433, 502] on icon at bounding box center [432, 504] width 5 height 5
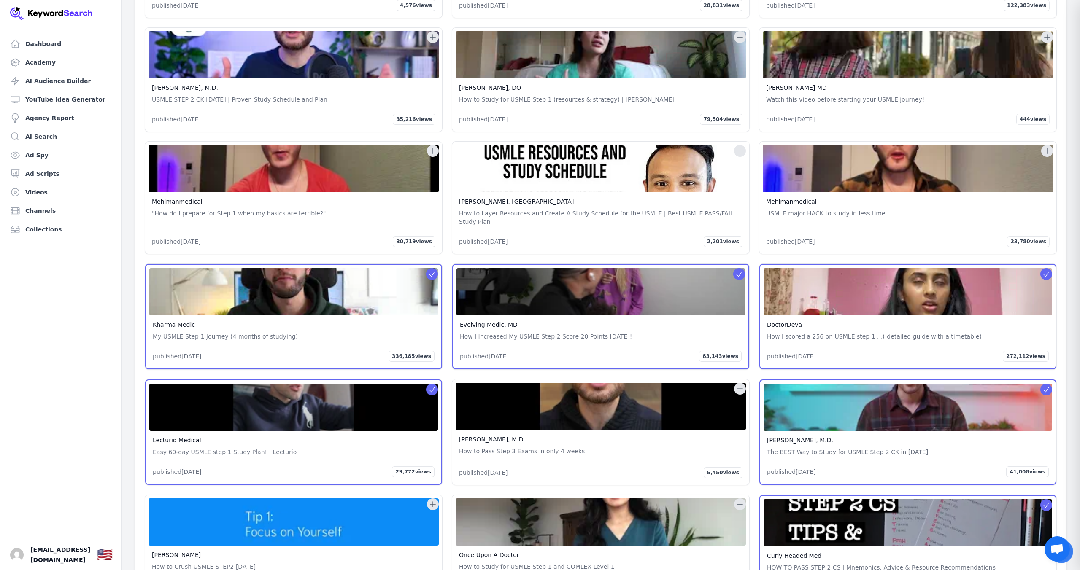
scroll to position [44838, 0]
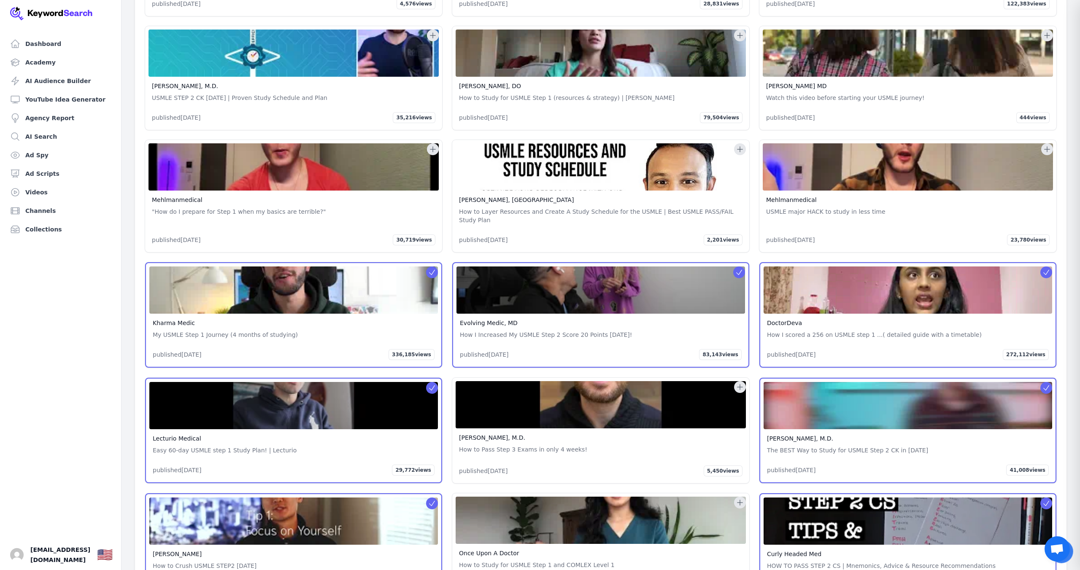
click at [743, 499] on icon at bounding box center [740, 503] width 8 height 8
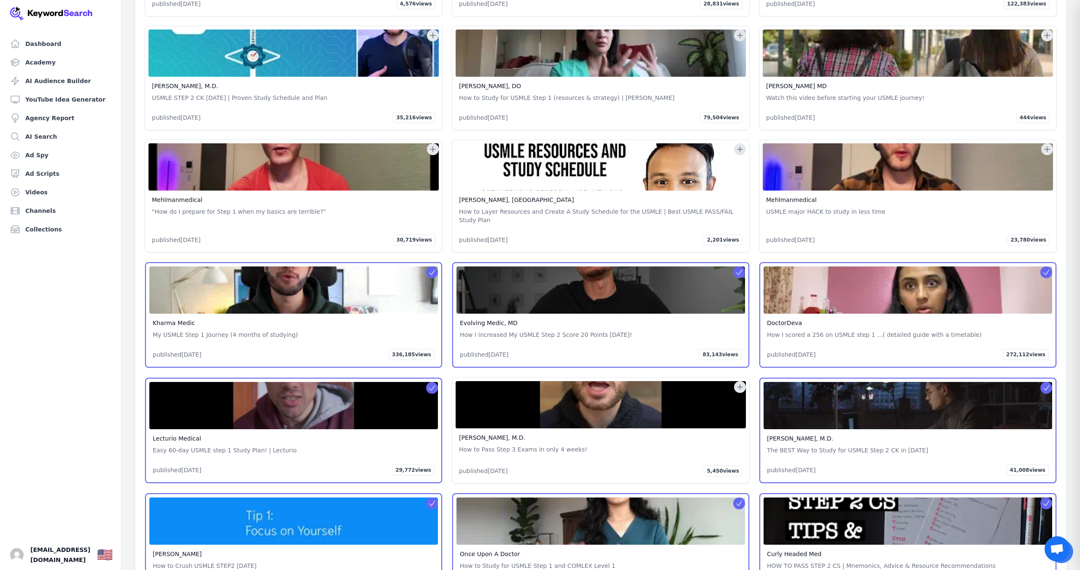
click at [741, 383] on icon at bounding box center [740, 387] width 8 height 8
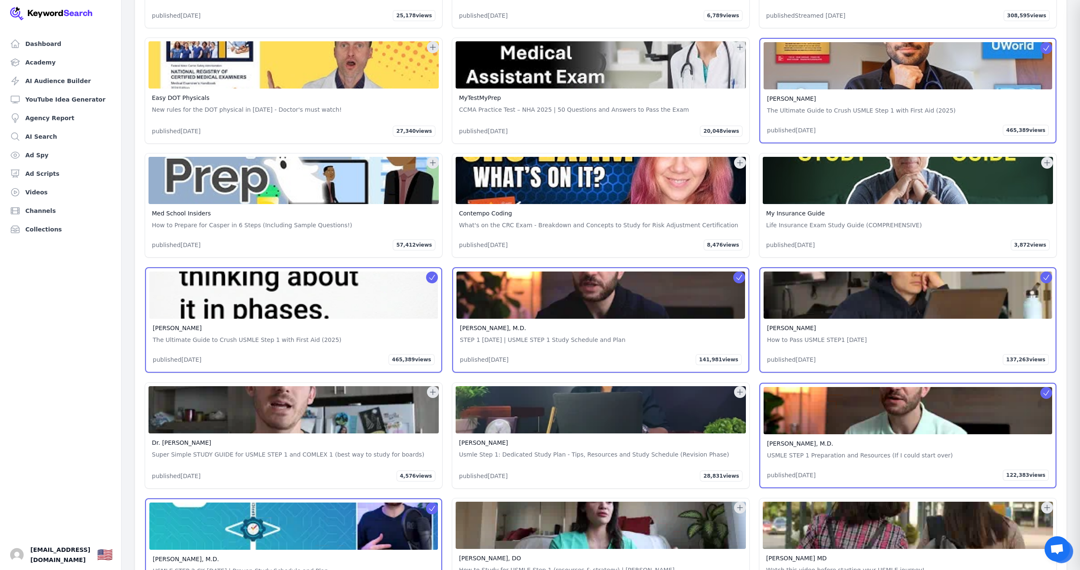
scroll to position [44373, 0]
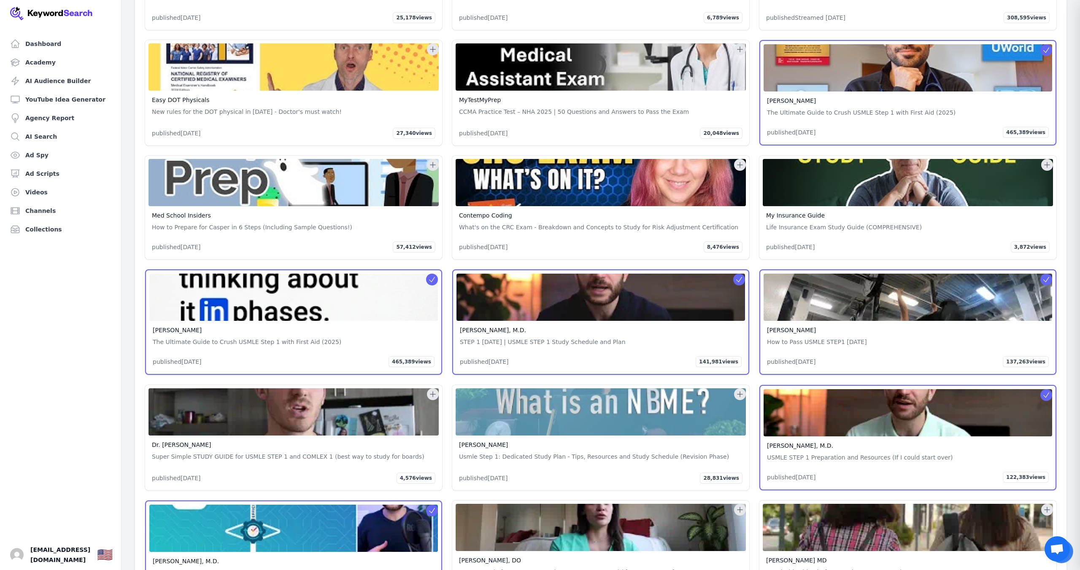
click at [741, 390] on icon at bounding box center [740, 394] width 8 height 8
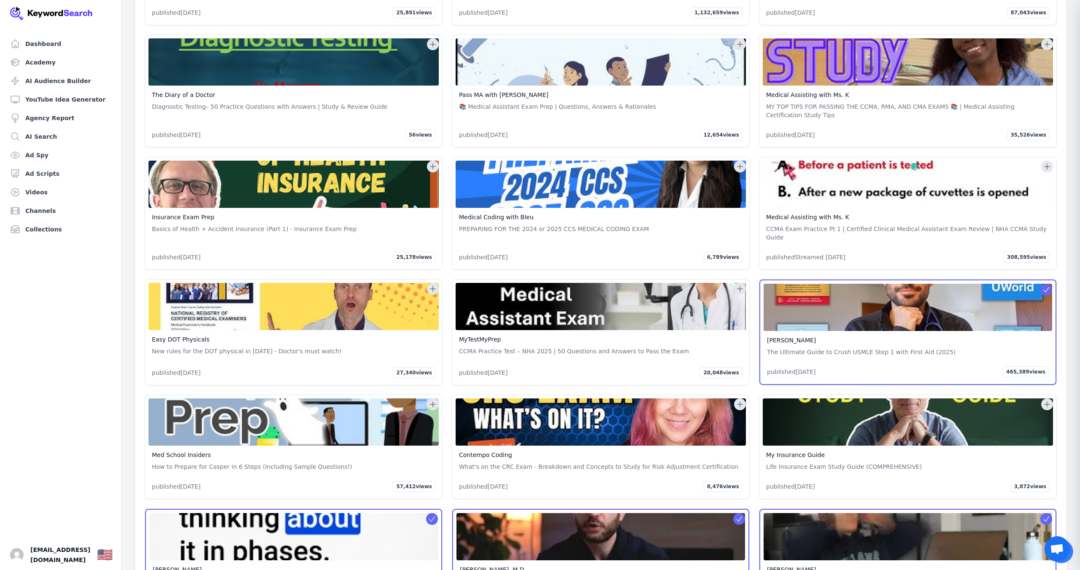
scroll to position [44132, 0]
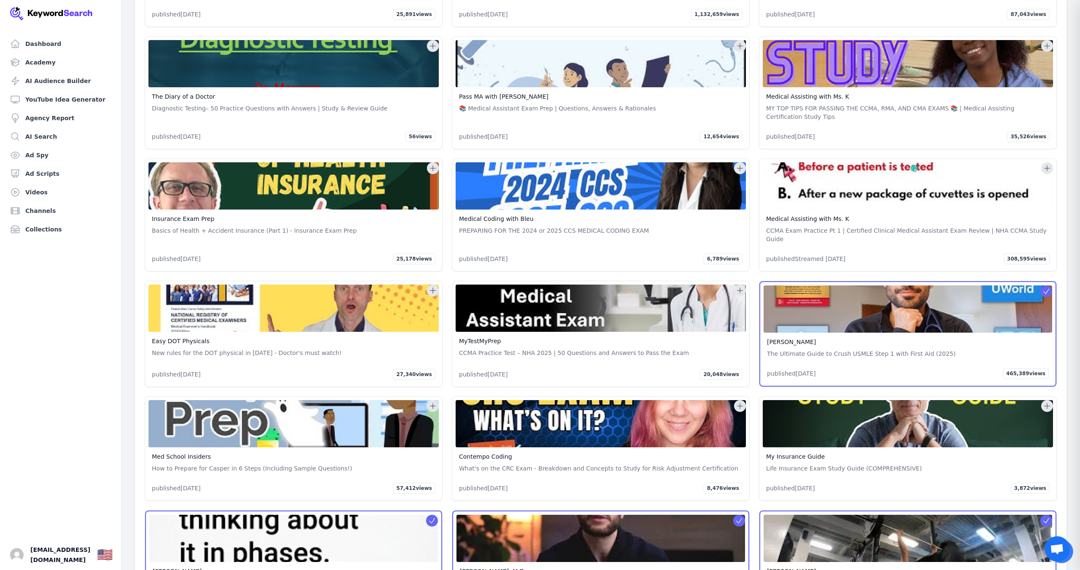
click at [434, 402] on icon at bounding box center [433, 406] width 8 height 8
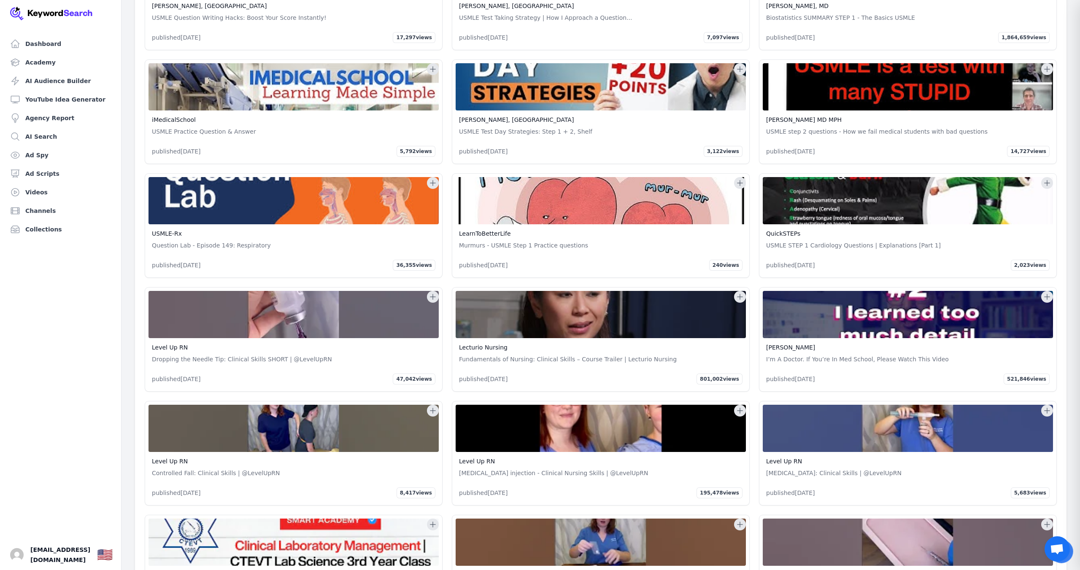
scroll to position [42852, 0]
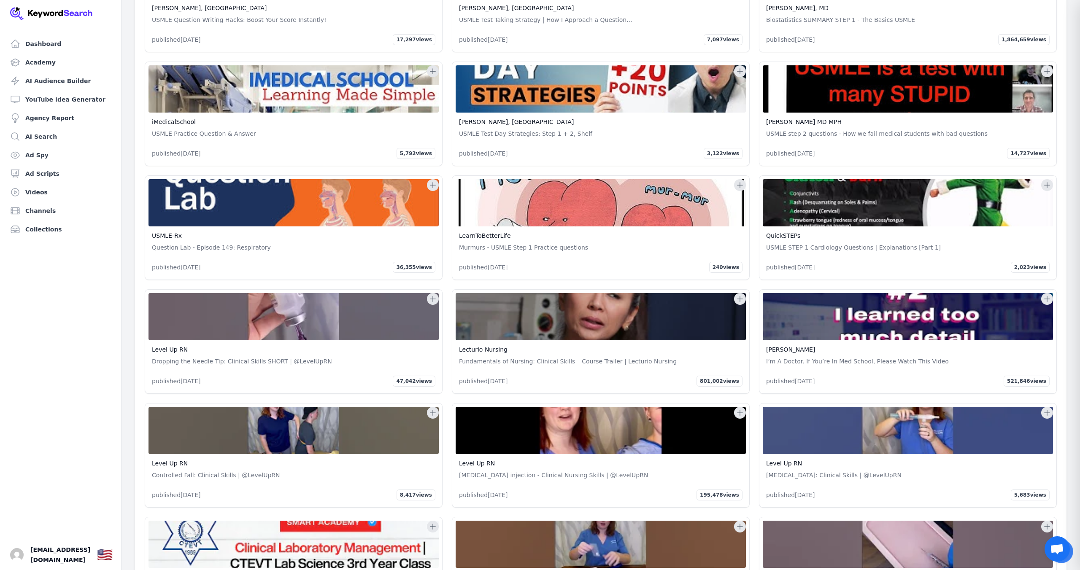
click at [1048, 297] on icon at bounding box center [1047, 299] width 5 height 5
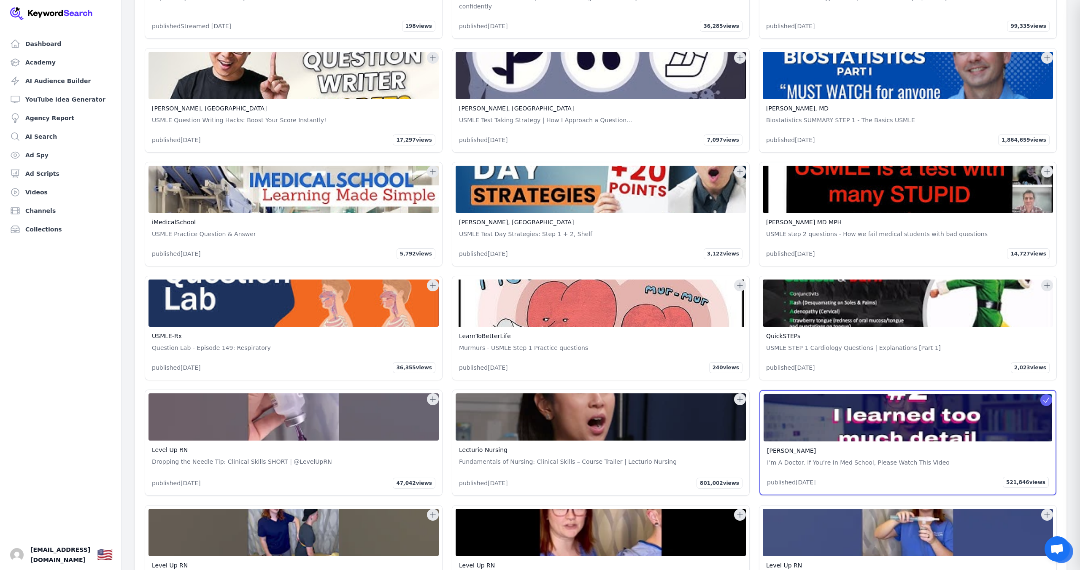
scroll to position [42754, 0]
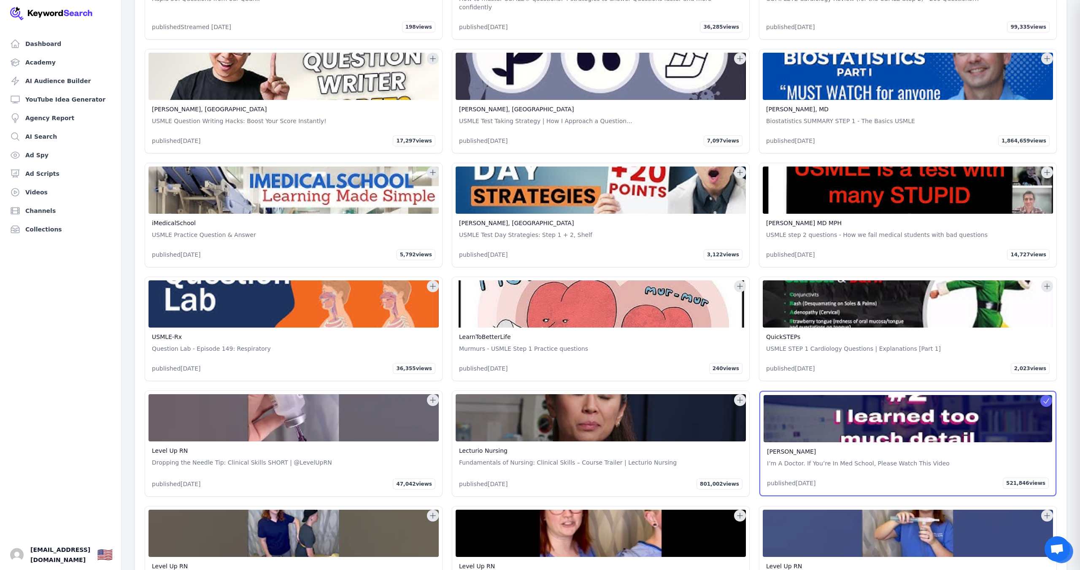
click at [739, 282] on icon at bounding box center [740, 286] width 8 height 8
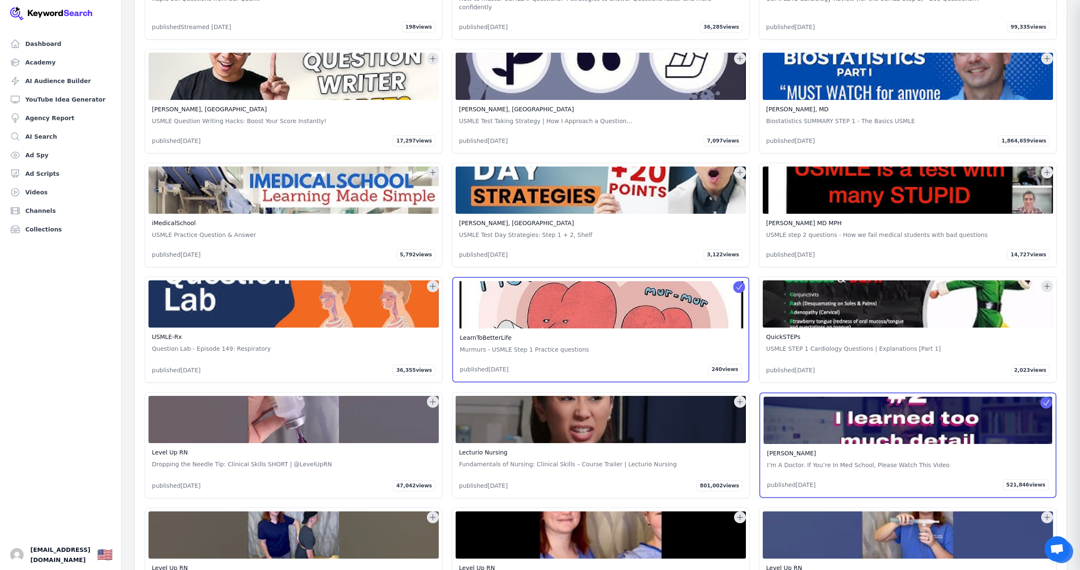
click at [1046, 282] on icon at bounding box center [1047, 286] width 8 height 8
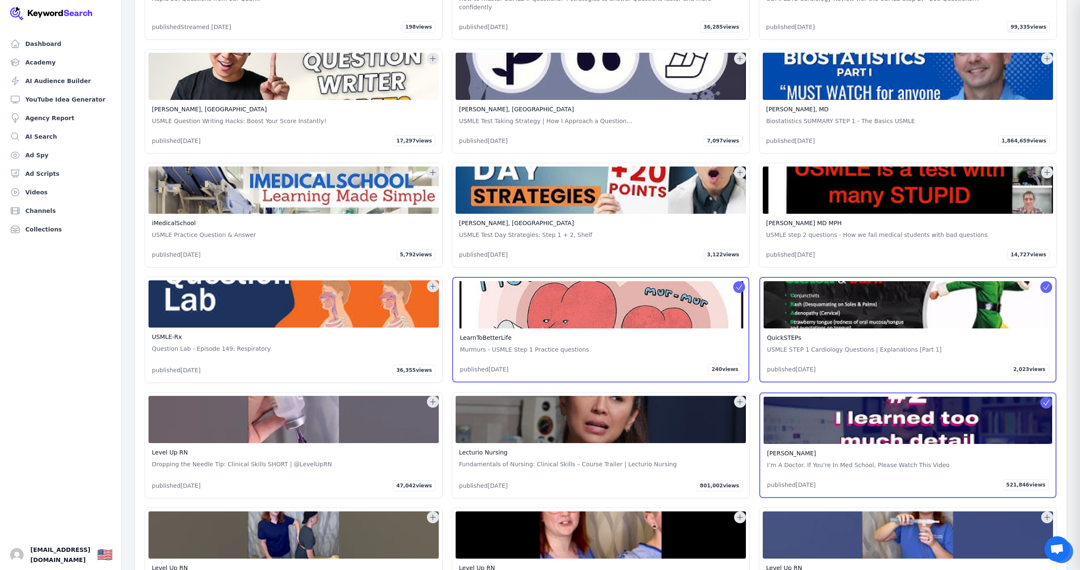
click at [434, 282] on icon at bounding box center [433, 286] width 8 height 8
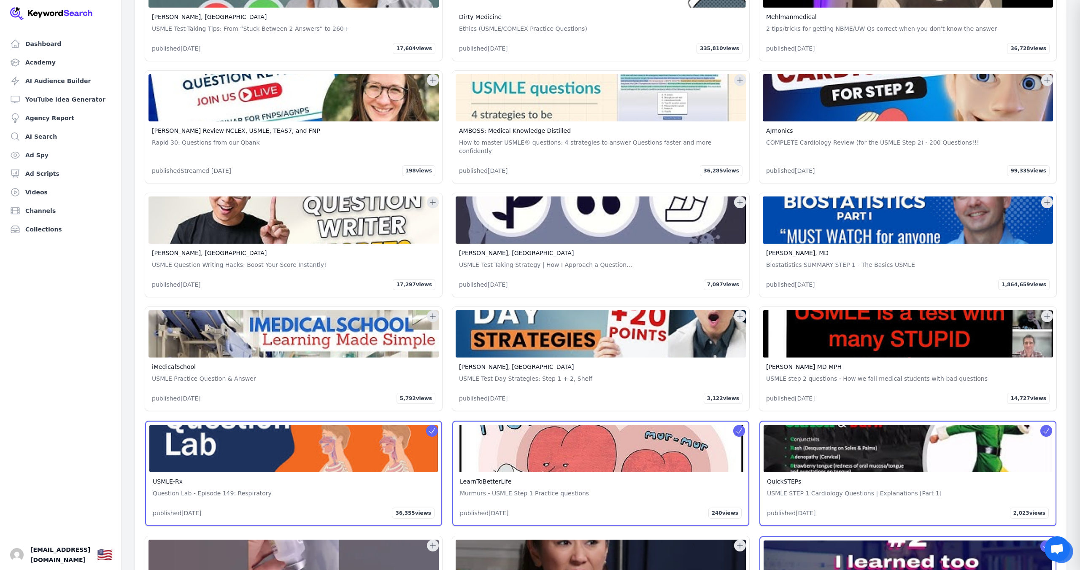
scroll to position [42602, 0]
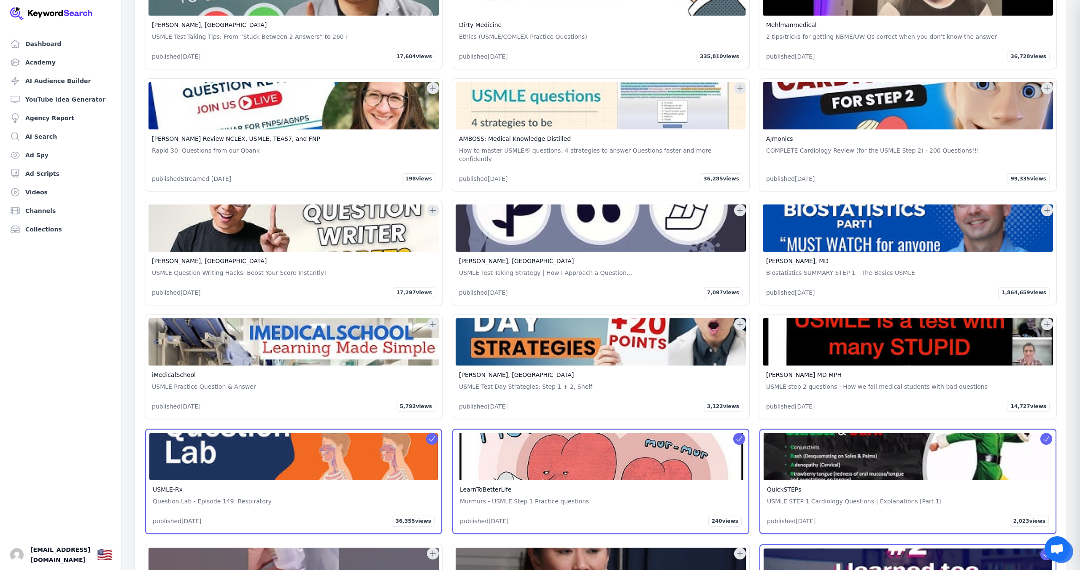
click at [435, 320] on icon at bounding box center [433, 324] width 8 height 8
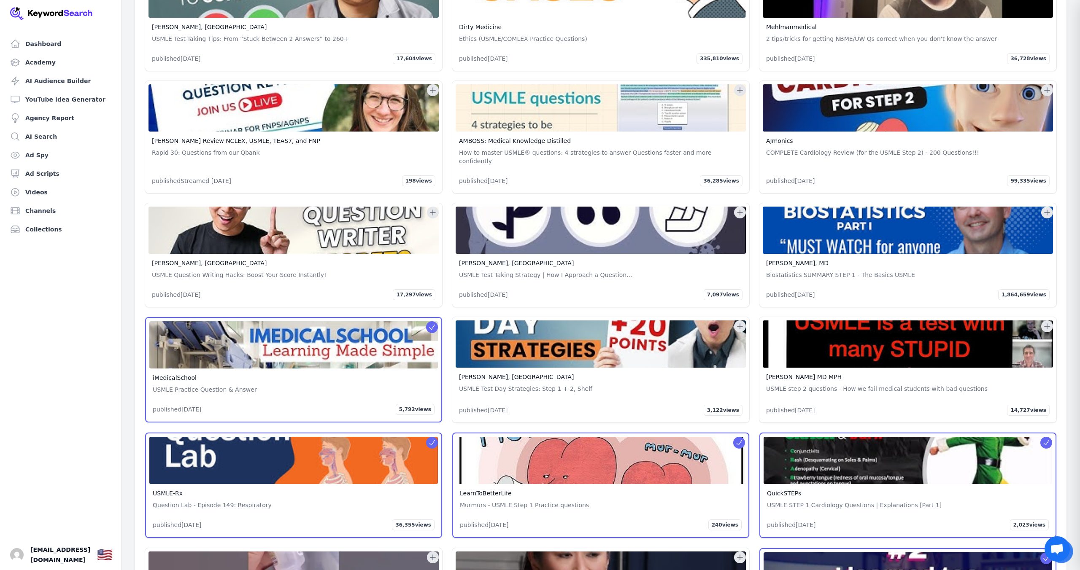
click at [739, 322] on icon at bounding box center [740, 326] width 8 height 8
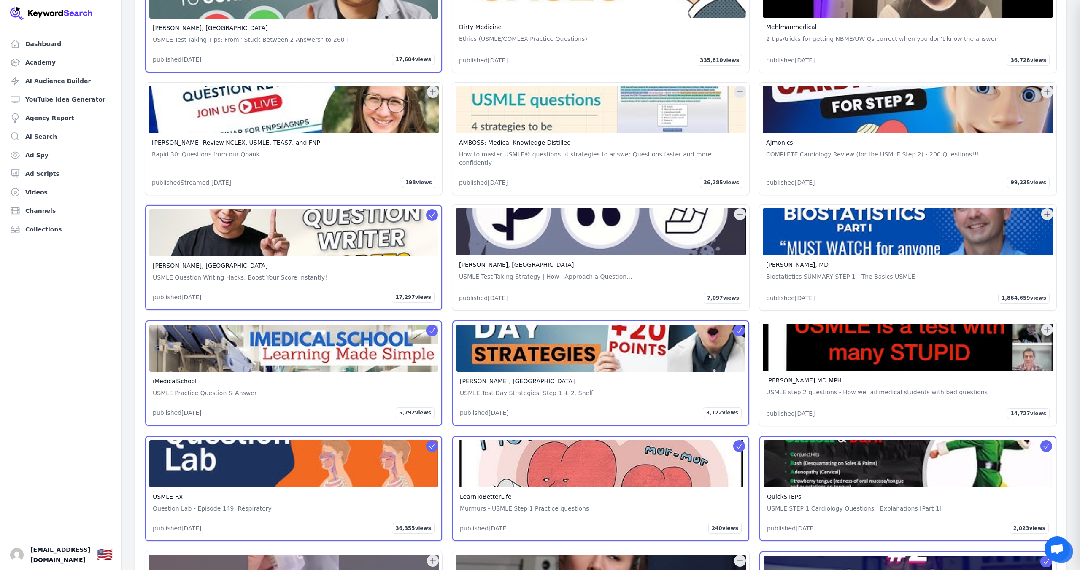
scroll to position [42603, 0]
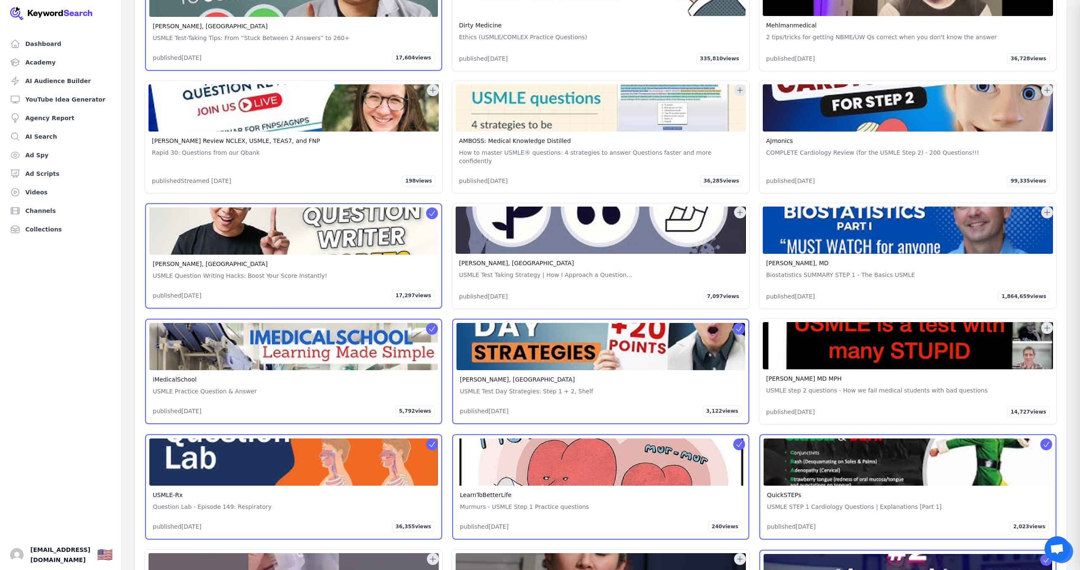
click at [1049, 326] on icon at bounding box center [1047, 328] width 5 height 5
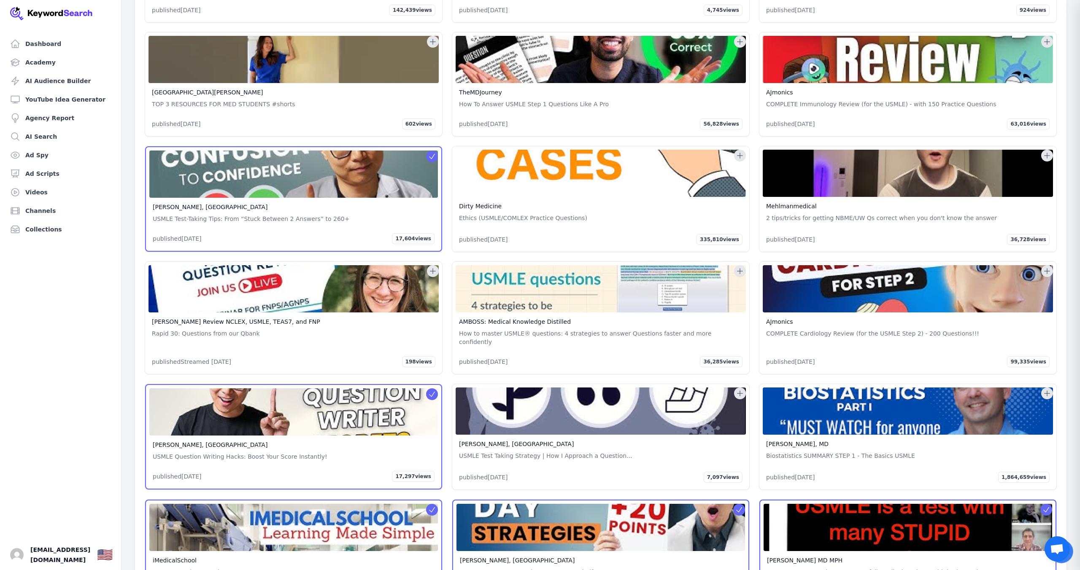
scroll to position [42422, 0]
click at [1045, 267] on icon at bounding box center [1047, 271] width 8 height 8
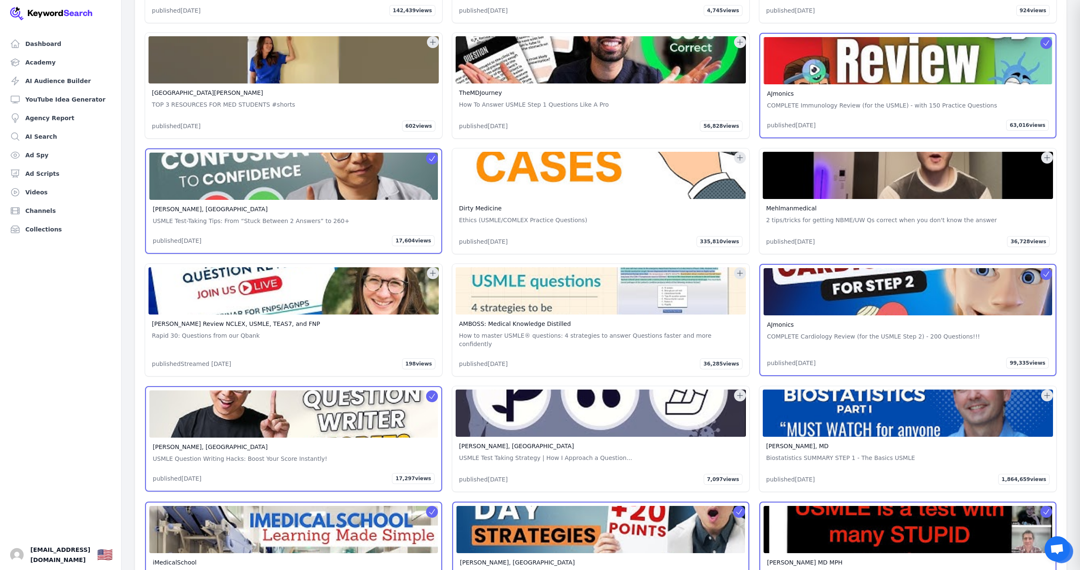
click at [737, 269] on icon at bounding box center [740, 273] width 8 height 8
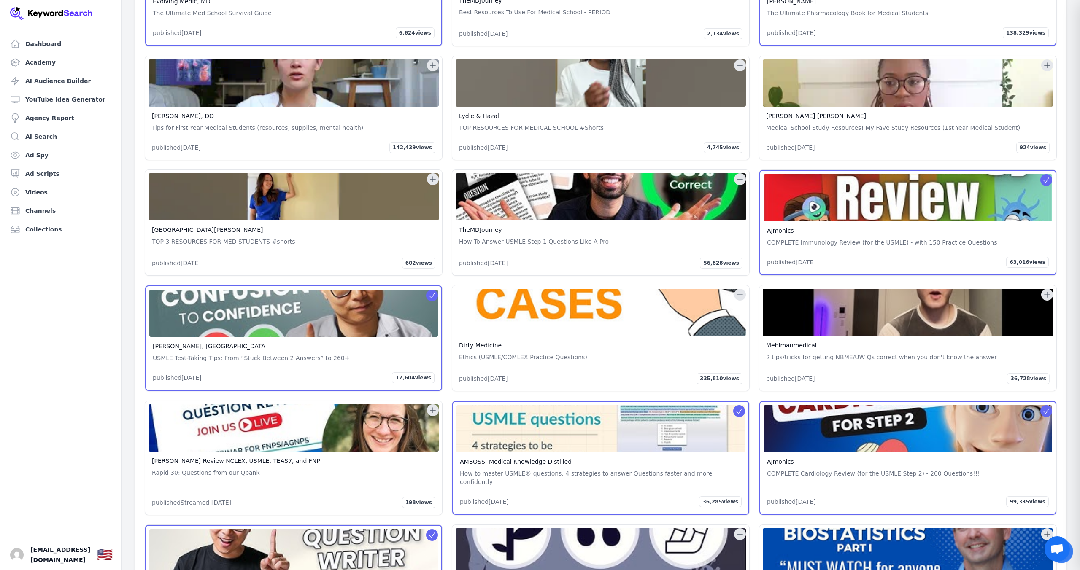
click at [736, 291] on icon at bounding box center [740, 295] width 8 height 8
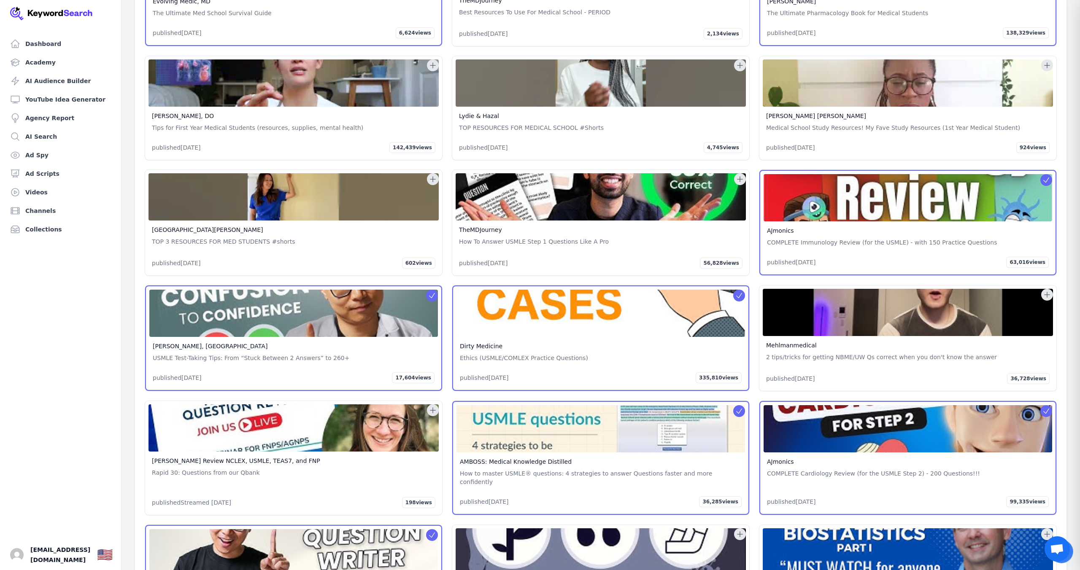
click at [1048, 291] on icon at bounding box center [1047, 295] width 8 height 8
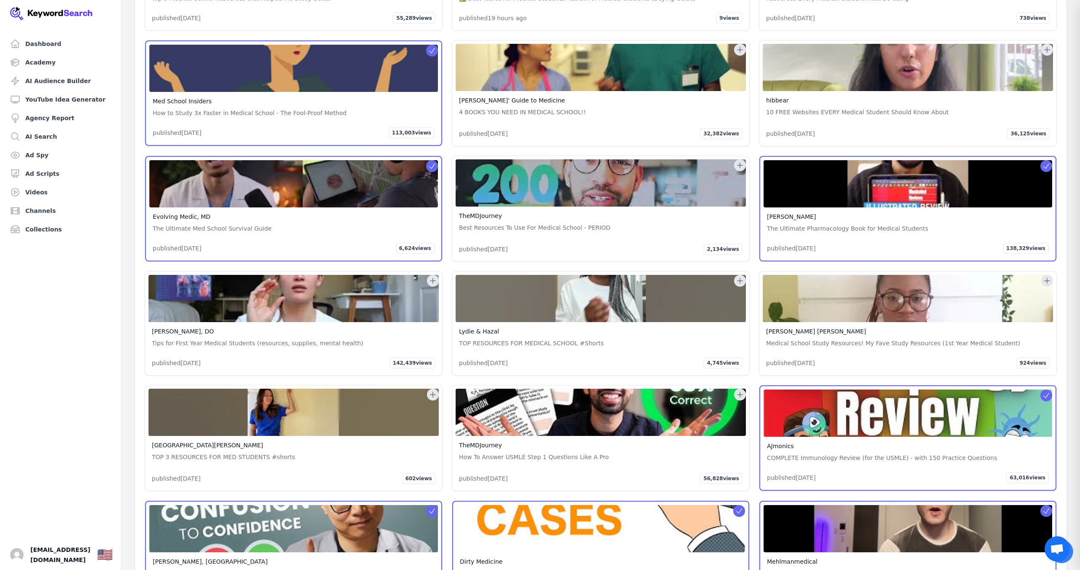
scroll to position [42072, 0]
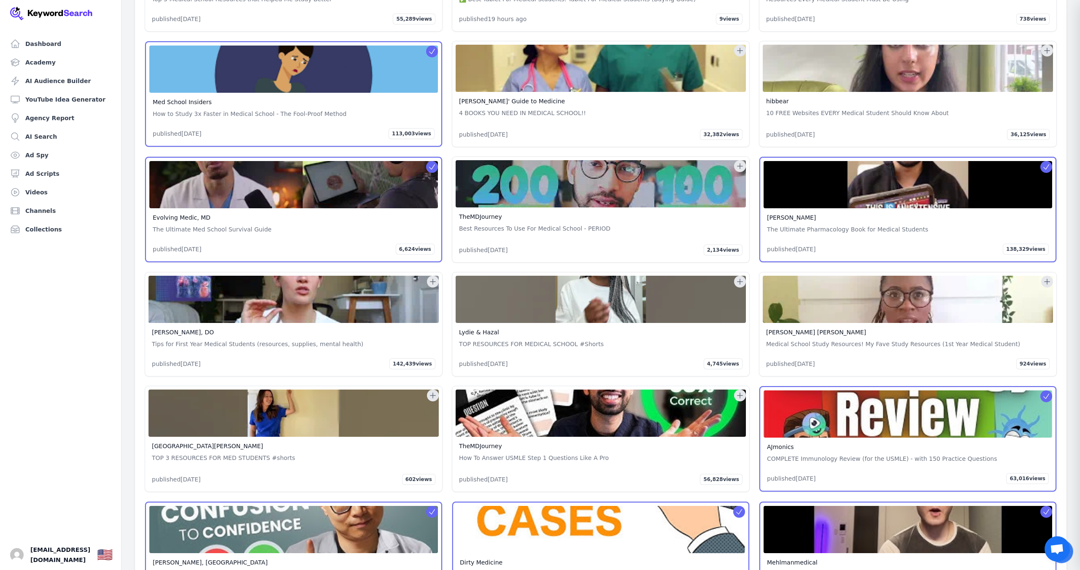
click at [432, 278] on icon at bounding box center [433, 282] width 8 height 8
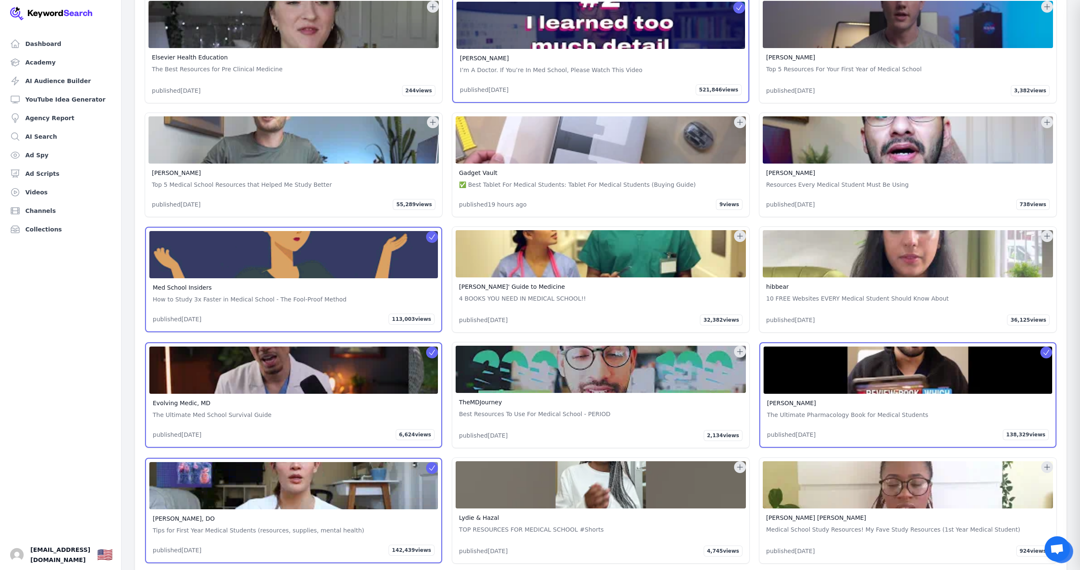
scroll to position [41893, 0]
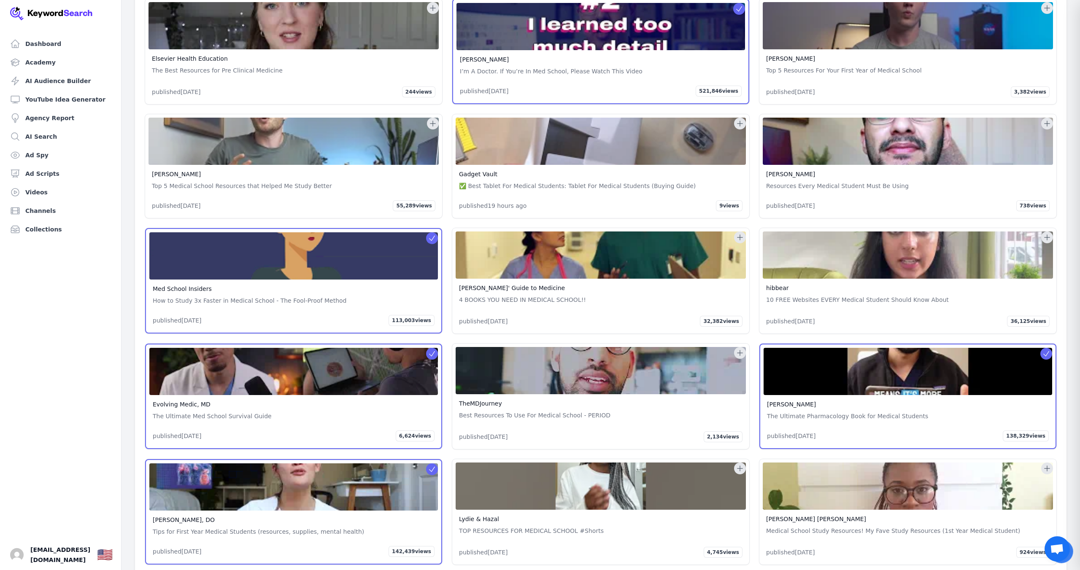
click at [741, 349] on icon at bounding box center [740, 353] width 8 height 8
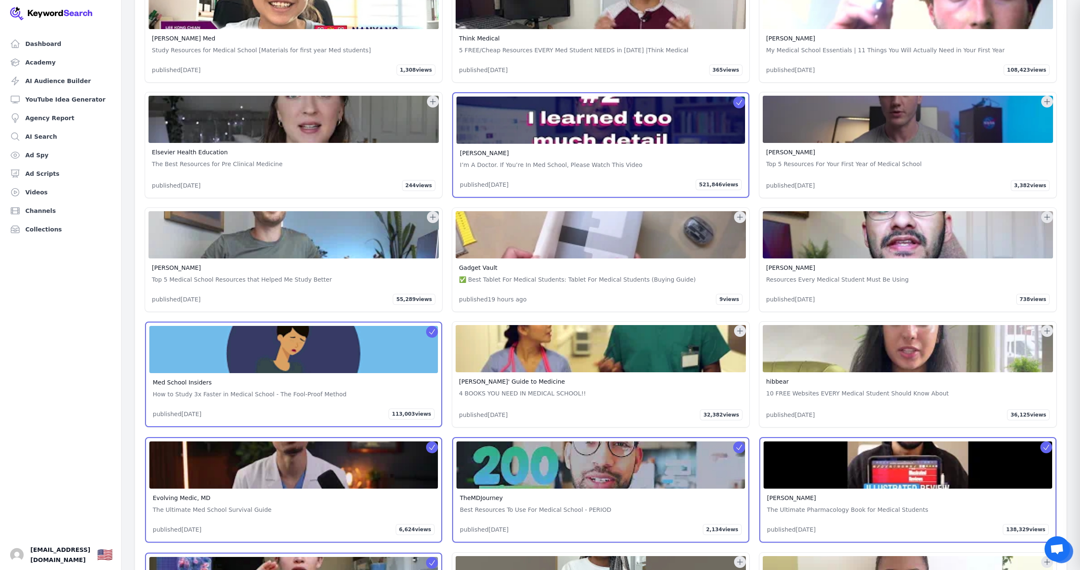
scroll to position [41799, 0]
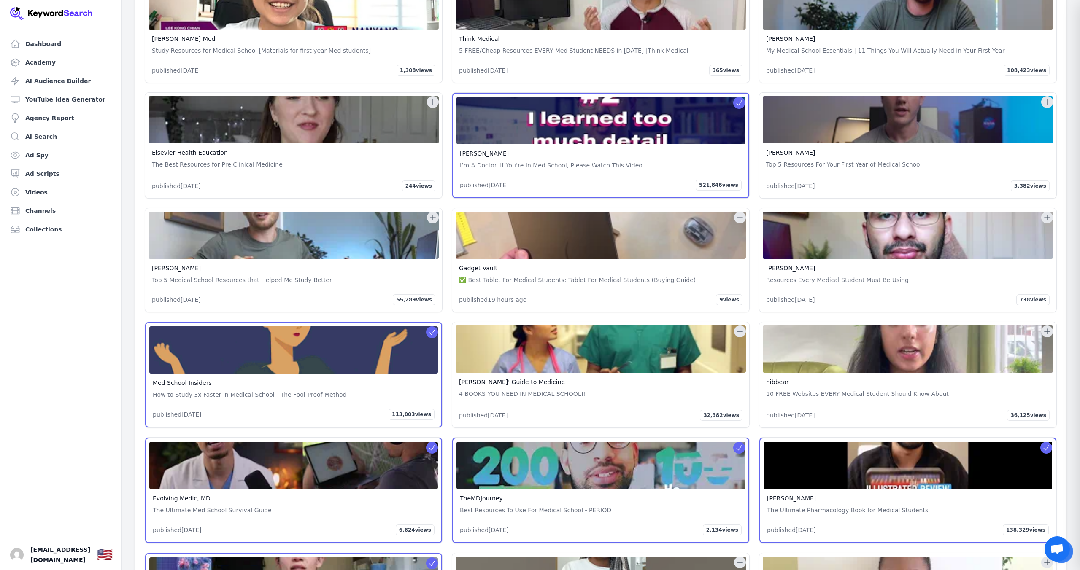
click at [738, 327] on icon at bounding box center [740, 331] width 8 height 8
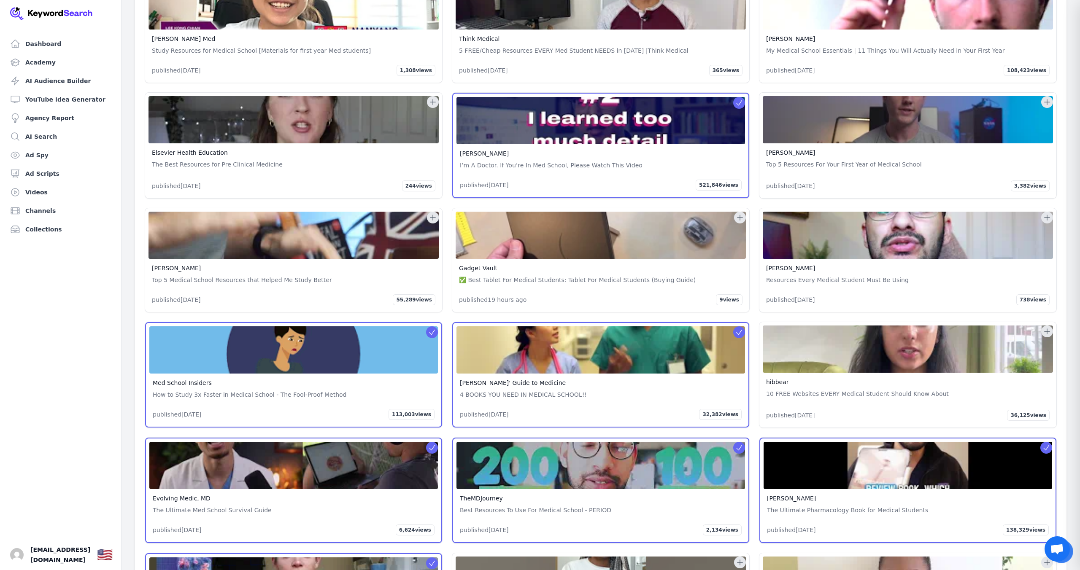
click at [1048, 327] on icon at bounding box center [1047, 331] width 8 height 8
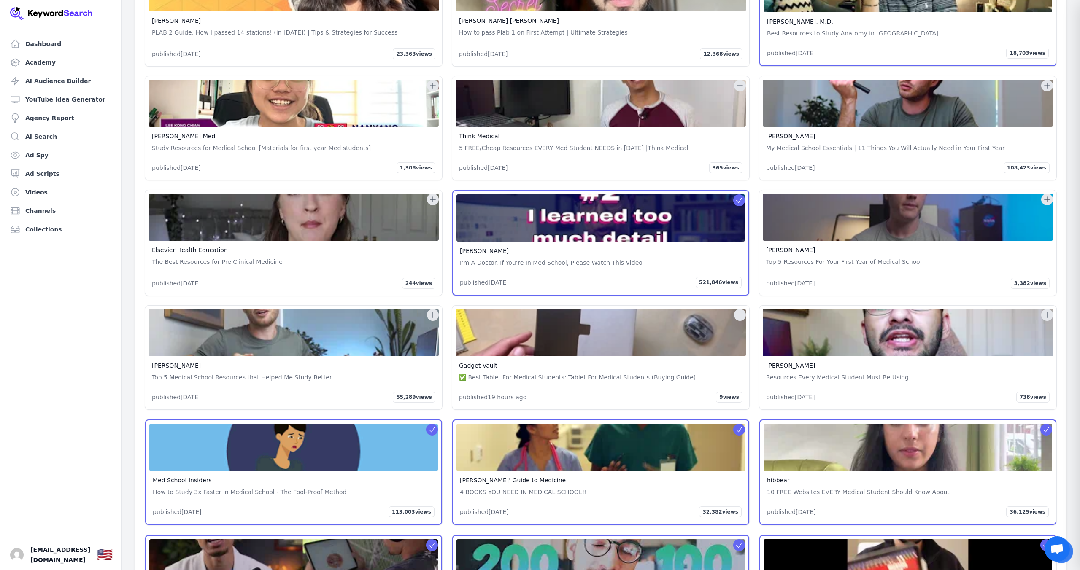
scroll to position [41696, 0]
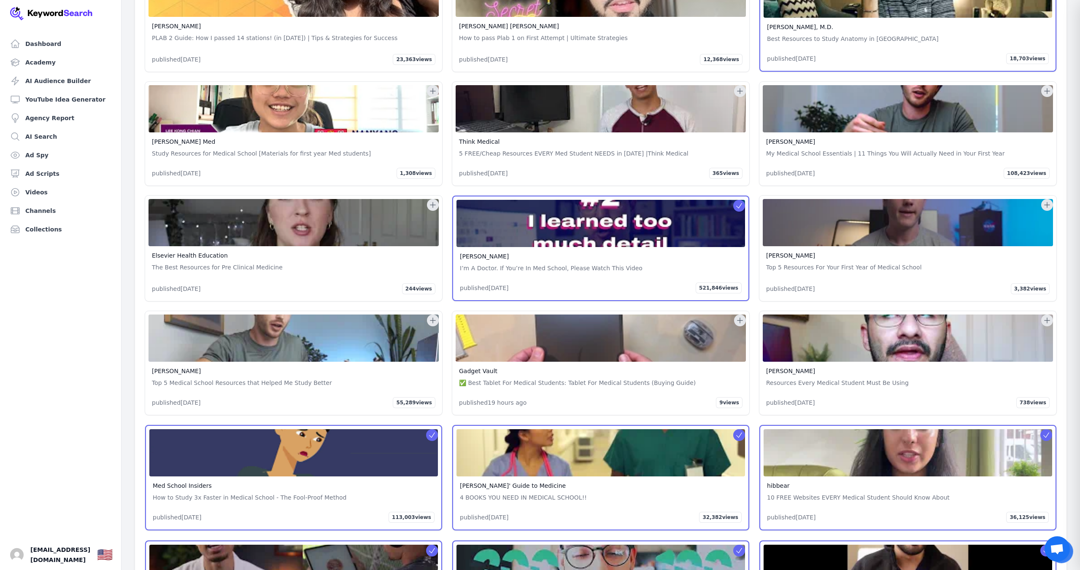
click at [1048, 316] on icon at bounding box center [1047, 320] width 8 height 8
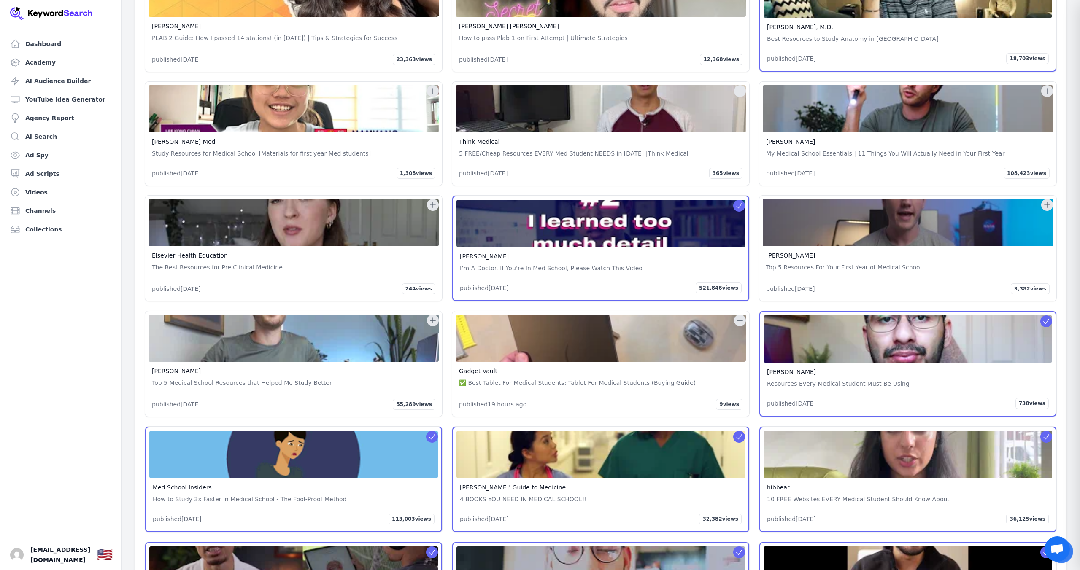
click at [742, 316] on icon at bounding box center [740, 320] width 8 height 8
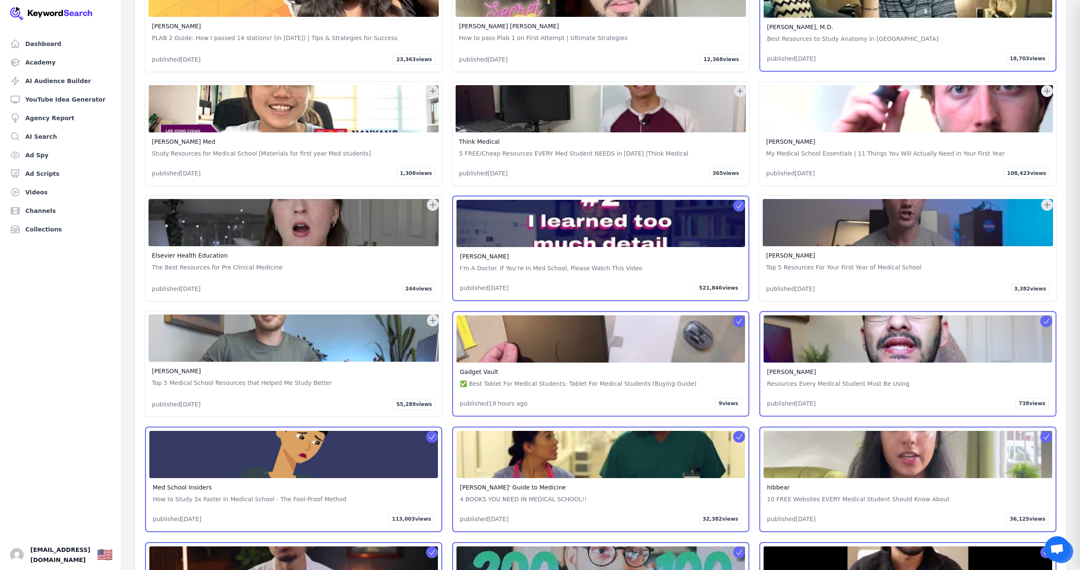
click at [433, 316] on icon at bounding box center [433, 320] width 8 height 8
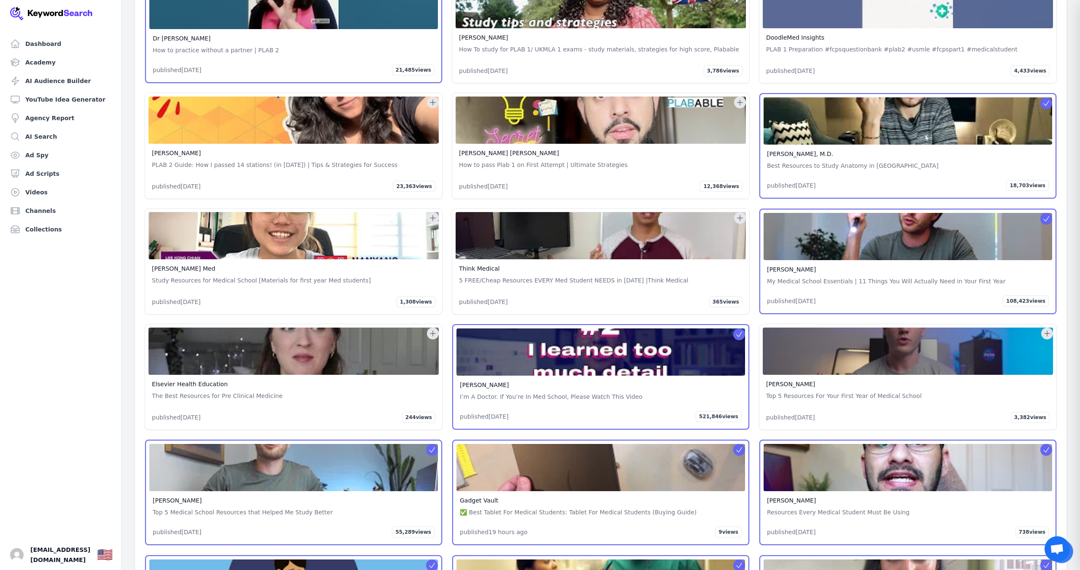
scroll to position [41565, 0]
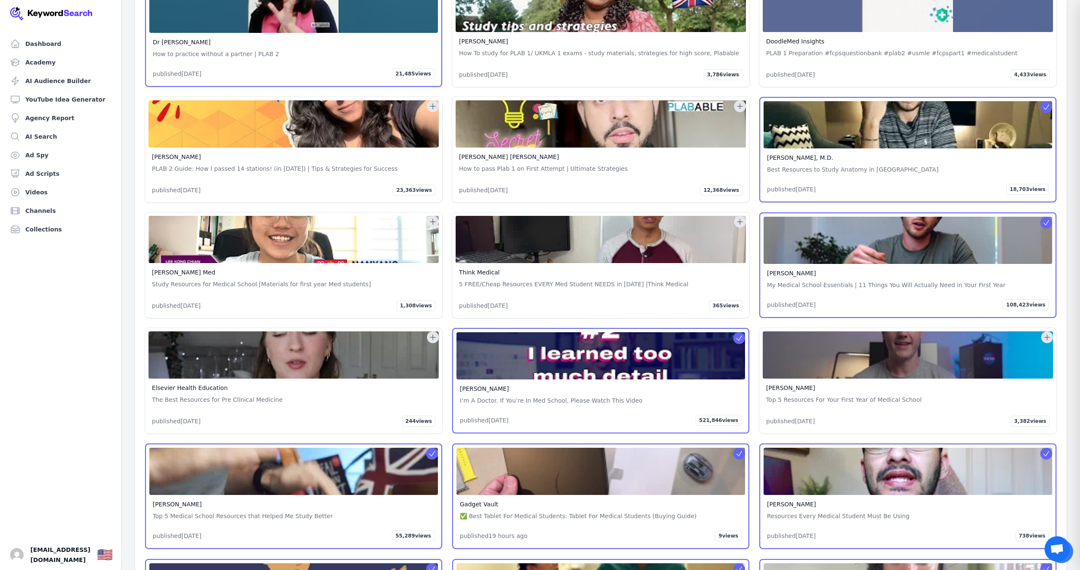
click at [430, 333] on icon at bounding box center [433, 337] width 8 height 8
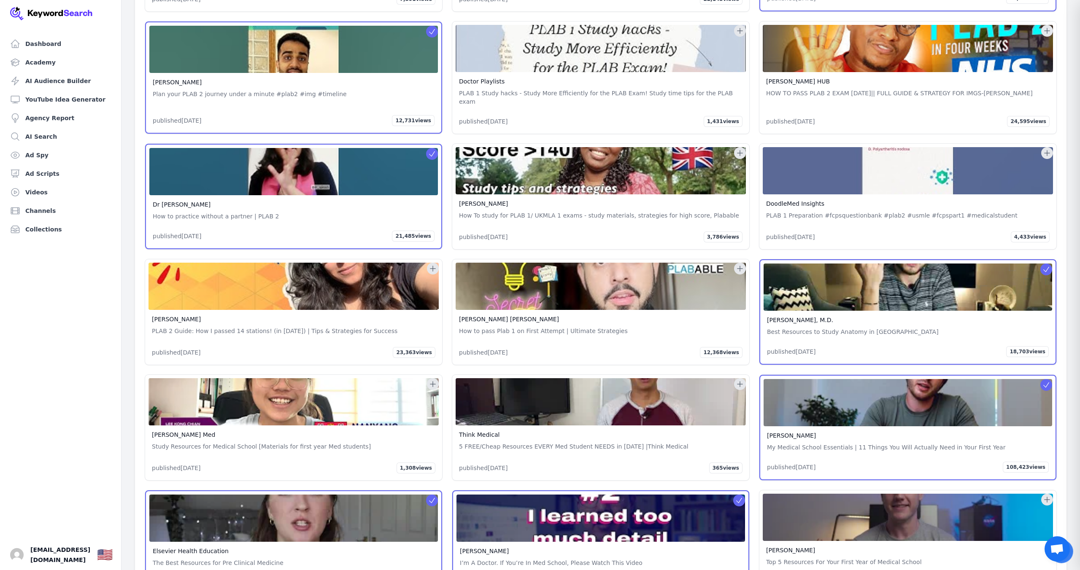
scroll to position [41403, 0]
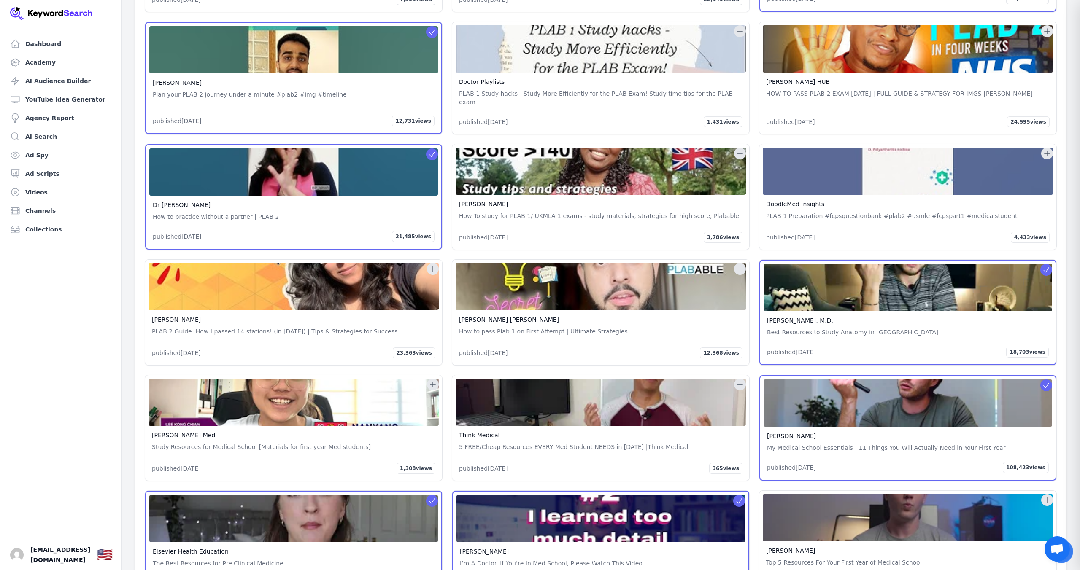
click at [740, 382] on icon at bounding box center [739, 384] width 5 height 5
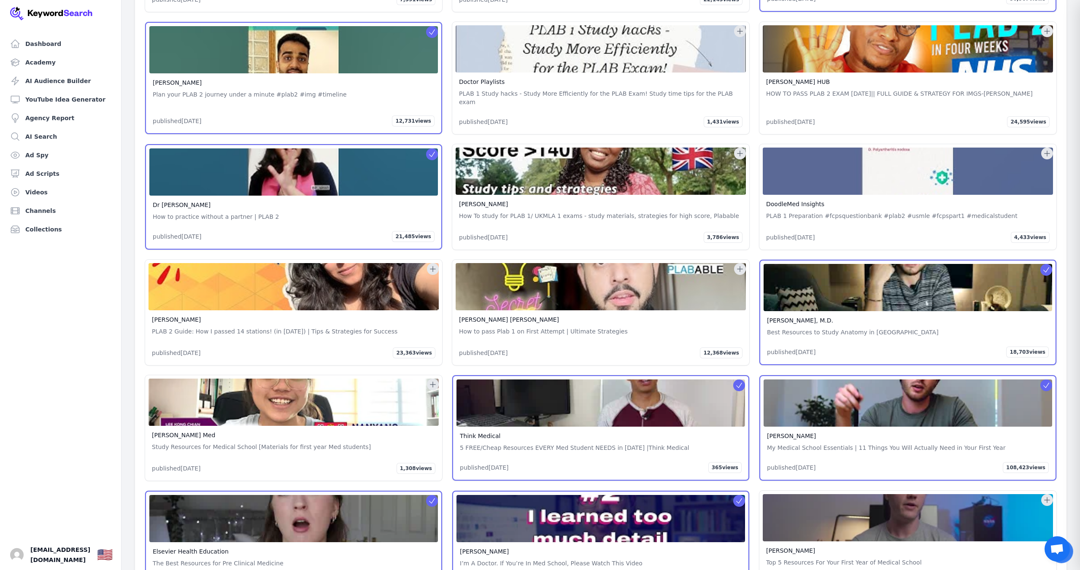
click at [432, 381] on icon at bounding box center [433, 385] width 8 height 8
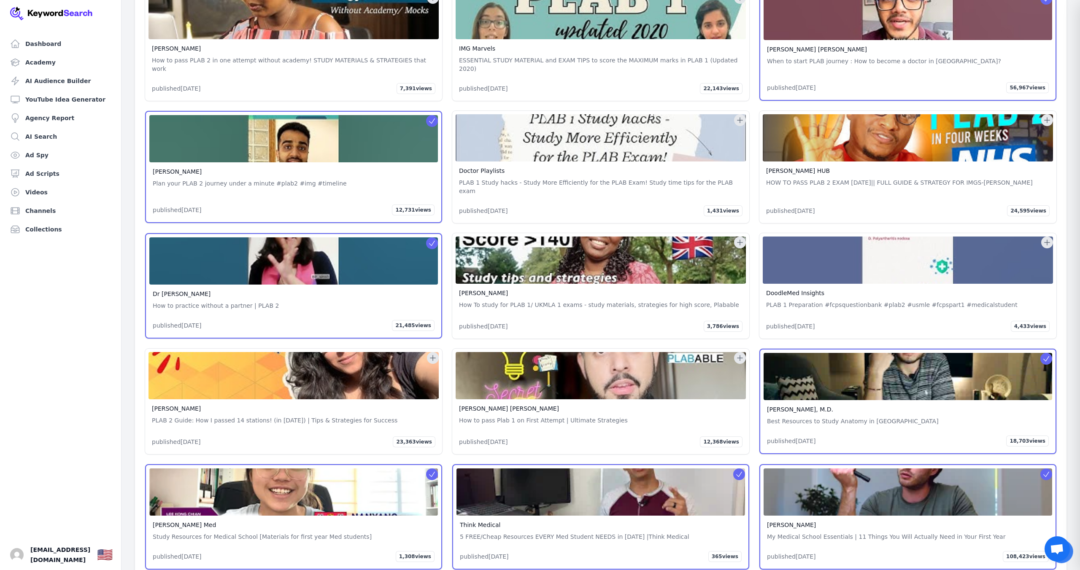
scroll to position [41307, 0]
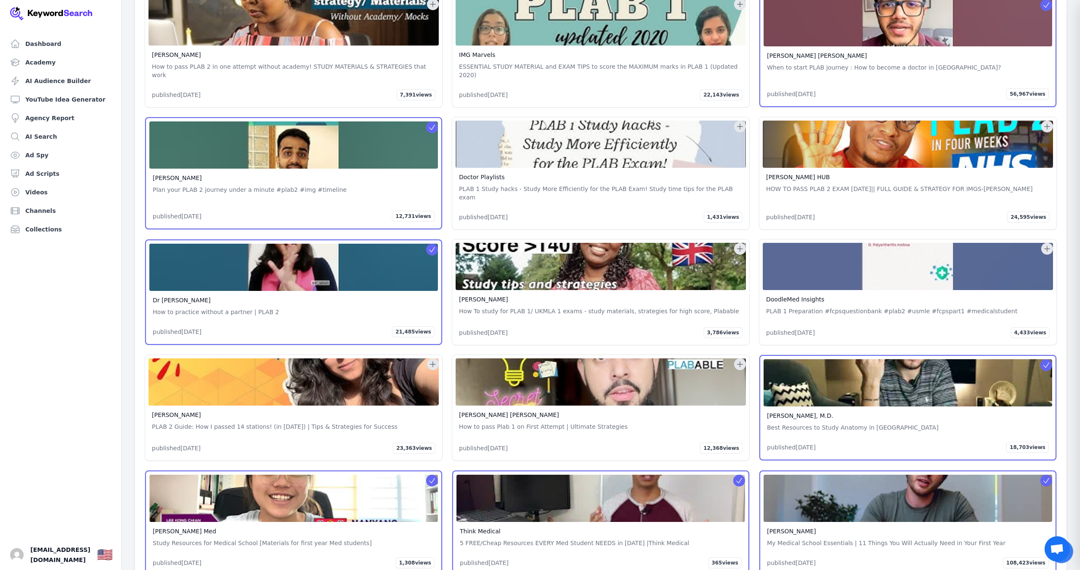
click at [431, 360] on icon at bounding box center [433, 364] width 8 height 8
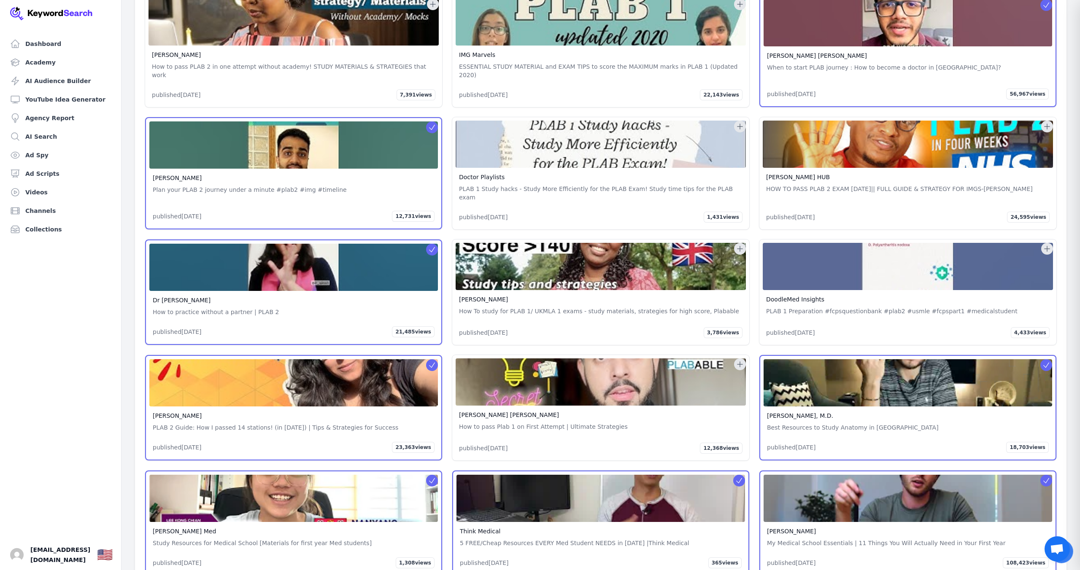
click at [741, 360] on icon at bounding box center [740, 364] width 8 height 8
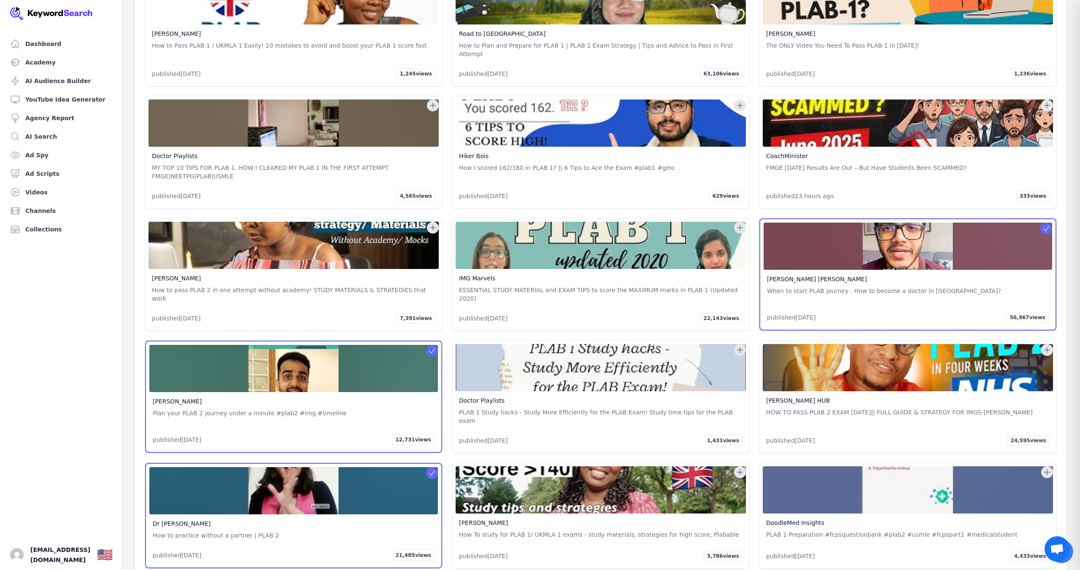
scroll to position [41082, 0]
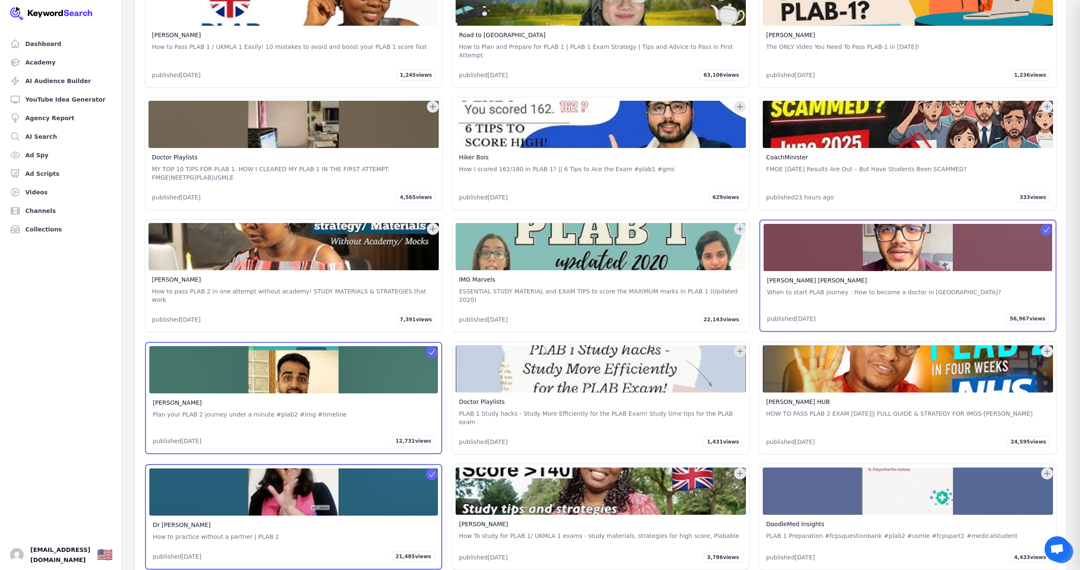
click at [742, 347] on icon at bounding box center [740, 351] width 8 height 8
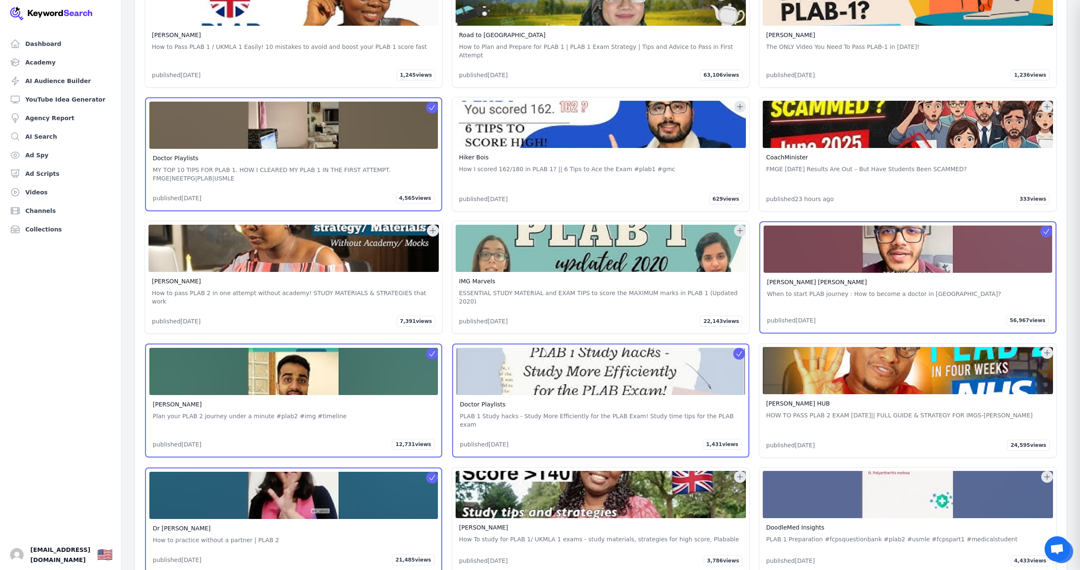
click at [1045, 349] on icon at bounding box center [1047, 353] width 8 height 8
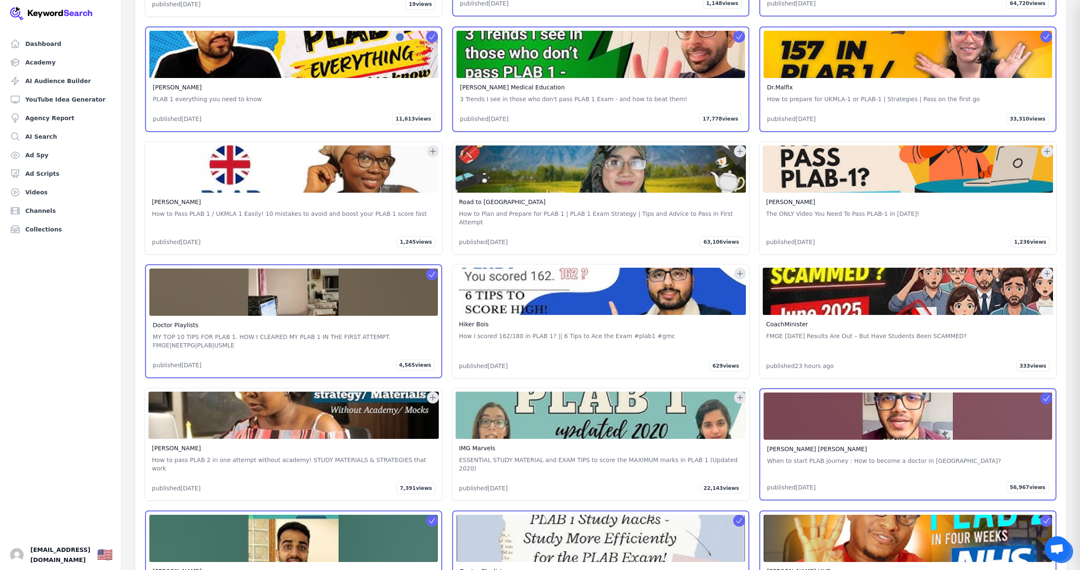
scroll to position [40912, 0]
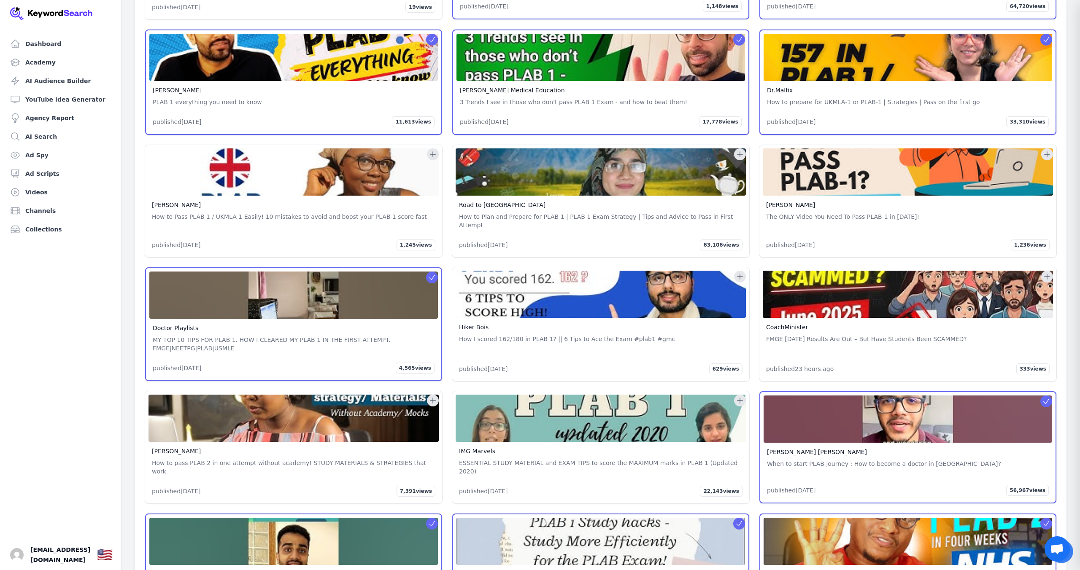
click at [740, 397] on icon at bounding box center [740, 401] width 8 height 8
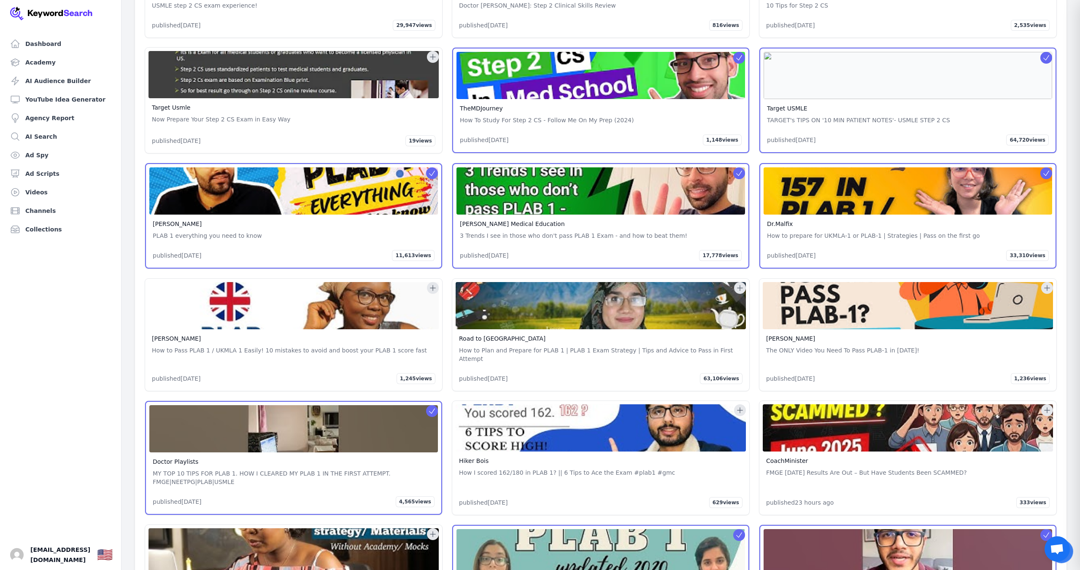
scroll to position [40778, 0]
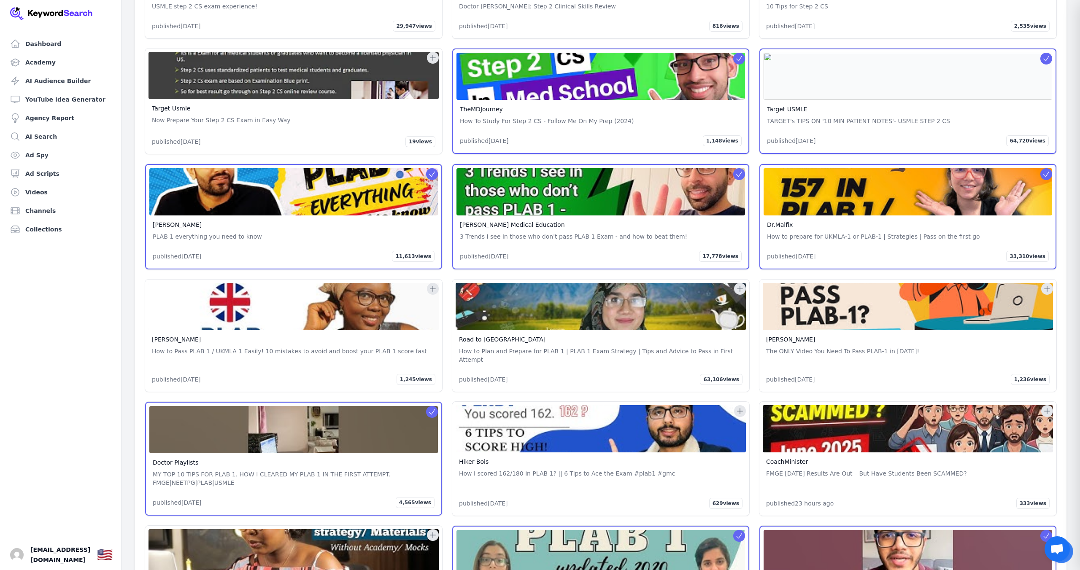
click at [740, 409] on icon at bounding box center [739, 411] width 5 height 5
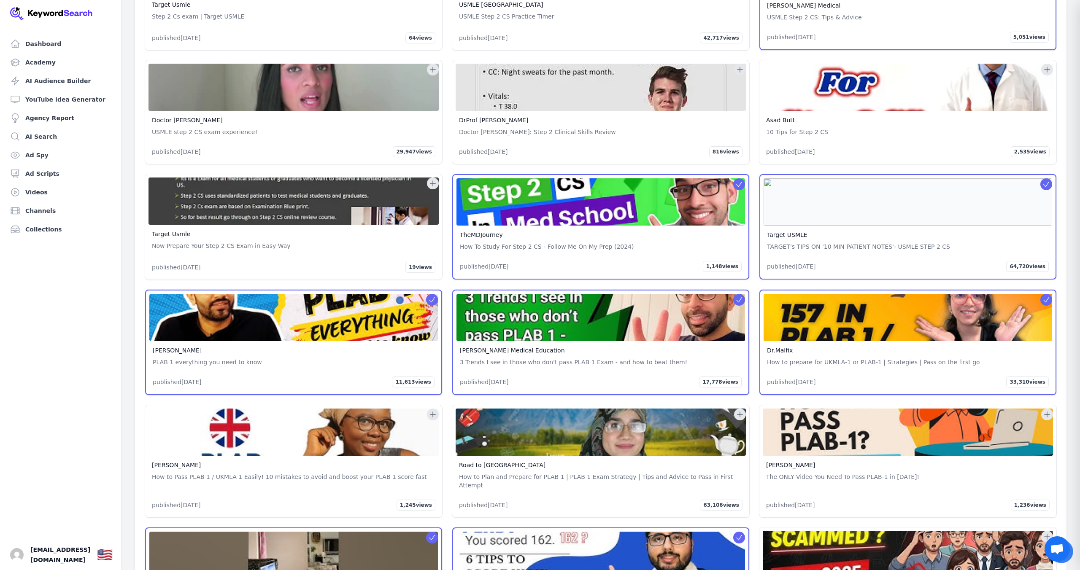
scroll to position [40650, 0]
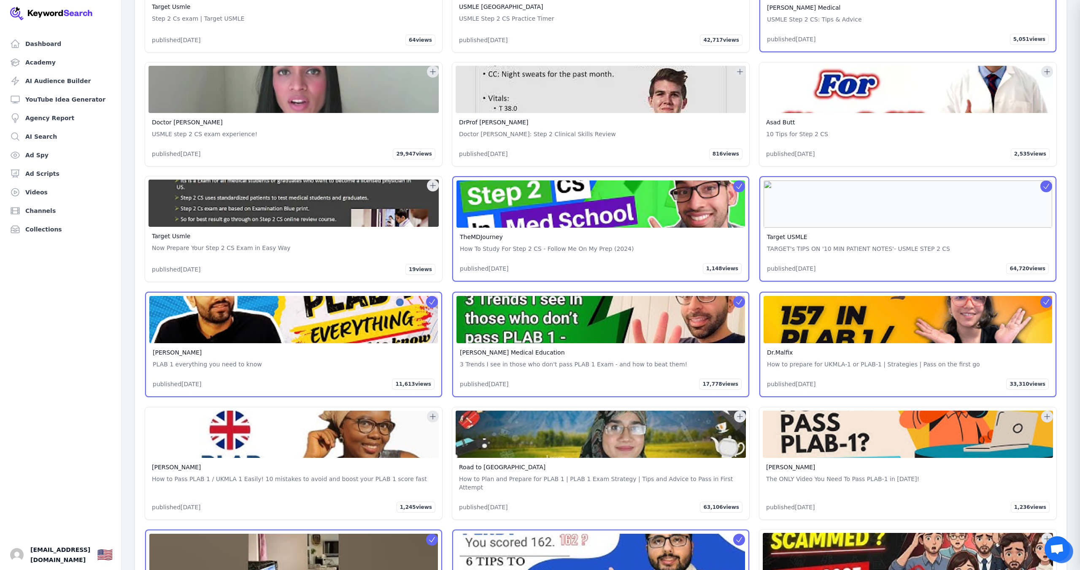
click at [1047, 413] on icon at bounding box center [1047, 417] width 8 height 8
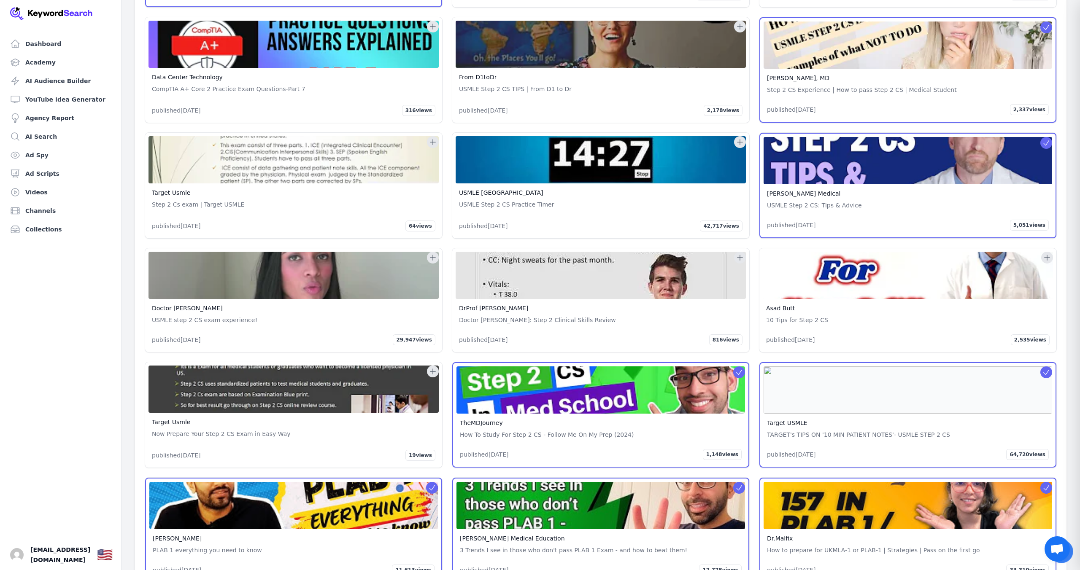
scroll to position [40463, 0]
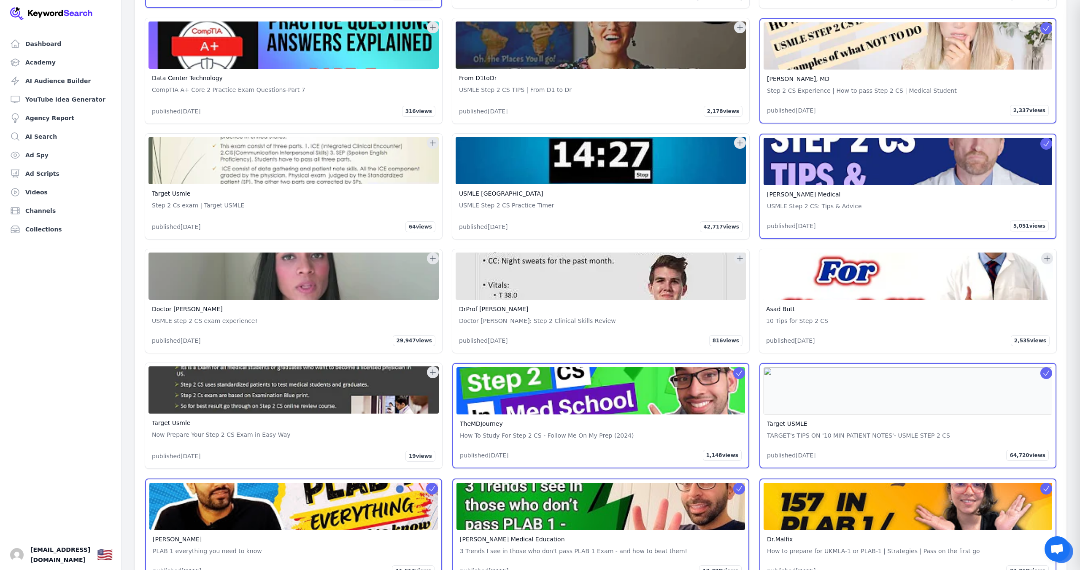
click at [432, 368] on icon at bounding box center [433, 372] width 8 height 8
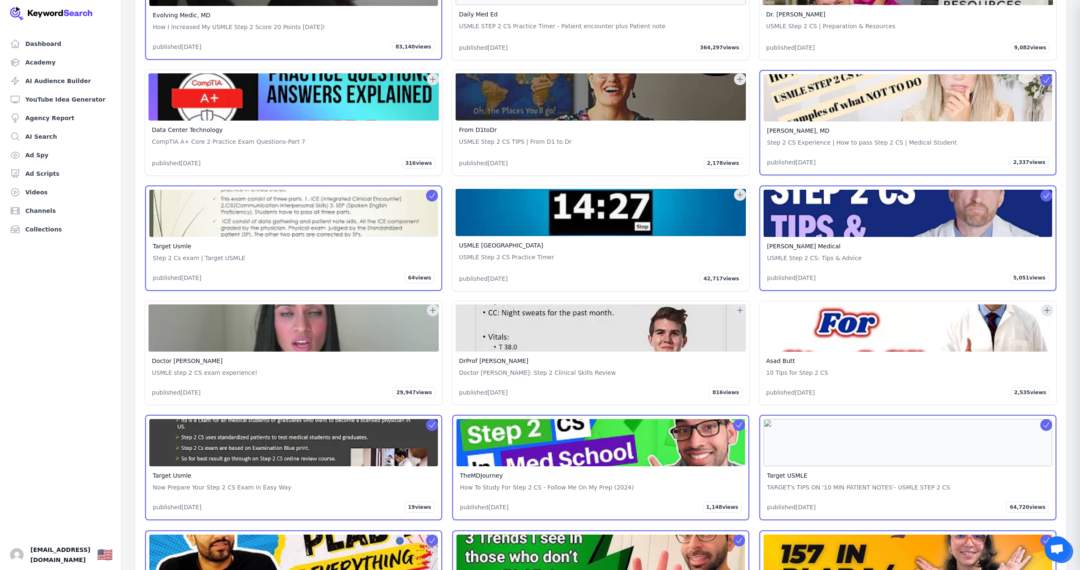
scroll to position [40410, 0]
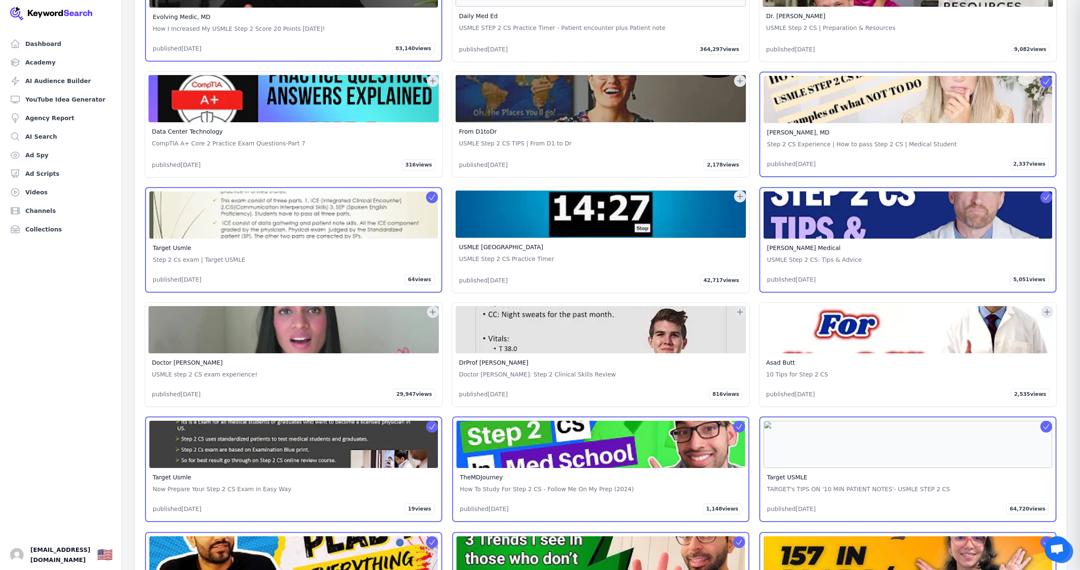
click at [436, 303] on div "Doctor Raga USMLE step 2 CS exam experience! published 8 years ago 29,947 views" at bounding box center [293, 355] width 297 height 104
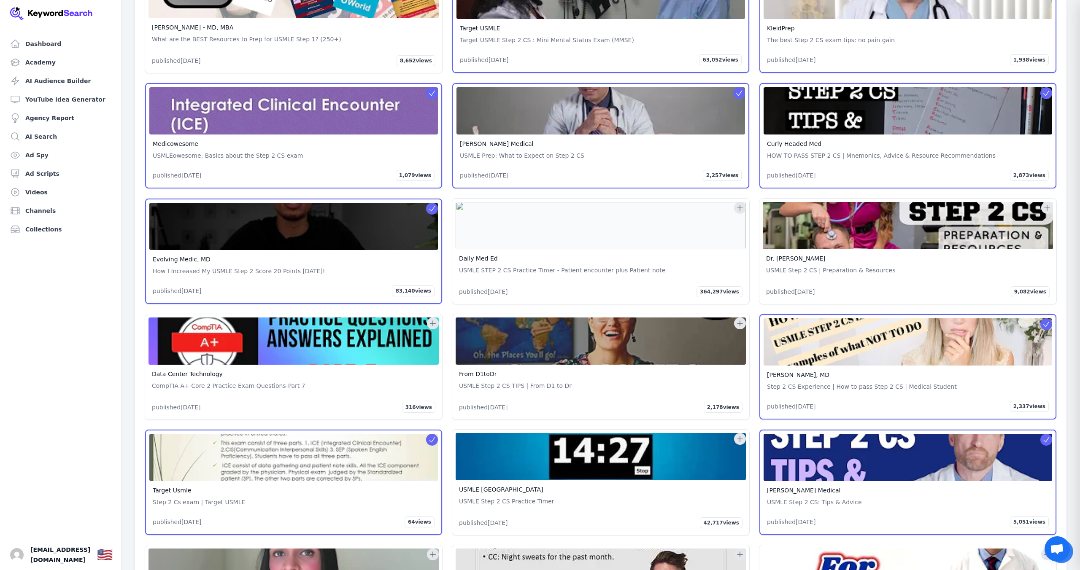
scroll to position [40166, 0]
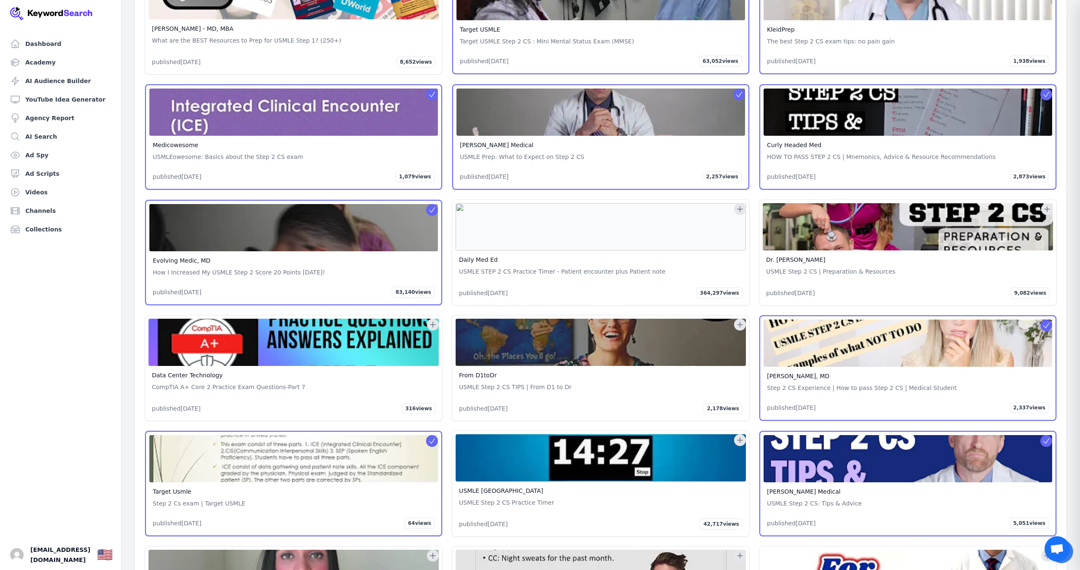
click at [740, 436] on icon at bounding box center [740, 440] width 8 height 8
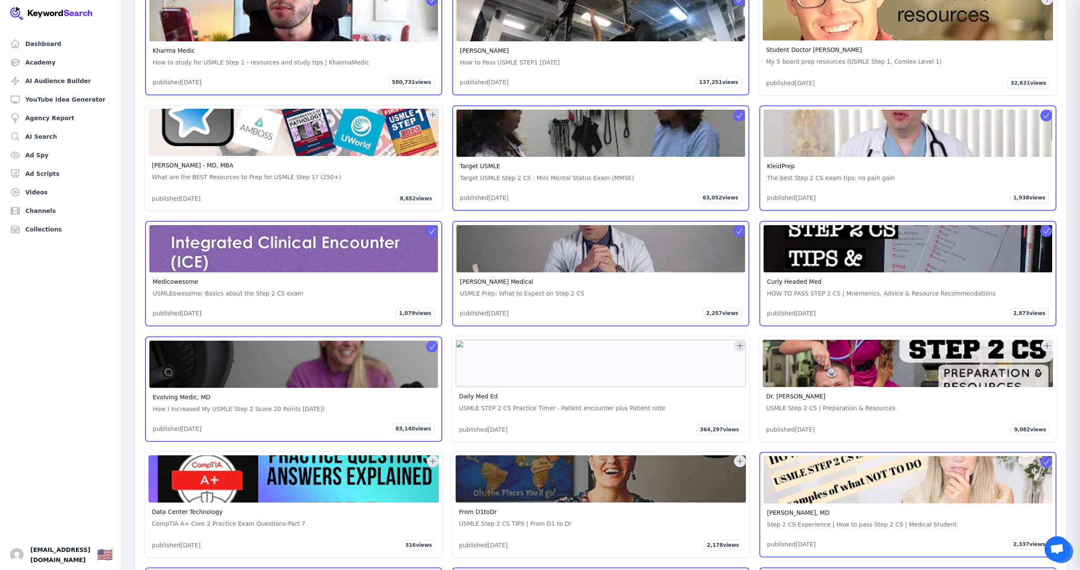
scroll to position [40028, 0]
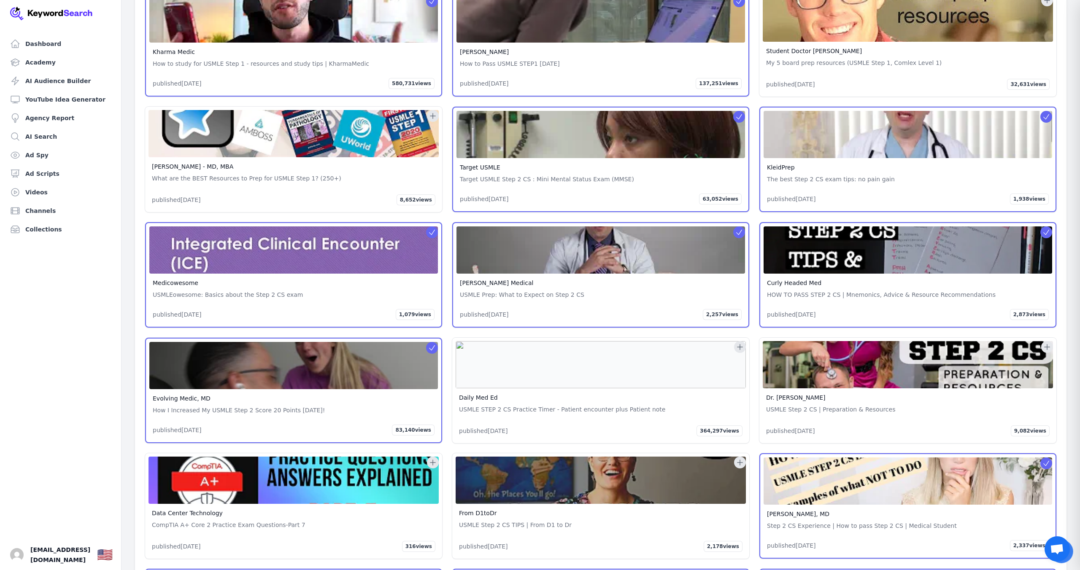
click at [737, 343] on icon at bounding box center [740, 347] width 8 height 8
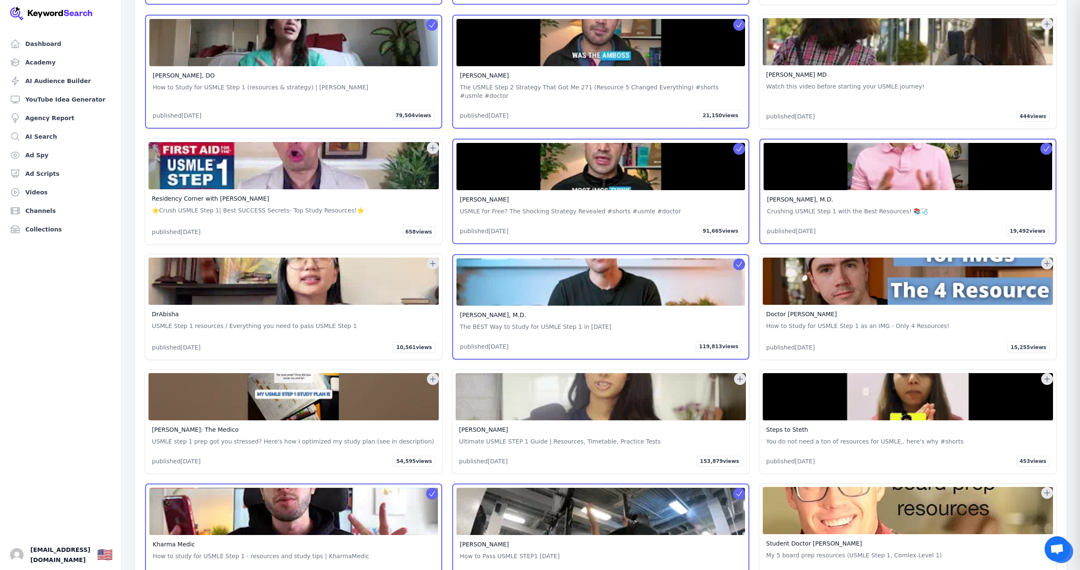
scroll to position [39534, 0]
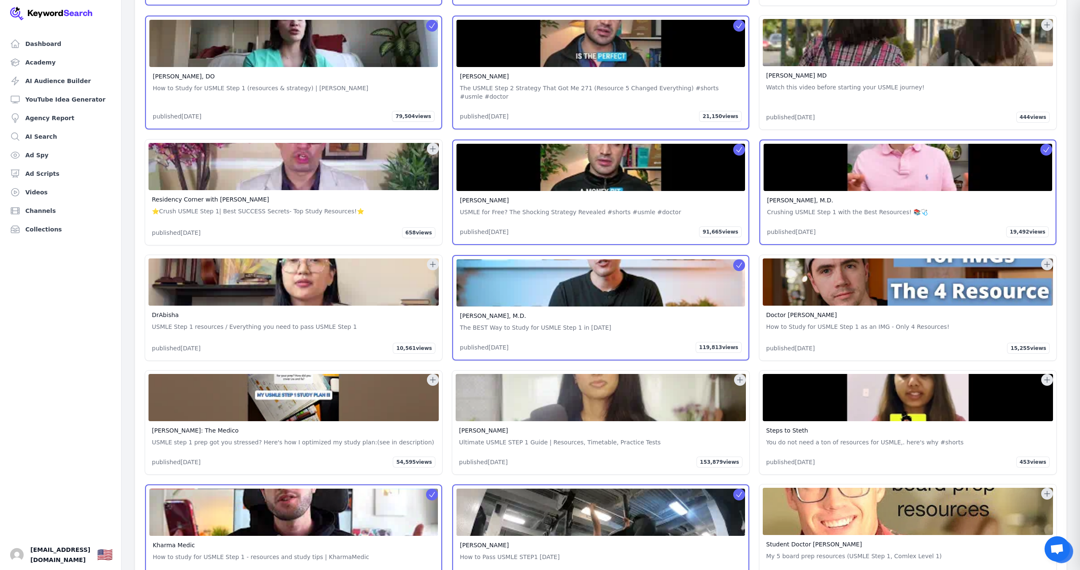
click at [433, 378] on icon at bounding box center [432, 380] width 5 height 5
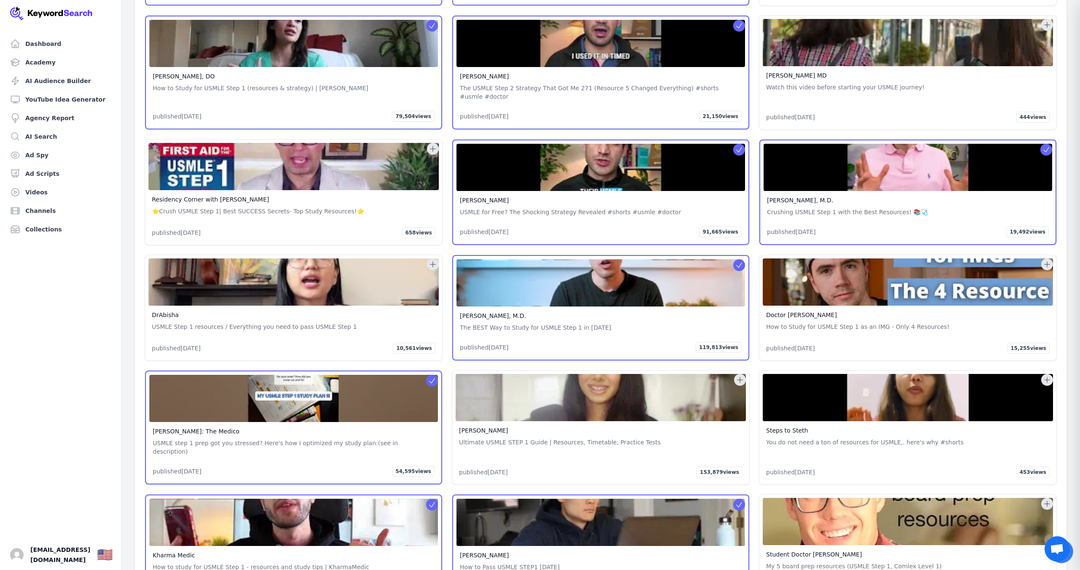
click at [742, 376] on icon at bounding box center [740, 380] width 8 height 8
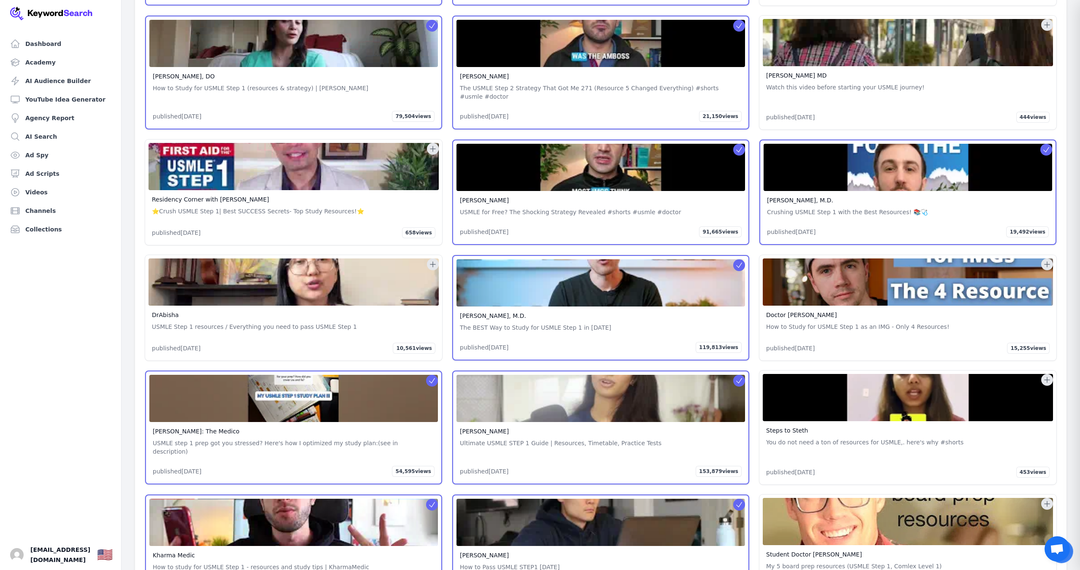
click at [1048, 376] on icon at bounding box center [1047, 380] width 8 height 8
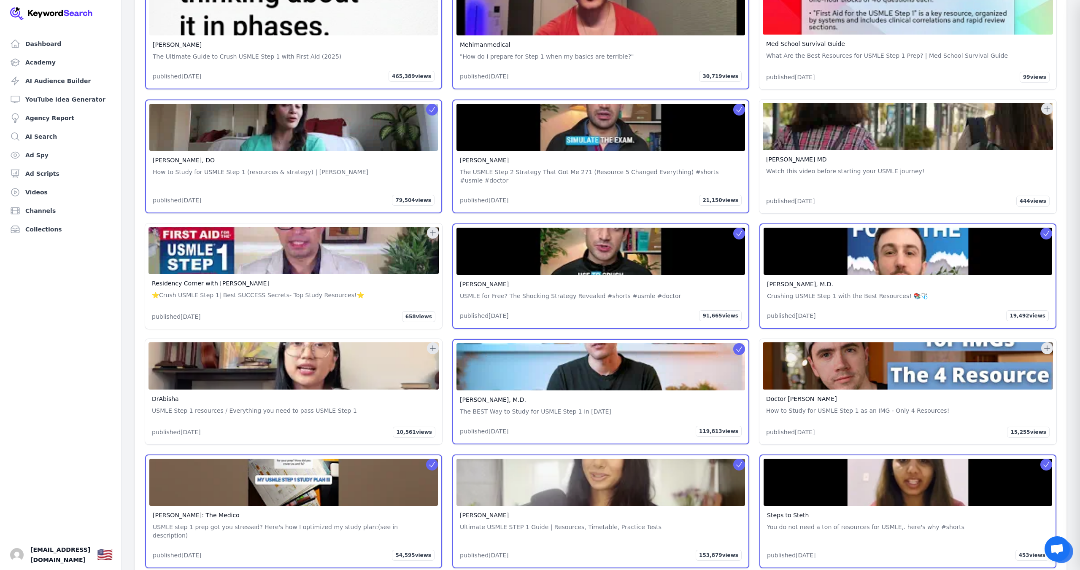
scroll to position [39450, 0]
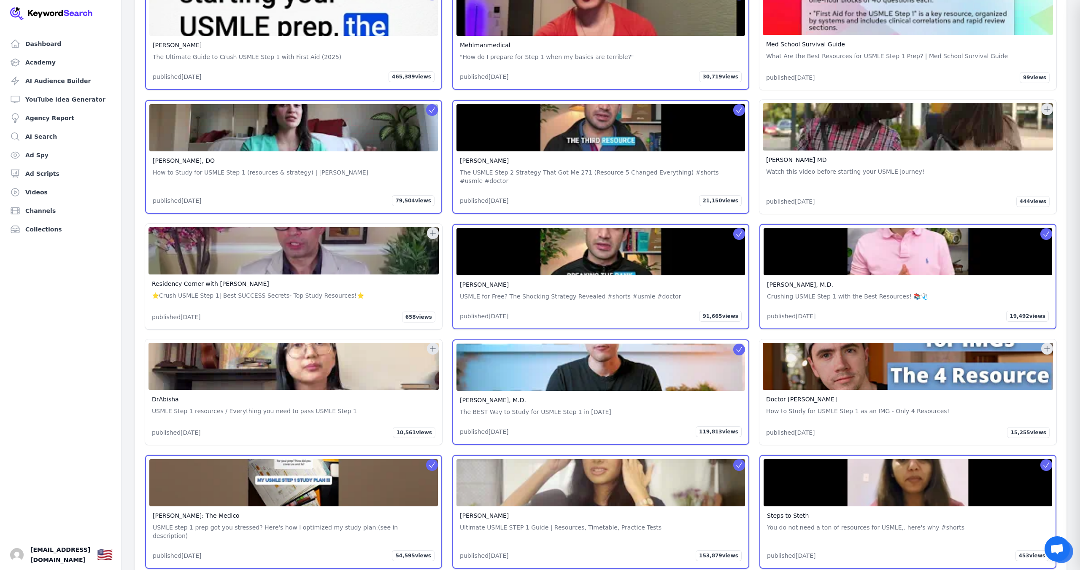
click at [431, 229] on icon at bounding box center [433, 233] width 8 height 8
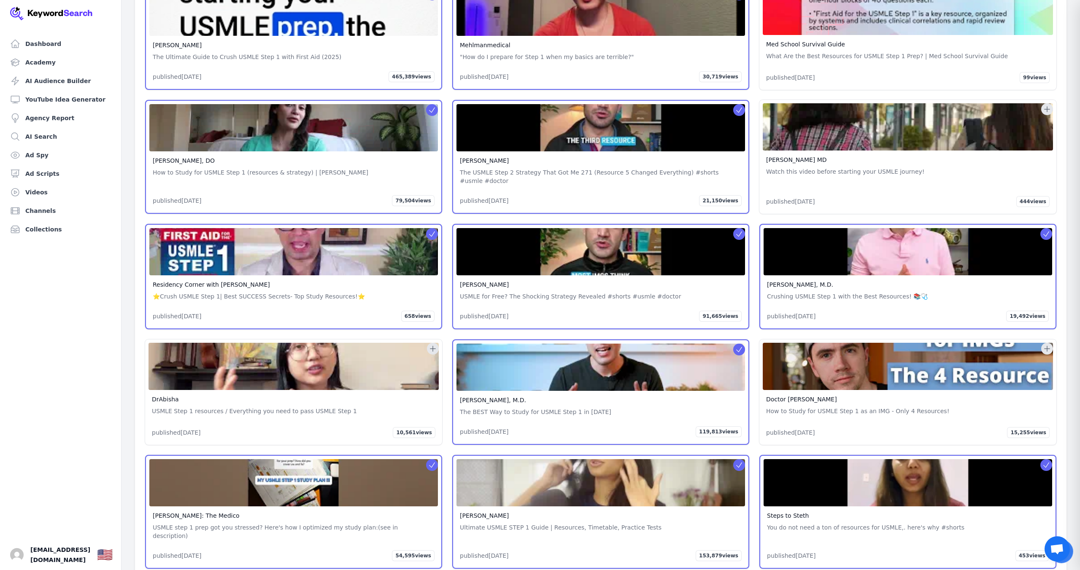
click at [436, 345] on icon at bounding box center [433, 349] width 8 height 8
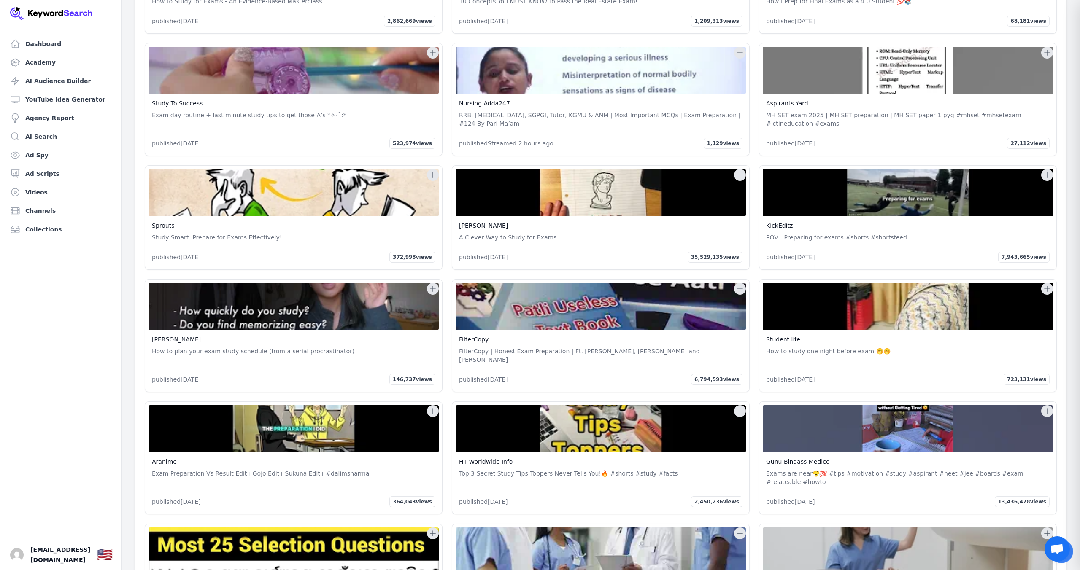
scroll to position [38079, 0]
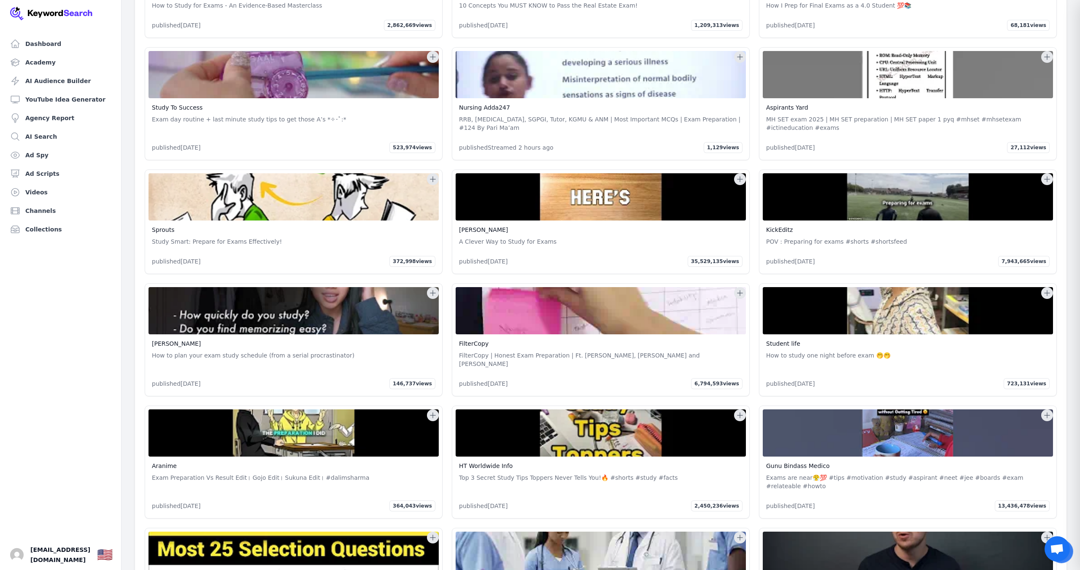
click at [436, 289] on icon at bounding box center [433, 293] width 8 height 8
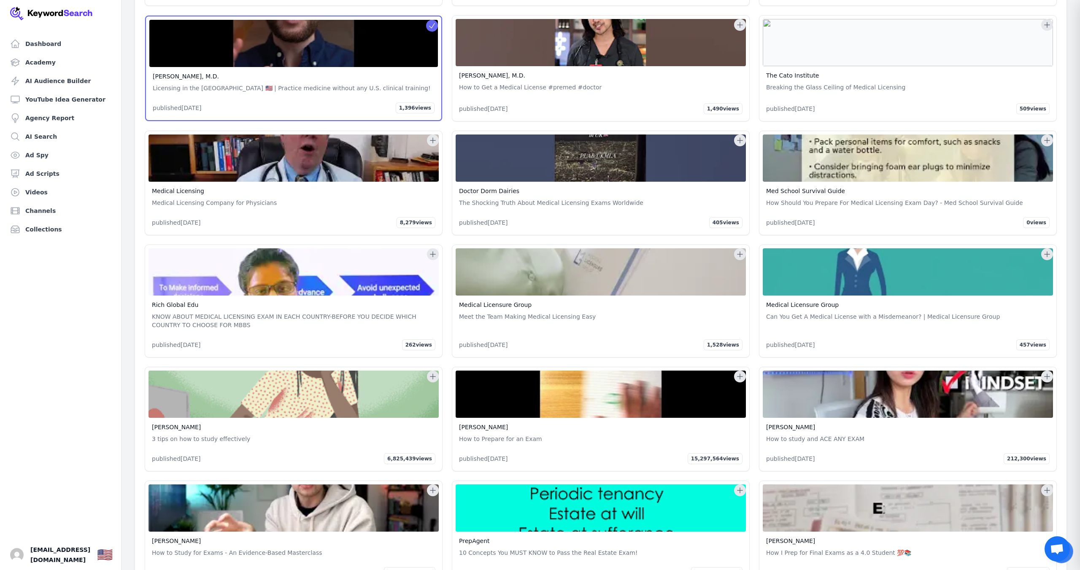
scroll to position [37531, 0]
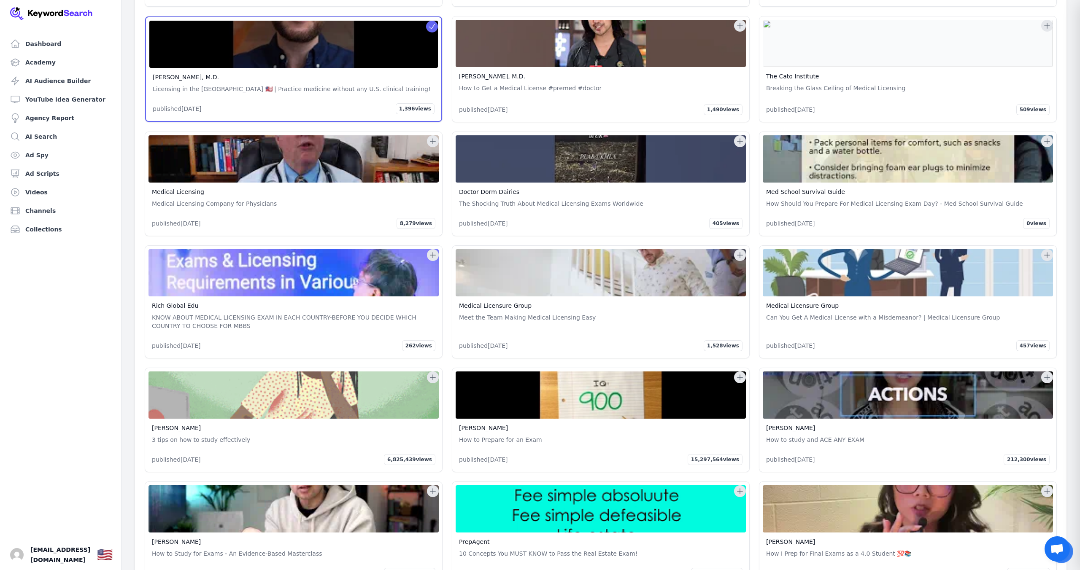
click at [739, 253] on icon at bounding box center [739, 255] width 5 height 5
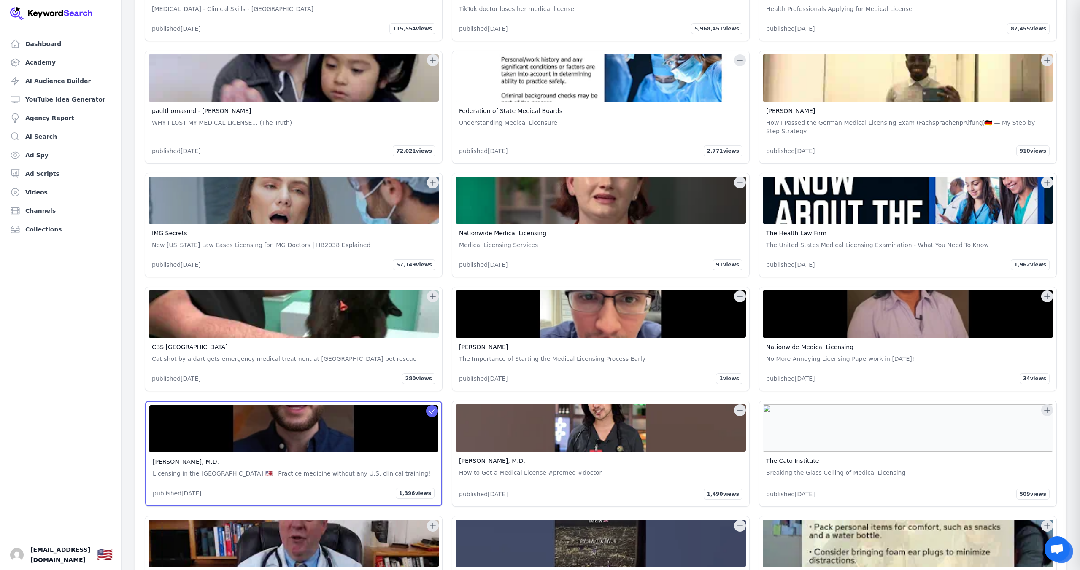
scroll to position [37145, 0]
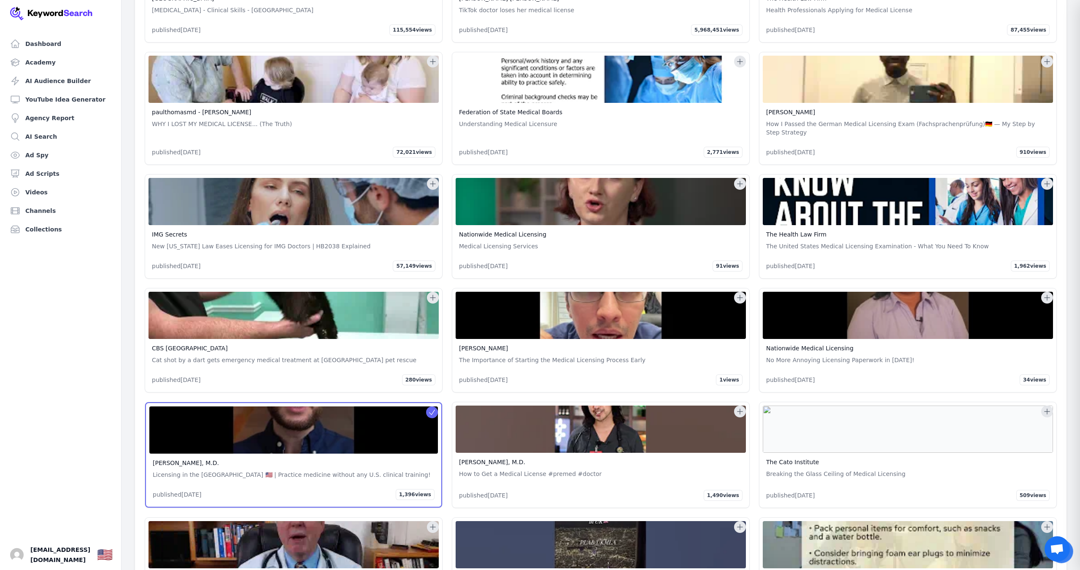
click at [742, 180] on icon at bounding box center [740, 184] width 8 height 8
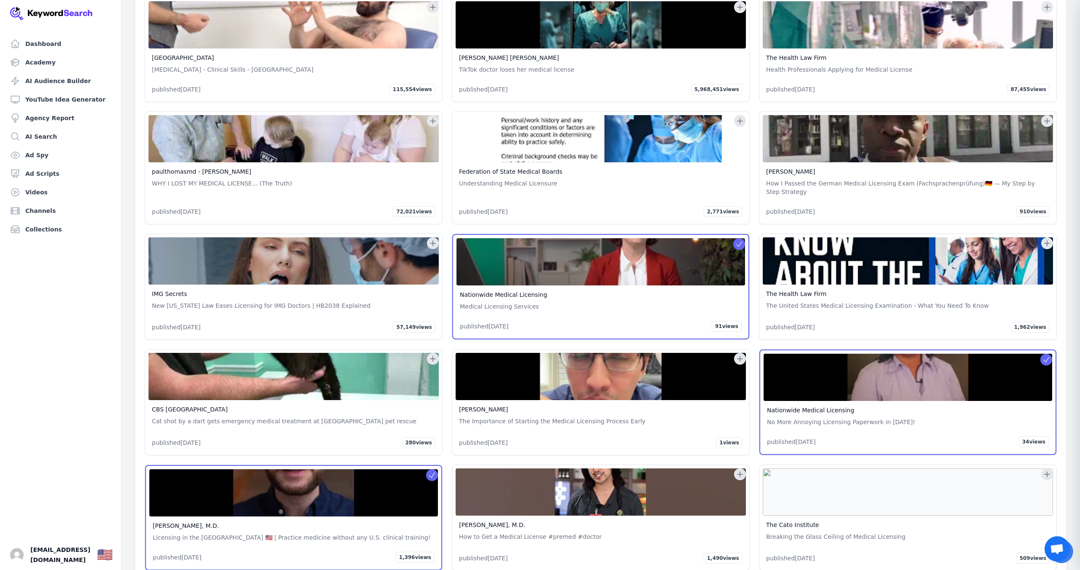
click at [434, 239] on icon at bounding box center [433, 243] width 8 height 8
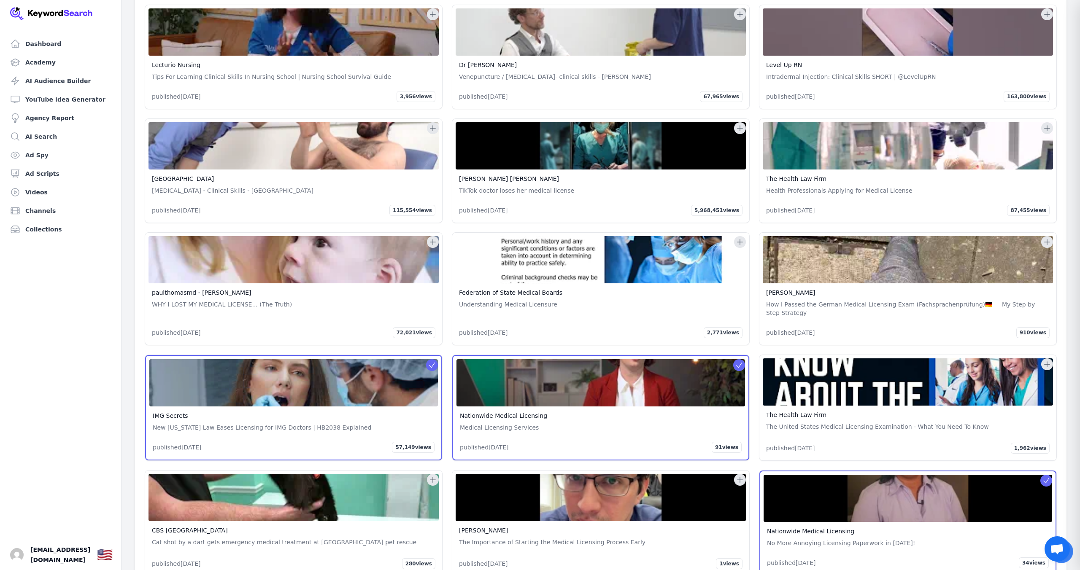
scroll to position [36961, 0]
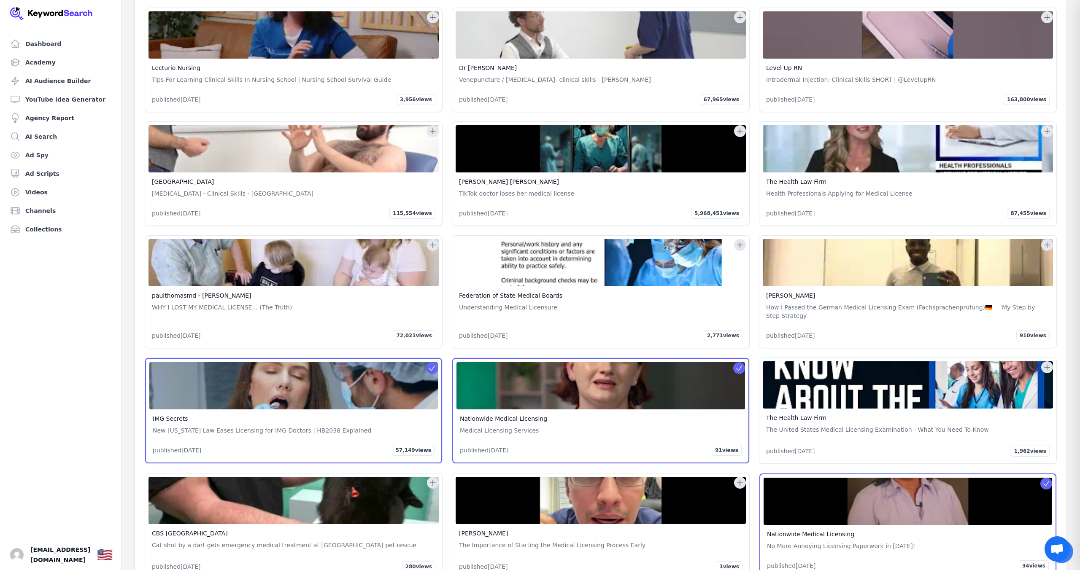
click at [434, 241] on icon at bounding box center [433, 245] width 8 height 8
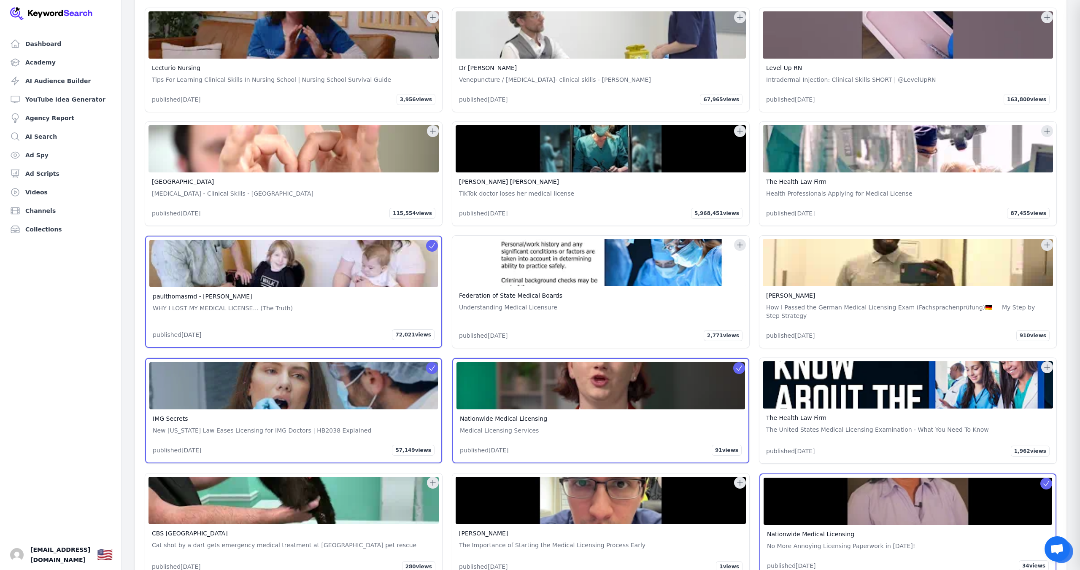
click at [744, 241] on icon at bounding box center [740, 245] width 8 height 8
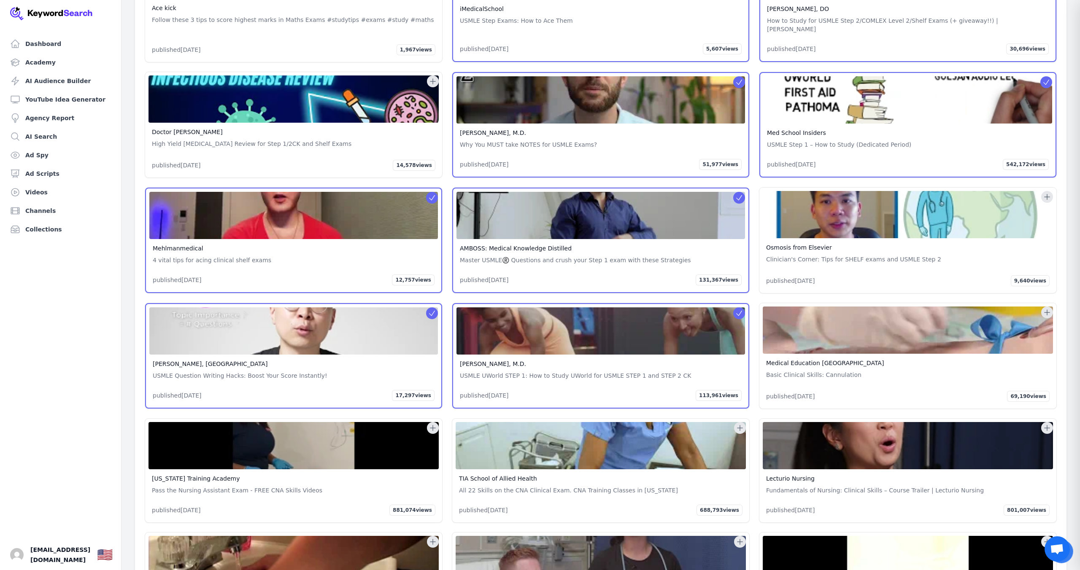
scroll to position [35979, 0]
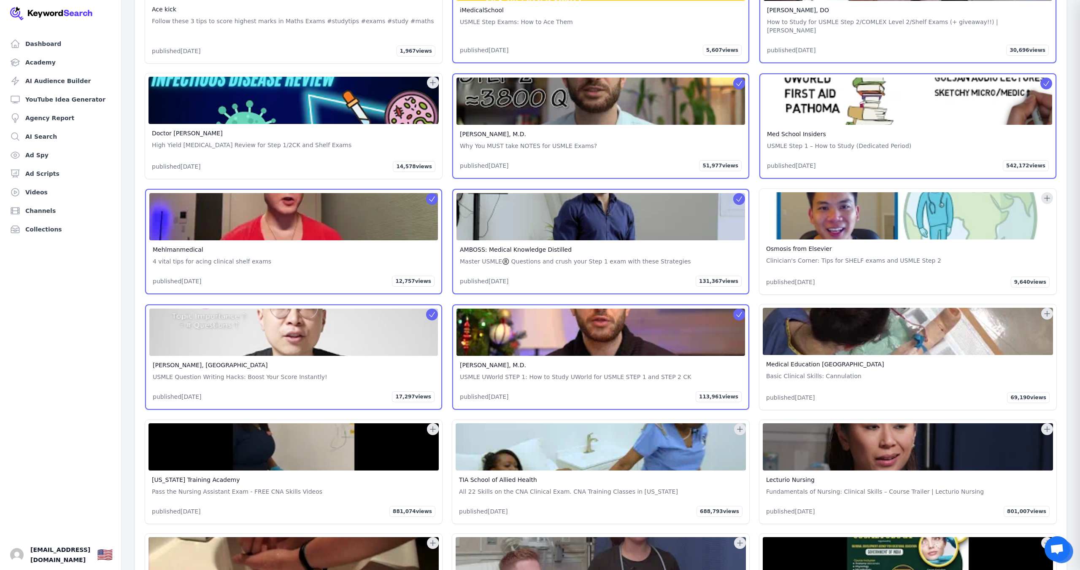
click at [1048, 310] on icon at bounding box center [1047, 314] width 8 height 8
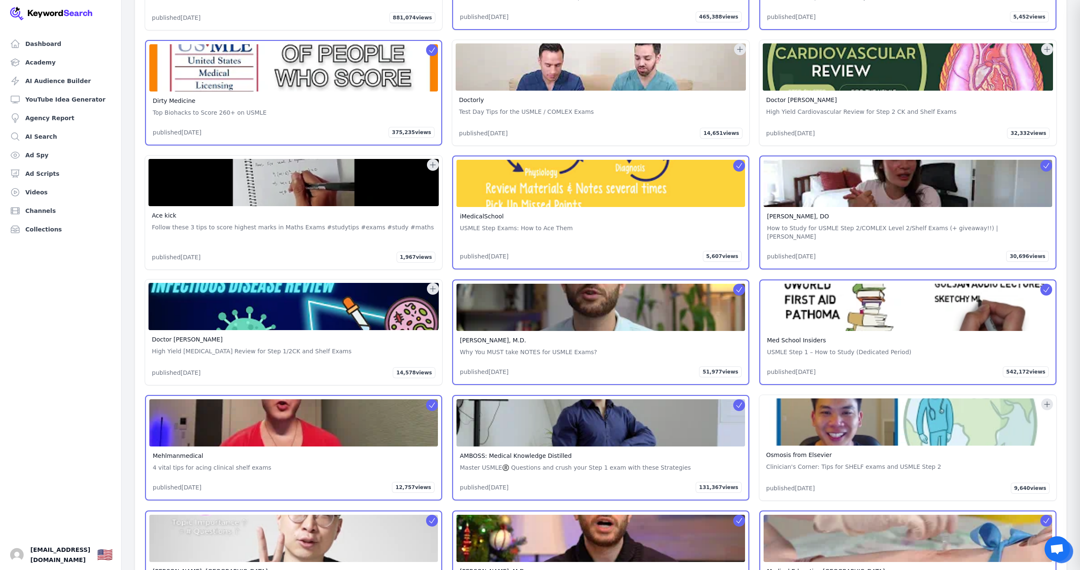
scroll to position [35771, 0]
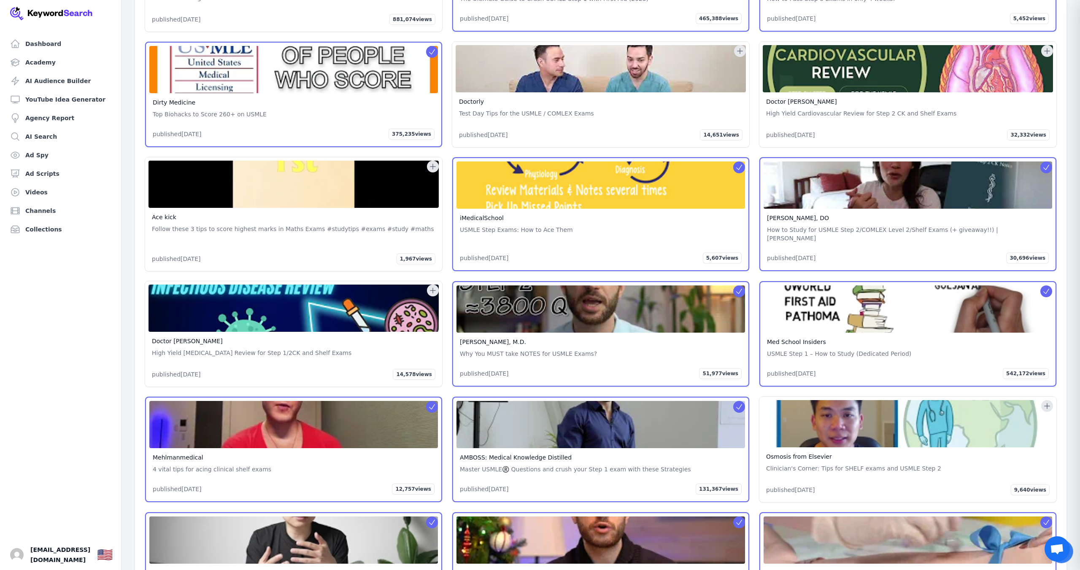
click at [429, 286] on icon at bounding box center [433, 290] width 8 height 8
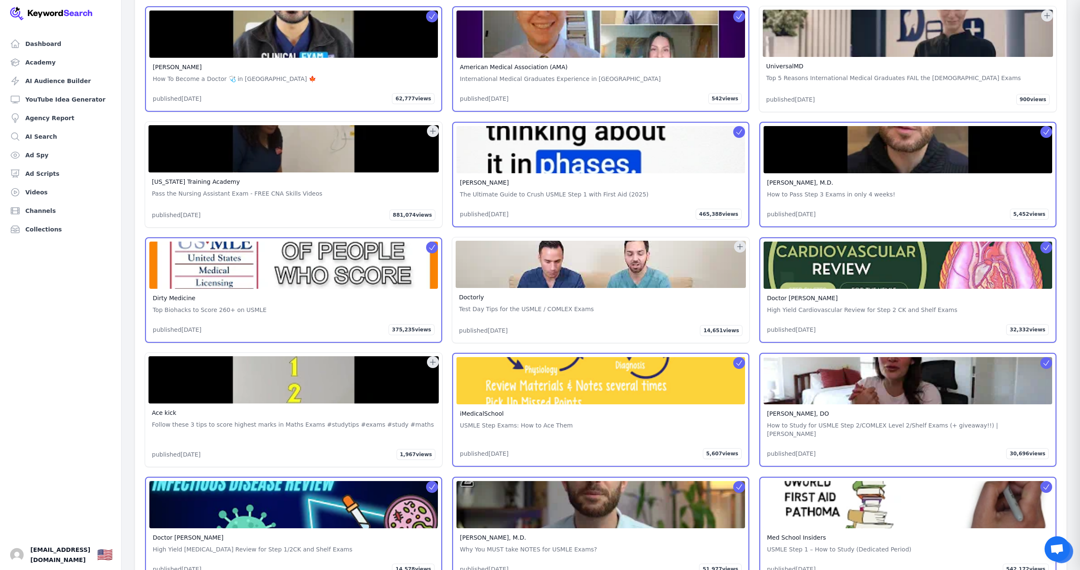
scroll to position [35574, 0]
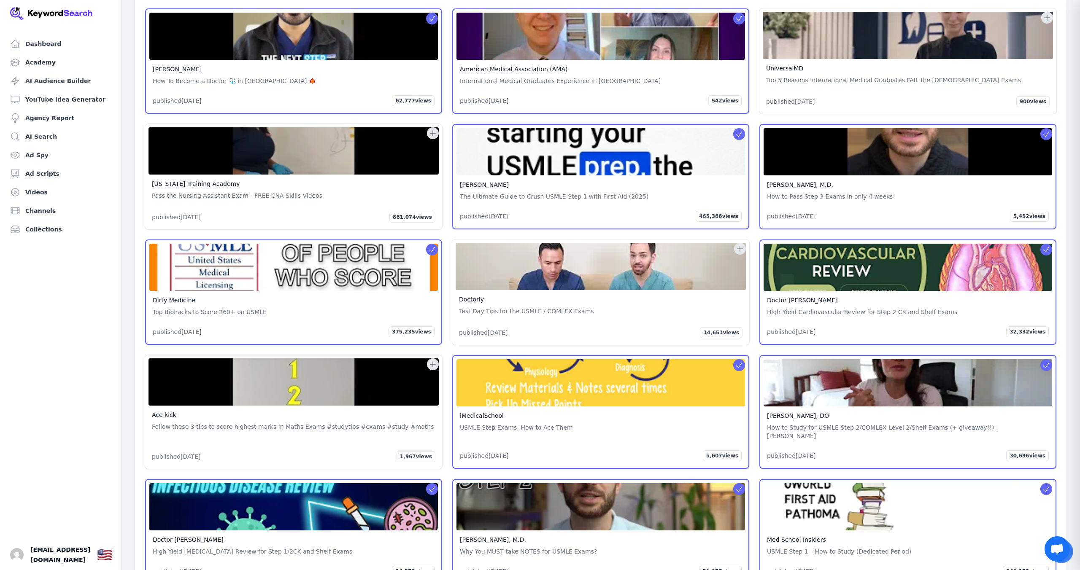
click at [739, 245] on icon at bounding box center [740, 249] width 8 height 8
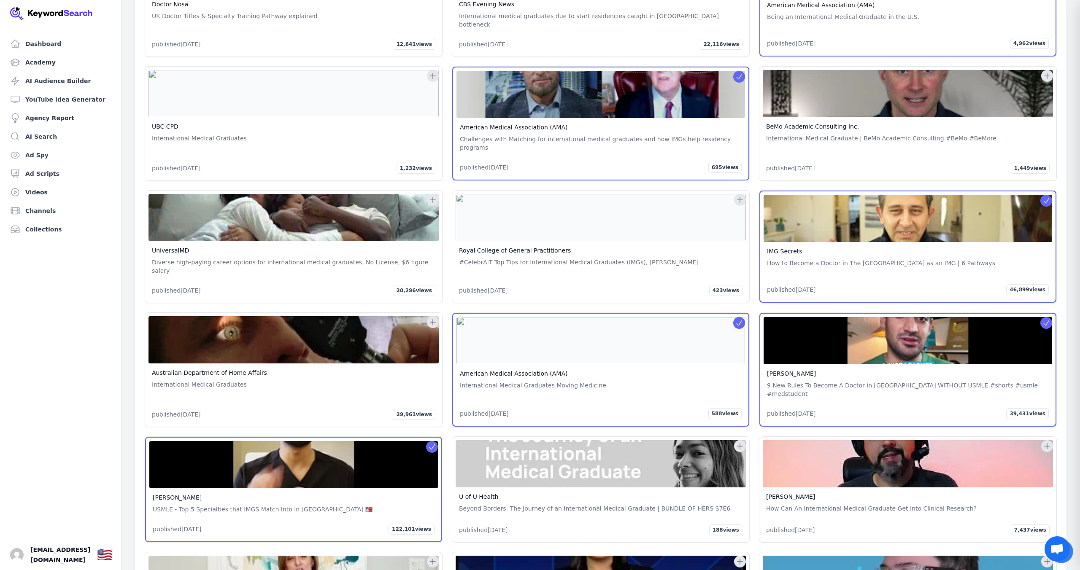
scroll to position [34905, 0]
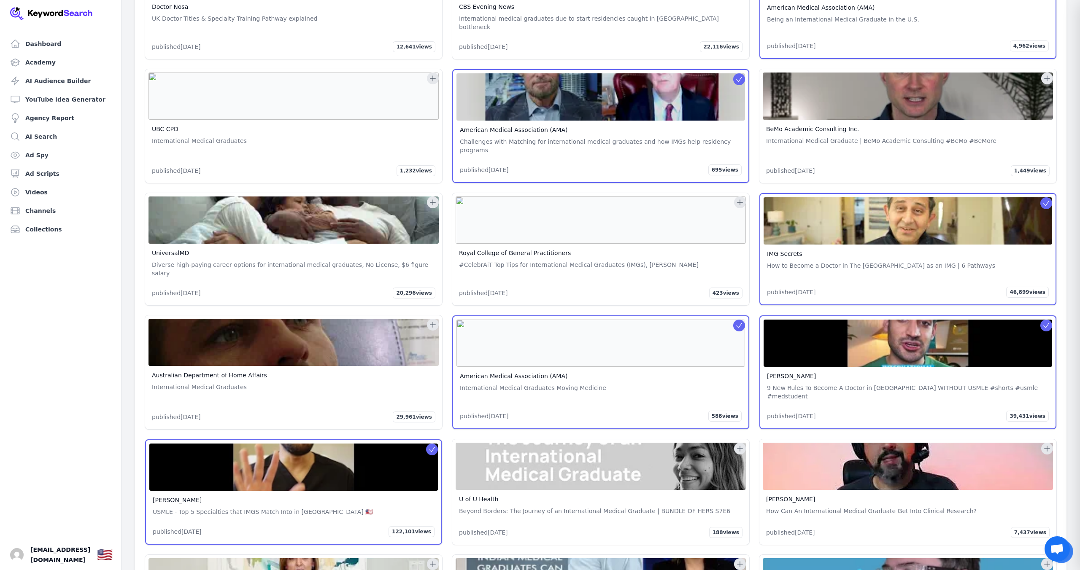
click at [740, 200] on icon at bounding box center [739, 202] width 5 height 5
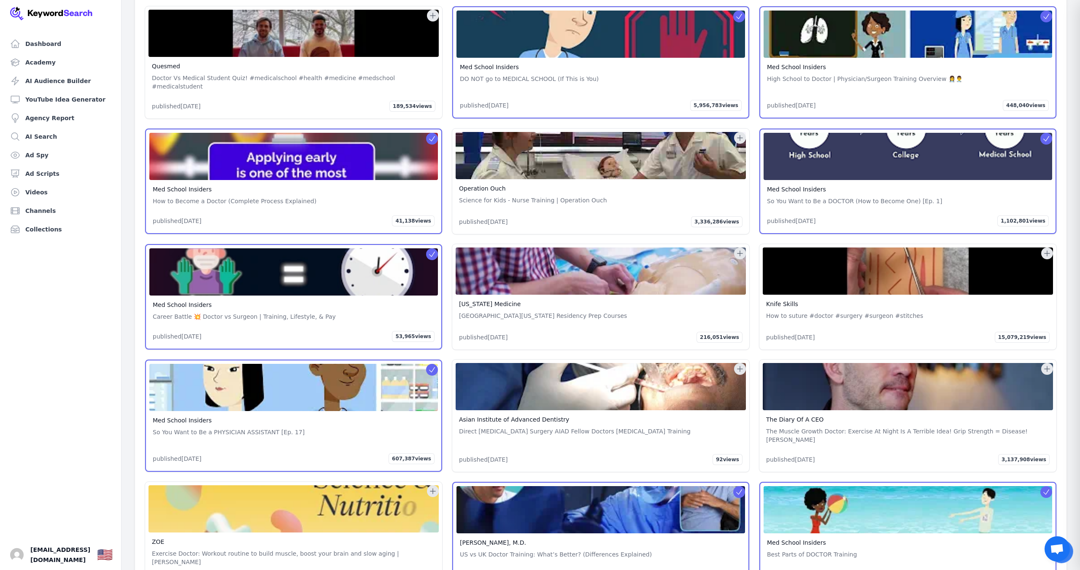
scroll to position [34016, 0]
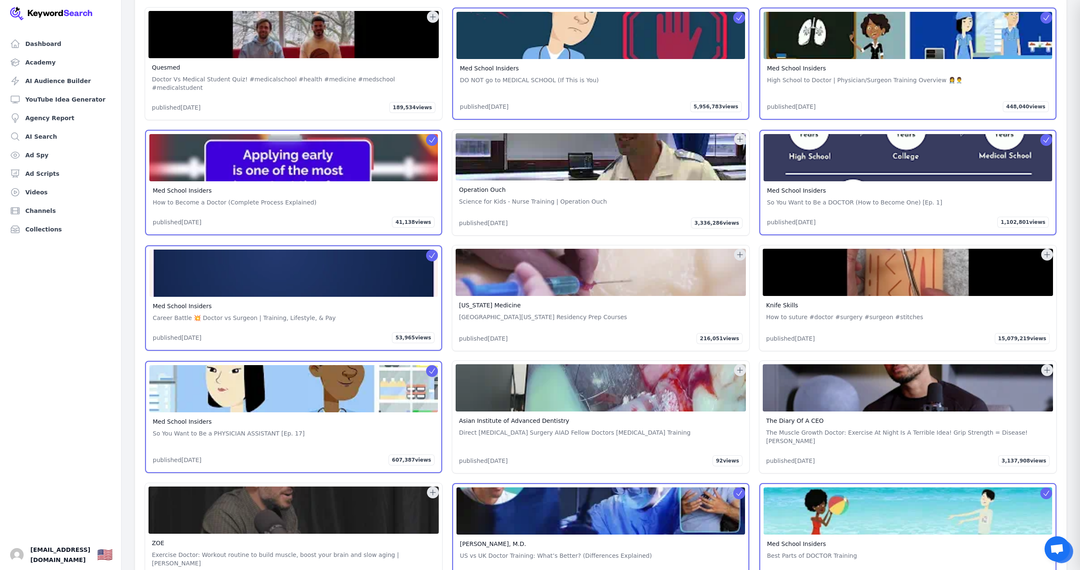
click at [739, 258] on icon at bounding box center [739, 254] width 5 height 5
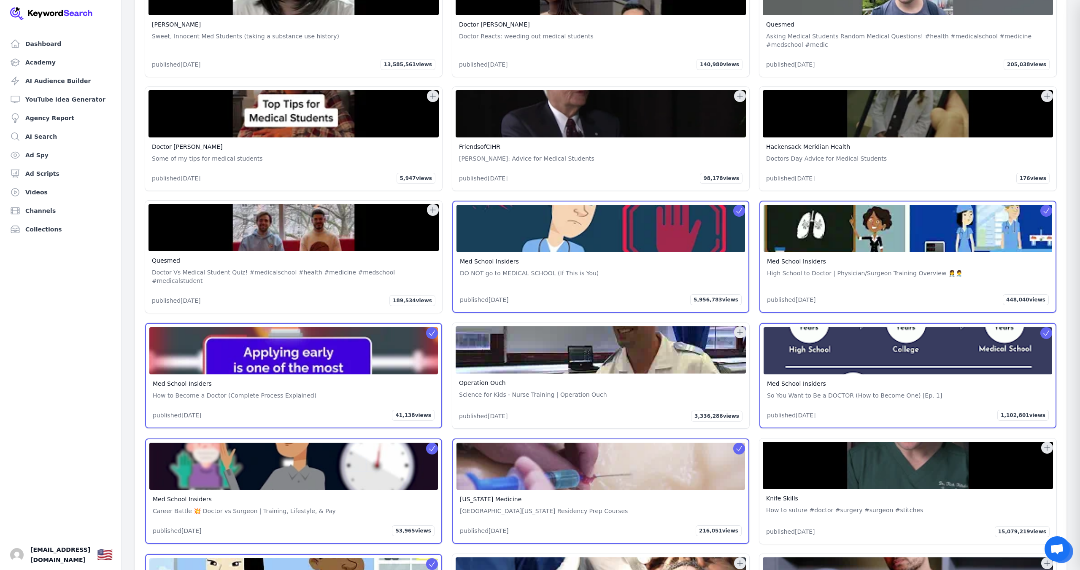
scroll to position [33821, 0]
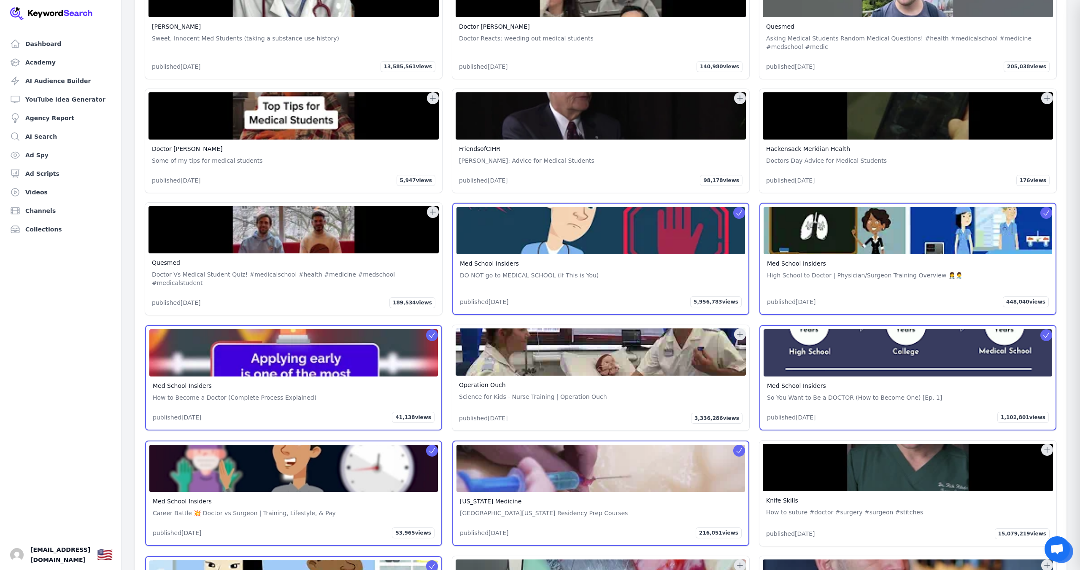
click at [436, 216] on icon at bounding box center [433, 212] width 8 height 8
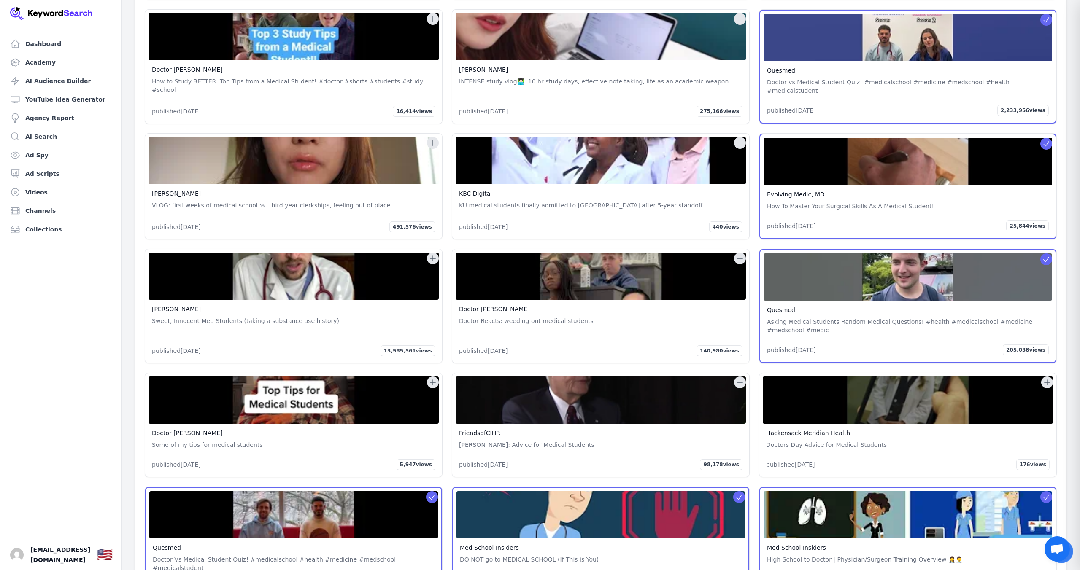
scroll to position [33539, 0]
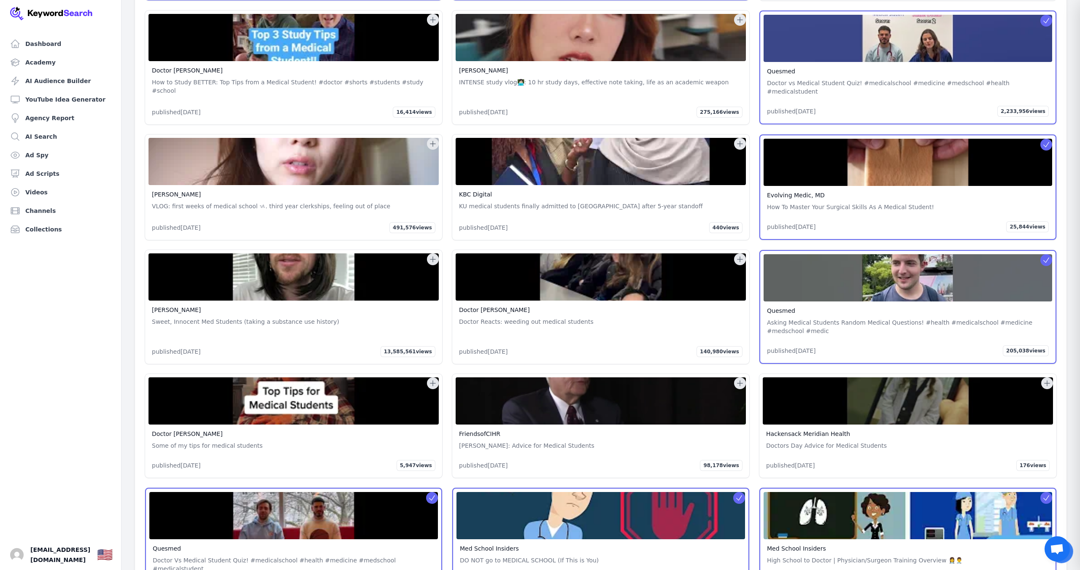
click at [430, 264] on icon at bounding box center [433, 259] width 8 height 8
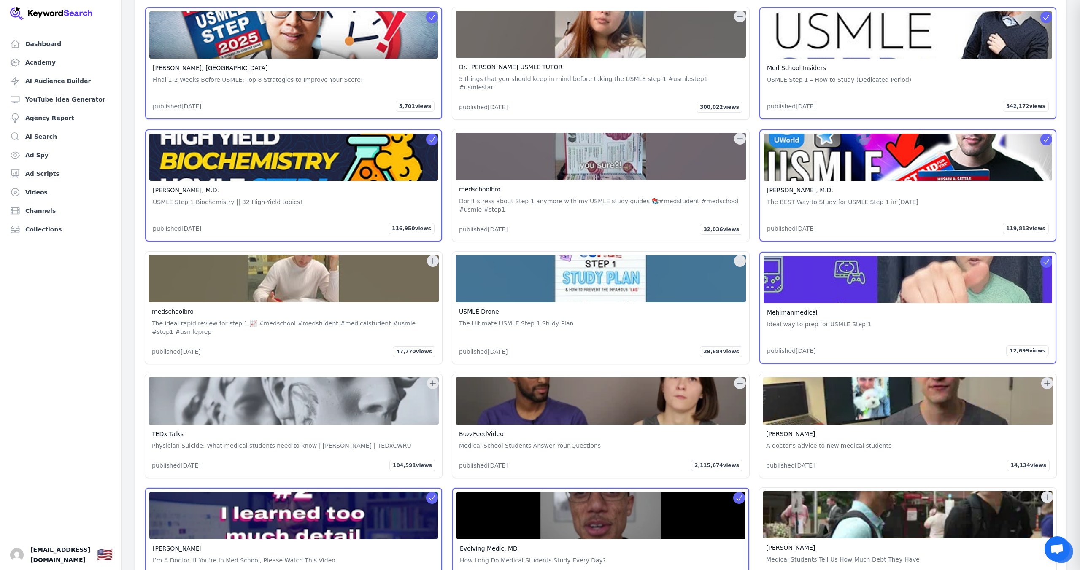
scroll to position [32944, 0]
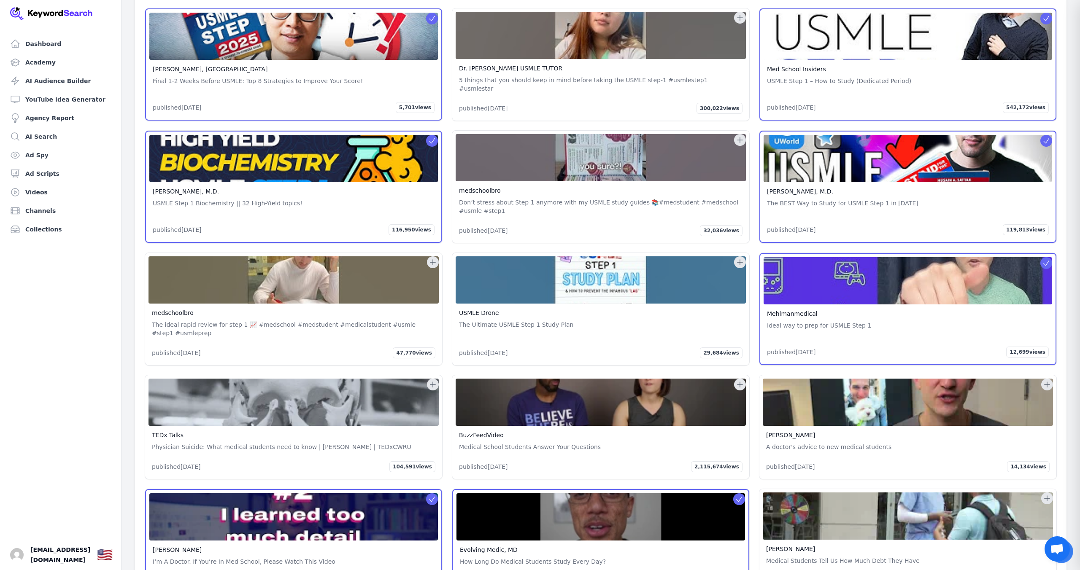
click at [737, 265] on icon at bounding box center [739, 262] width 5 height 5
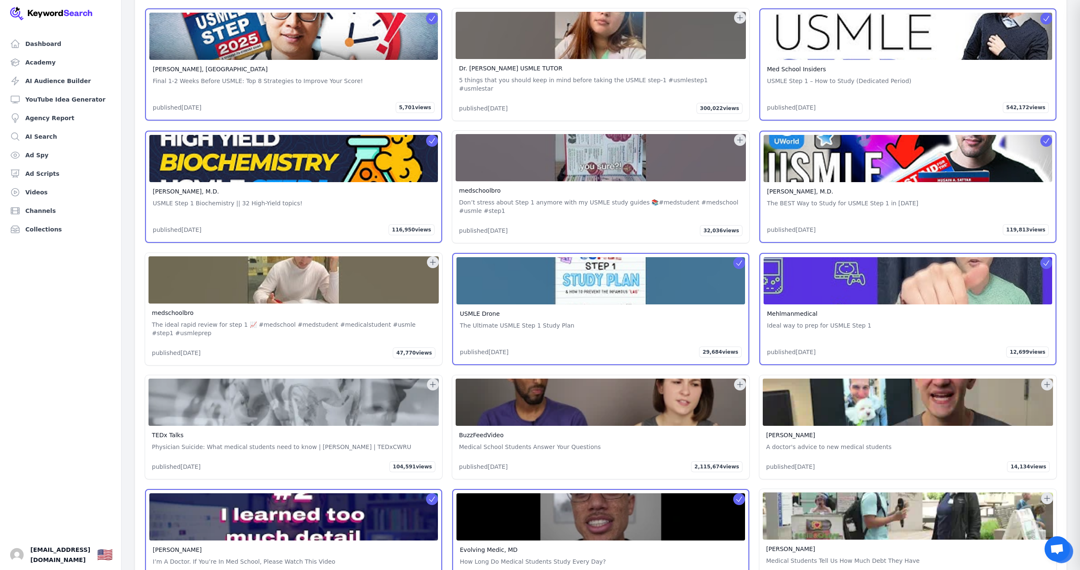
click at [740, 143] on icon at bounding box center [739, 140] width 5 height 5
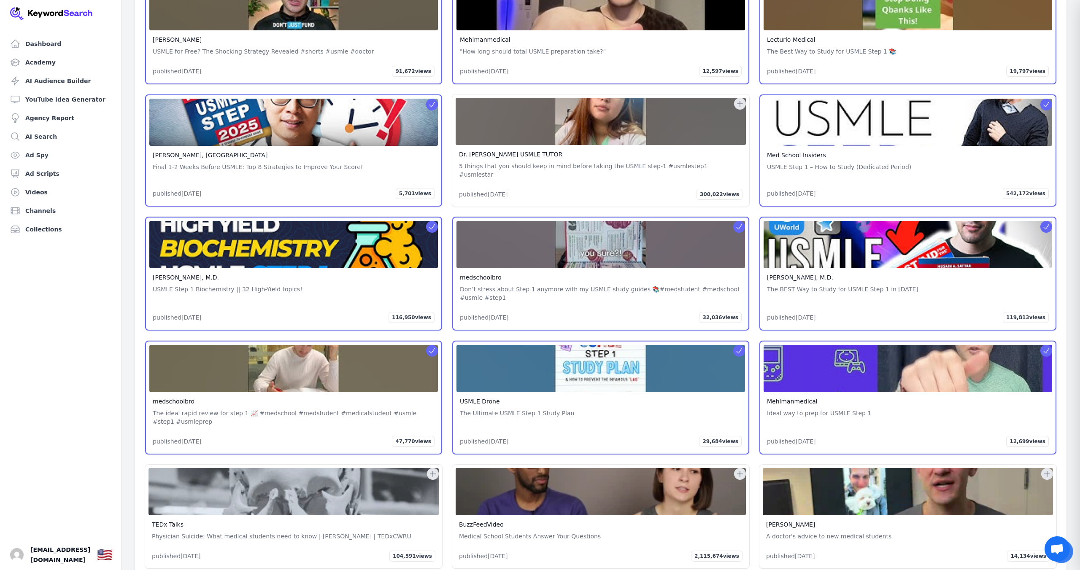
scroll to position [32860, 0]
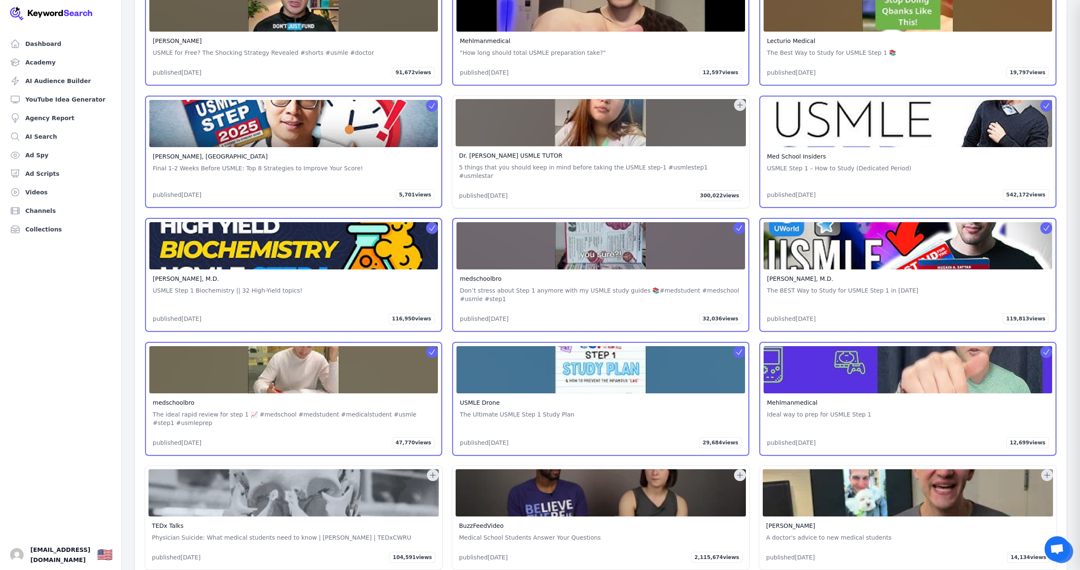
click at [739, 109] on icon at bounding box center [740, 105] width 8 height 8
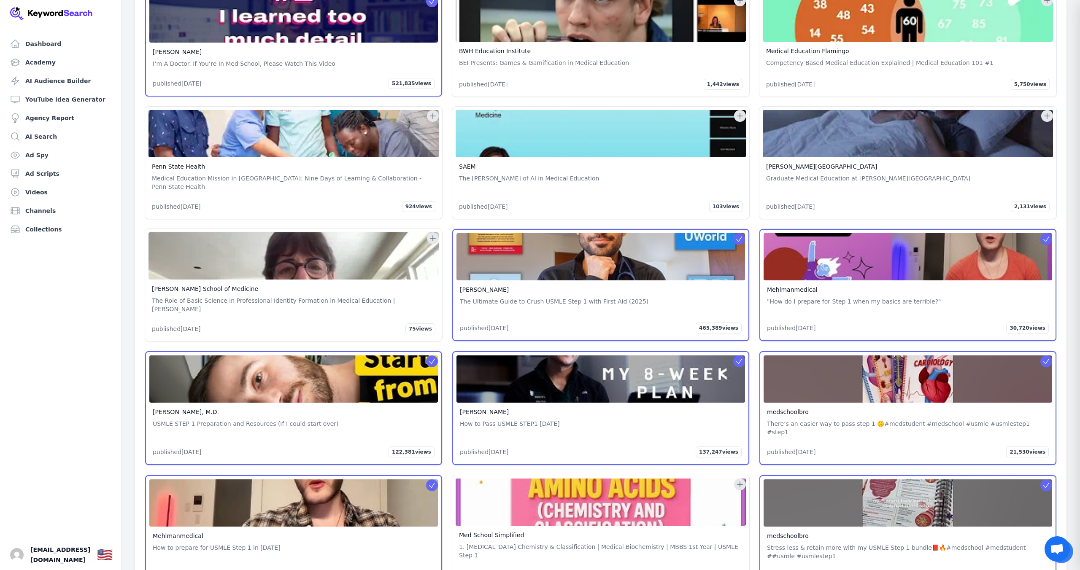
scroll to position [32239, 0]
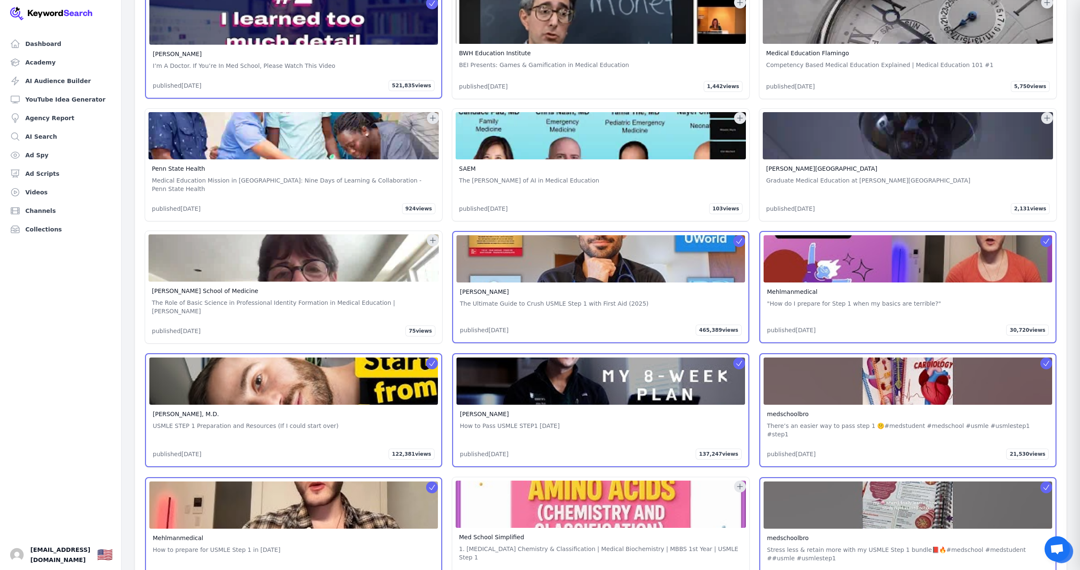
click at [1049, 122] on icon at bounding box center [1047, 118] width 8 height 8
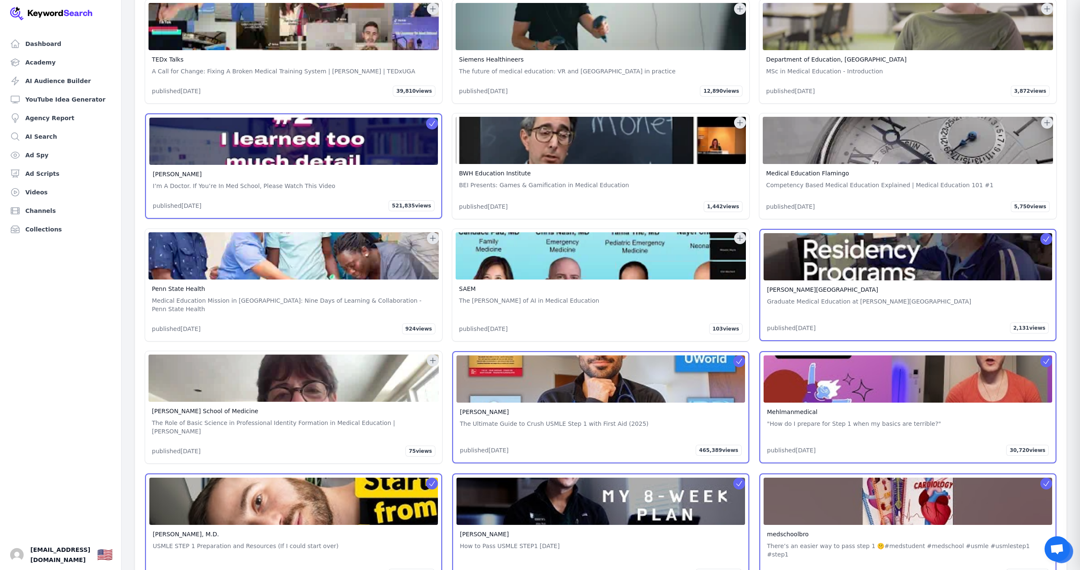
scroll to position [32116, 0]
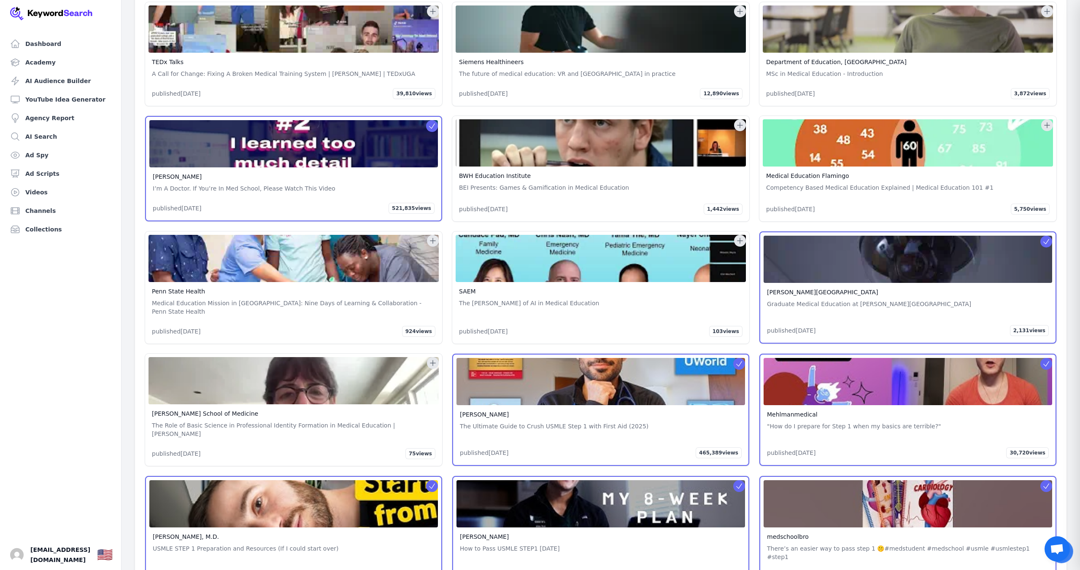
click at [1047, 128] on icon at bounding box center [1047, 125] width 5 height 5
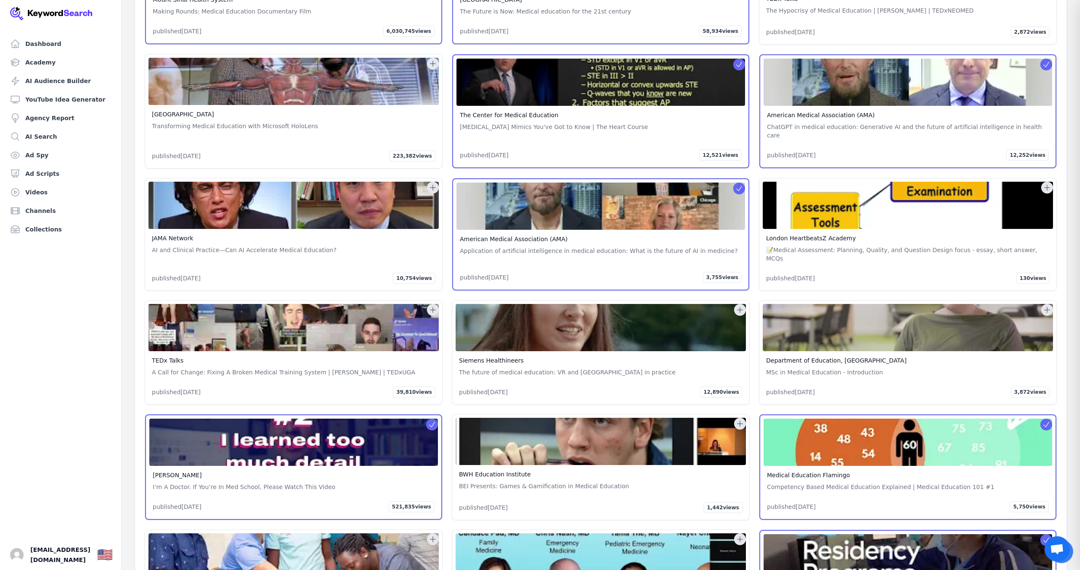
scroll to position [31817, 0]
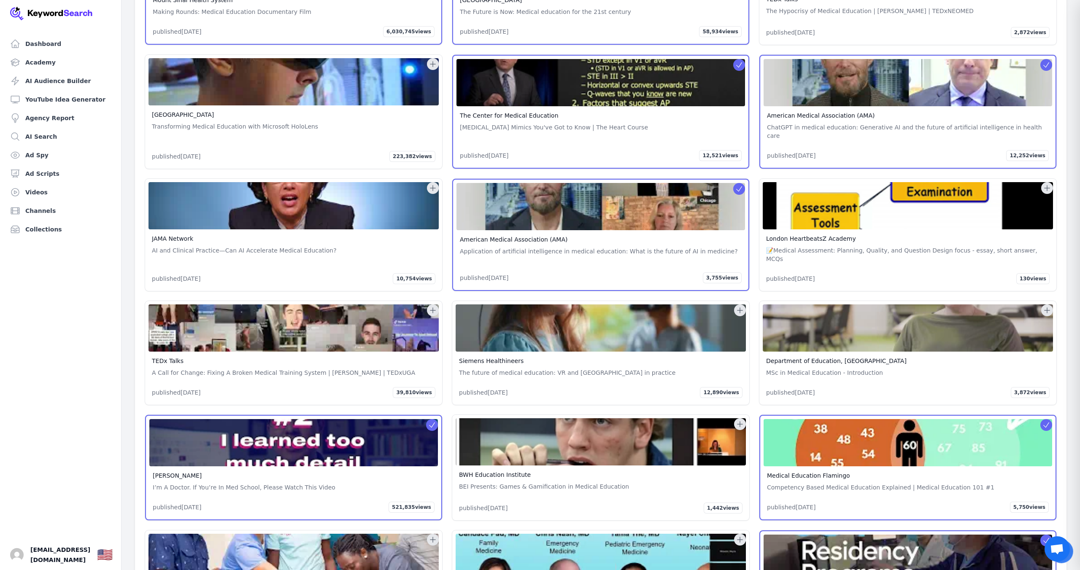
click at [1043, 192] on icon at bounding box center [1047, 188] width 8 height 8
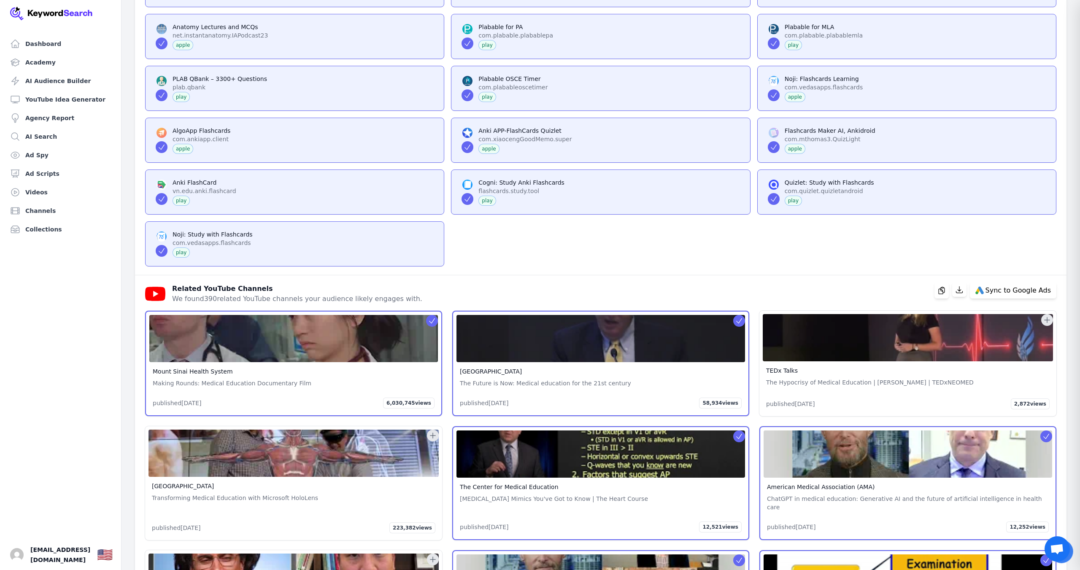
scroll to position [31443, 0]
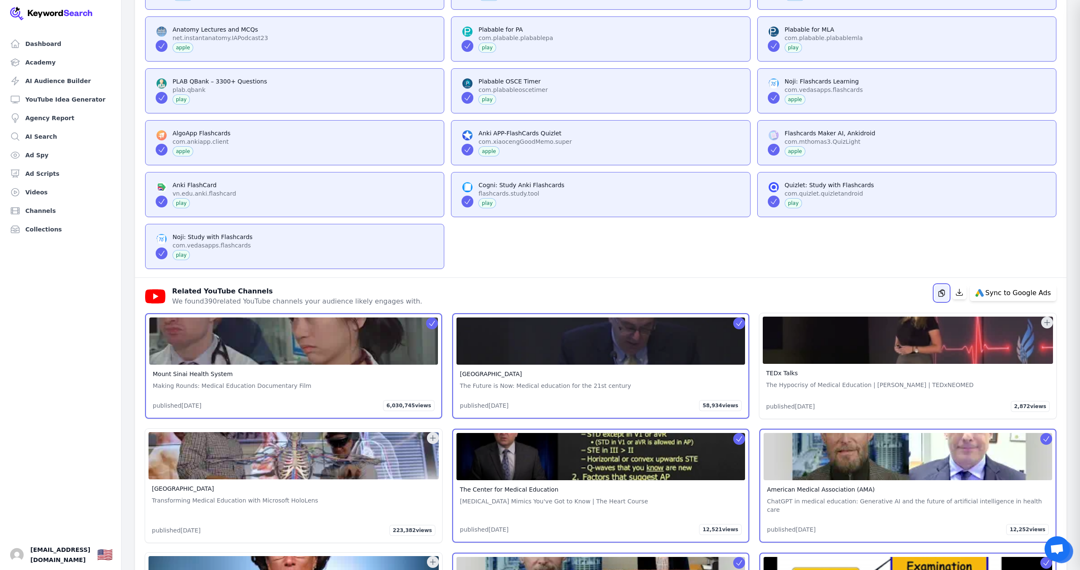
click at [946, 297] on icon "button" at bounding box center [941, 293] width 8 height 8
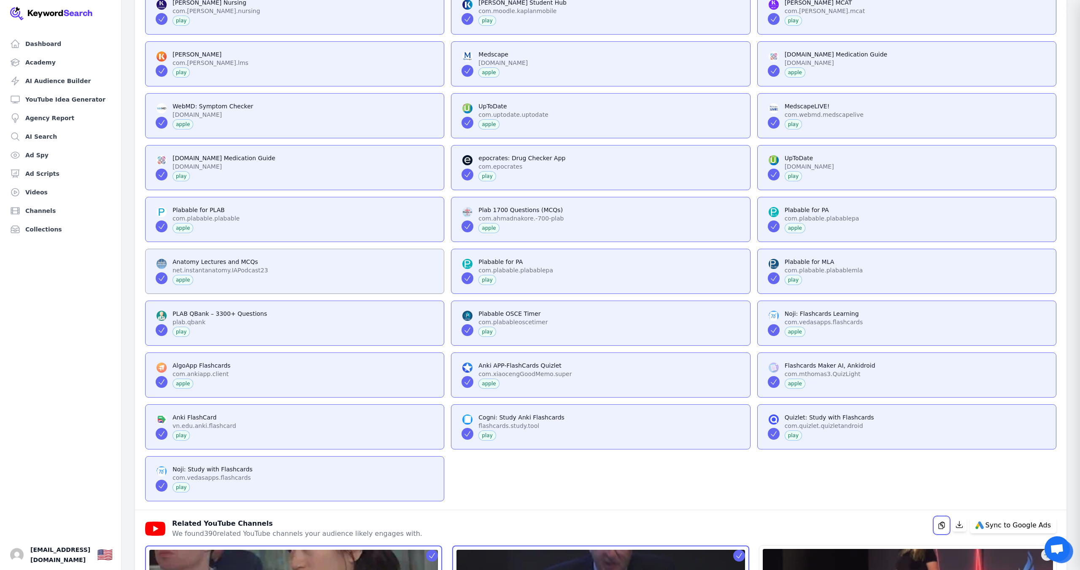
scroll to position [31208, 0]
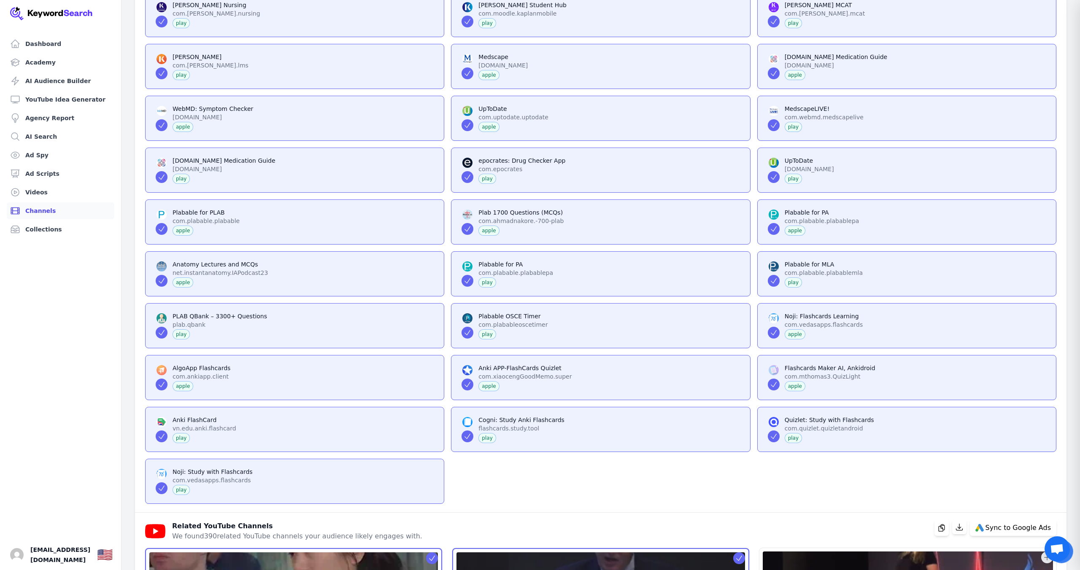
click at [34, 211] on link "Channels" at bounding box center [61, 211] width 108 height 17
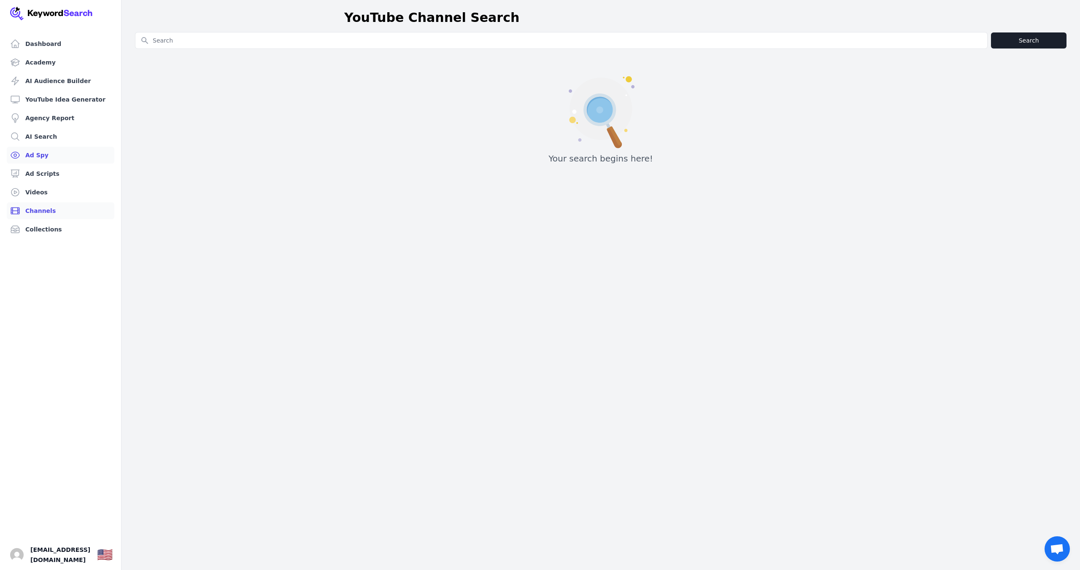
click at [37, 151] on link "Ad Spy" at bounding box center [61, 155] width 108 height 17
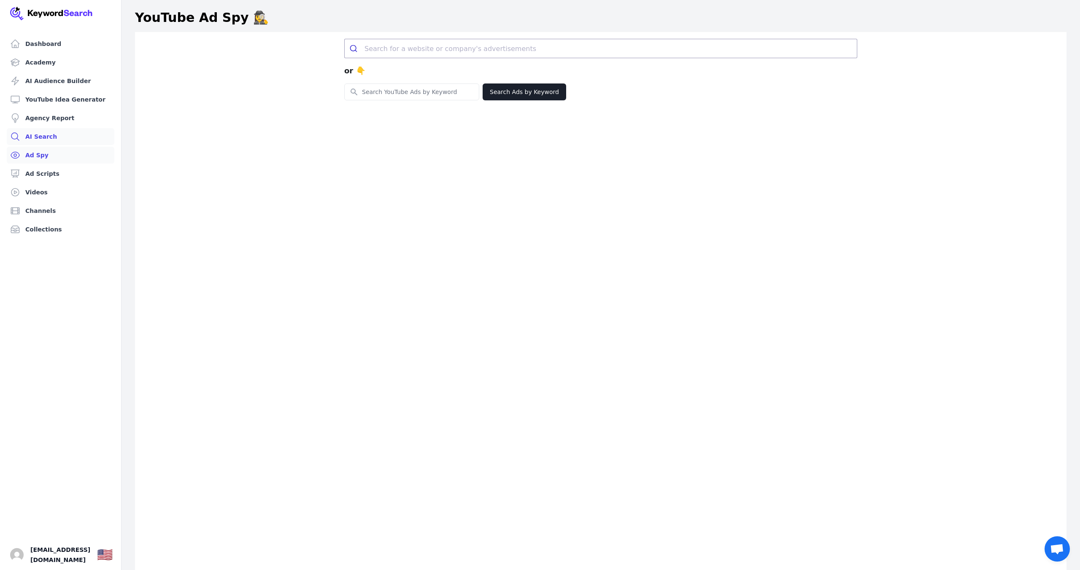
click at [40, 136] on link "AI Search" at bounding box center [61, 136] width 108 height 17
